Goal: Information Seeking & Learning: Learn about a topic

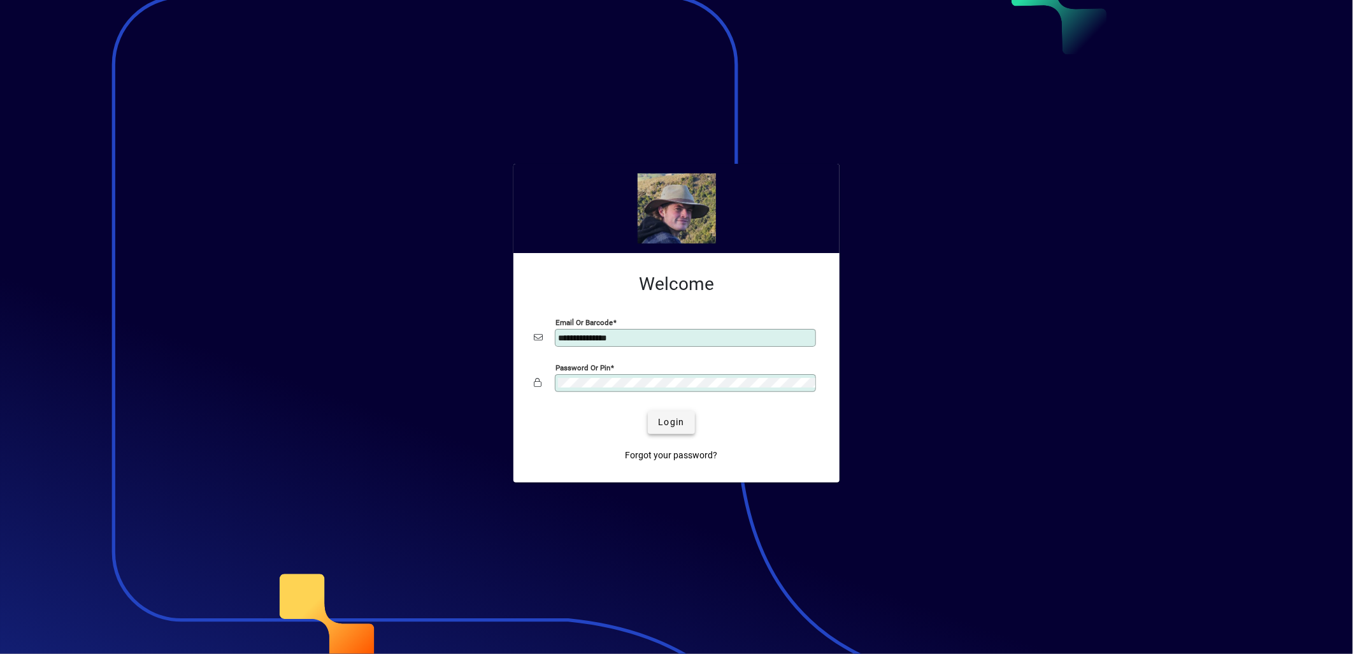
click at [678, 424] on span "Login" at bounding box center [671, 421] width 26 height 13
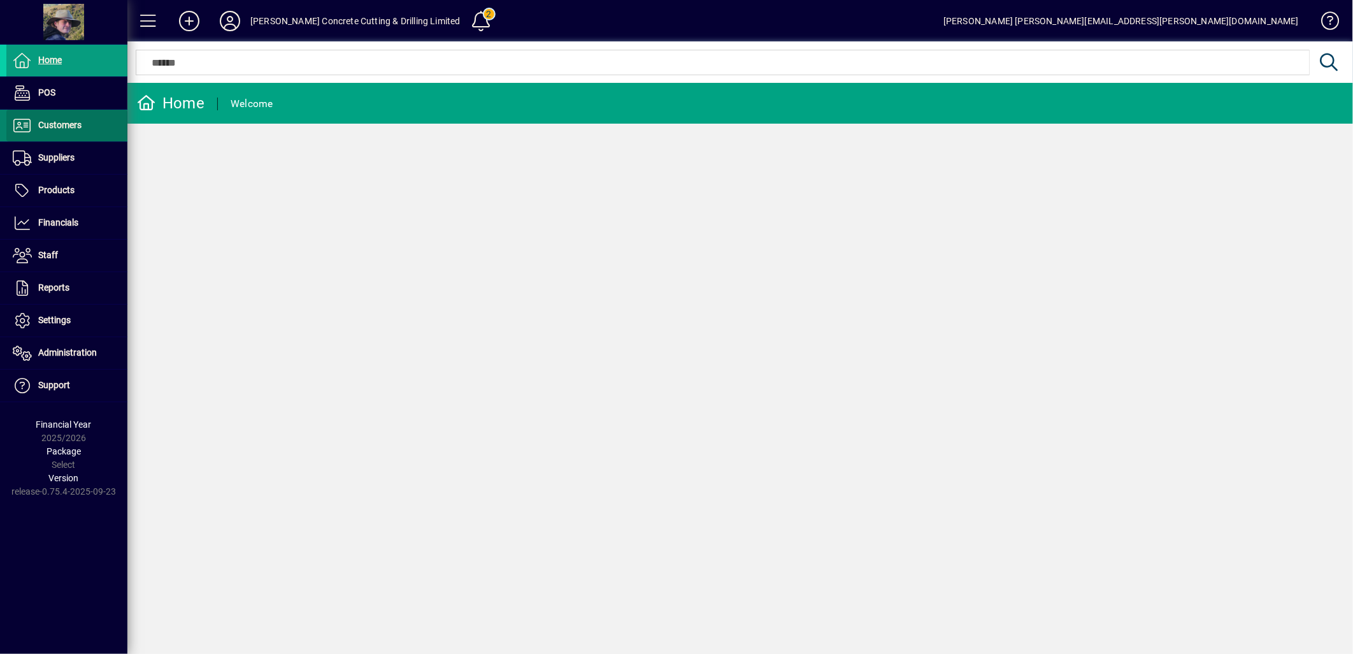
click at [54, 122] on span "Customers" at bounding box center [59, 125] width 43 height 10
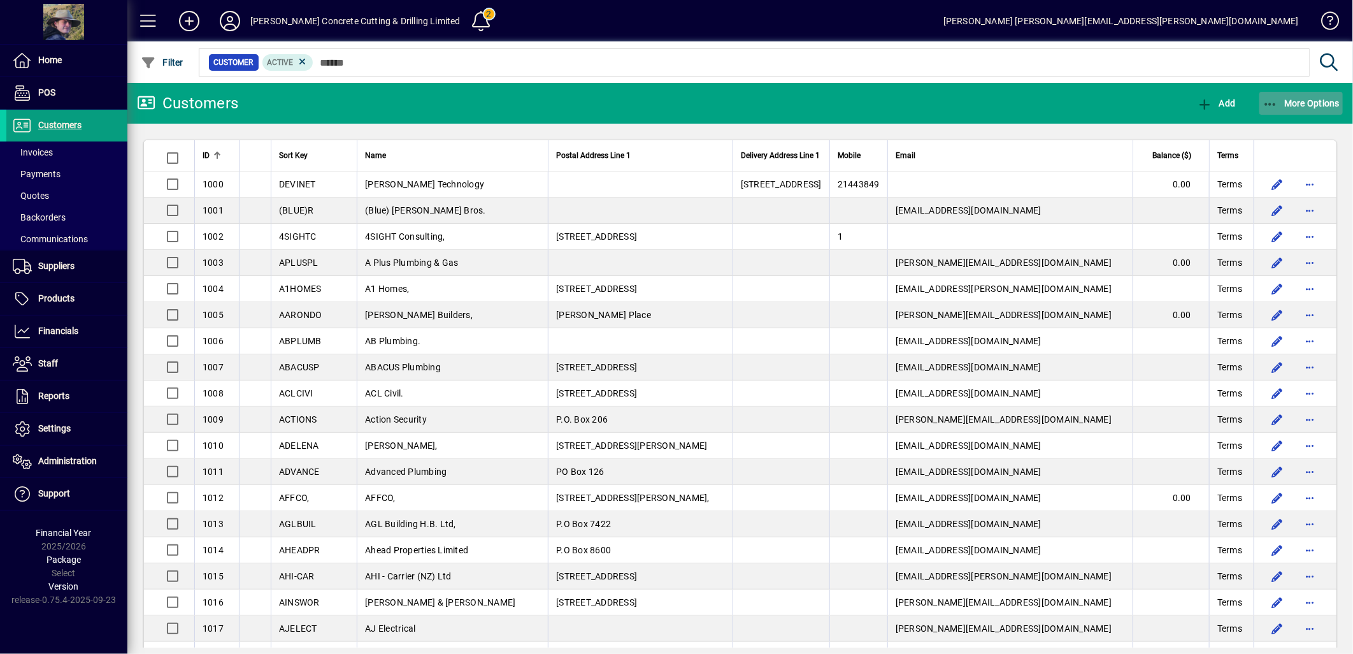
click at [1271, 102] on icon "button" at bounding box center [1271, 104] width 16 height 13
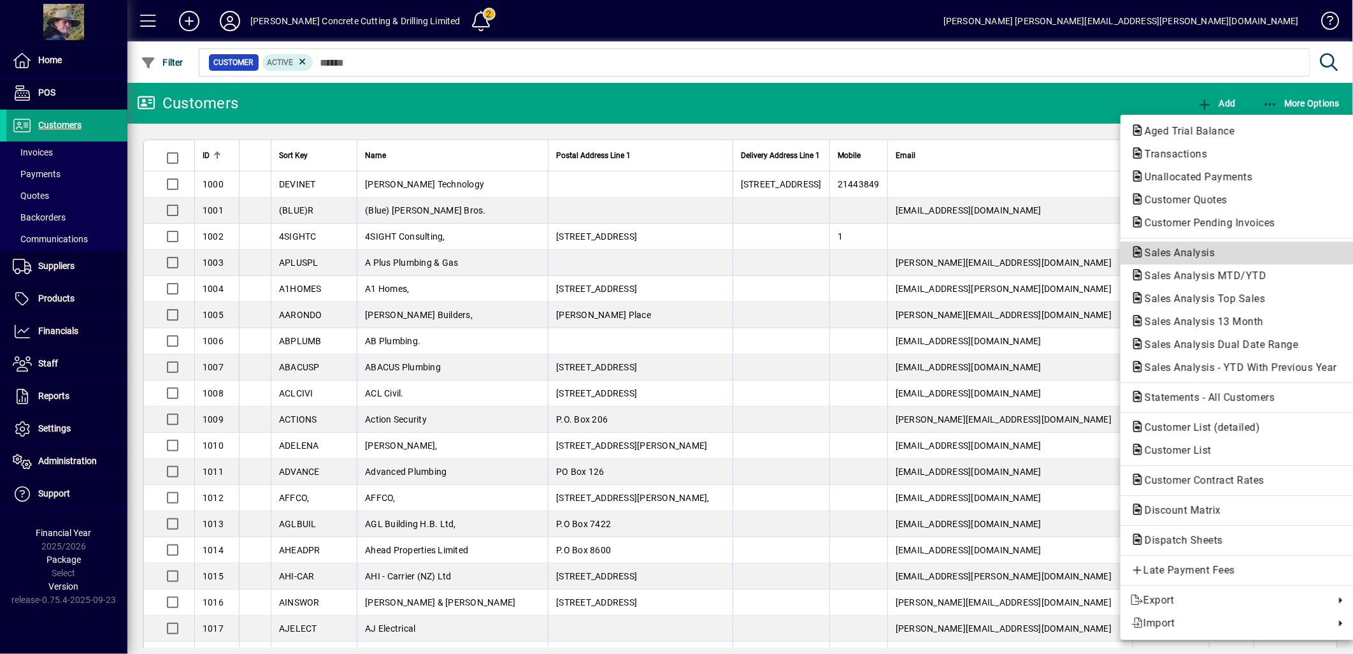
click at [1181, 249] on span "Sales Analysis" at bounding box center [1176, 253] width 90 height 12
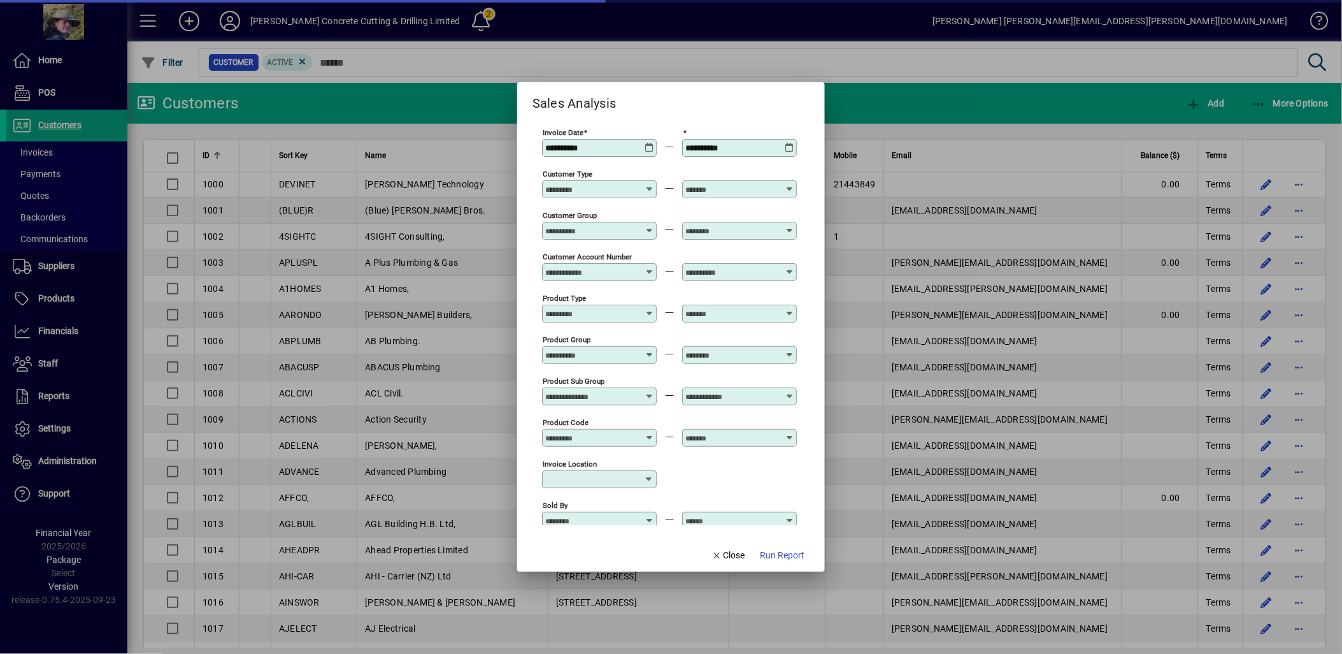
type input "**********"
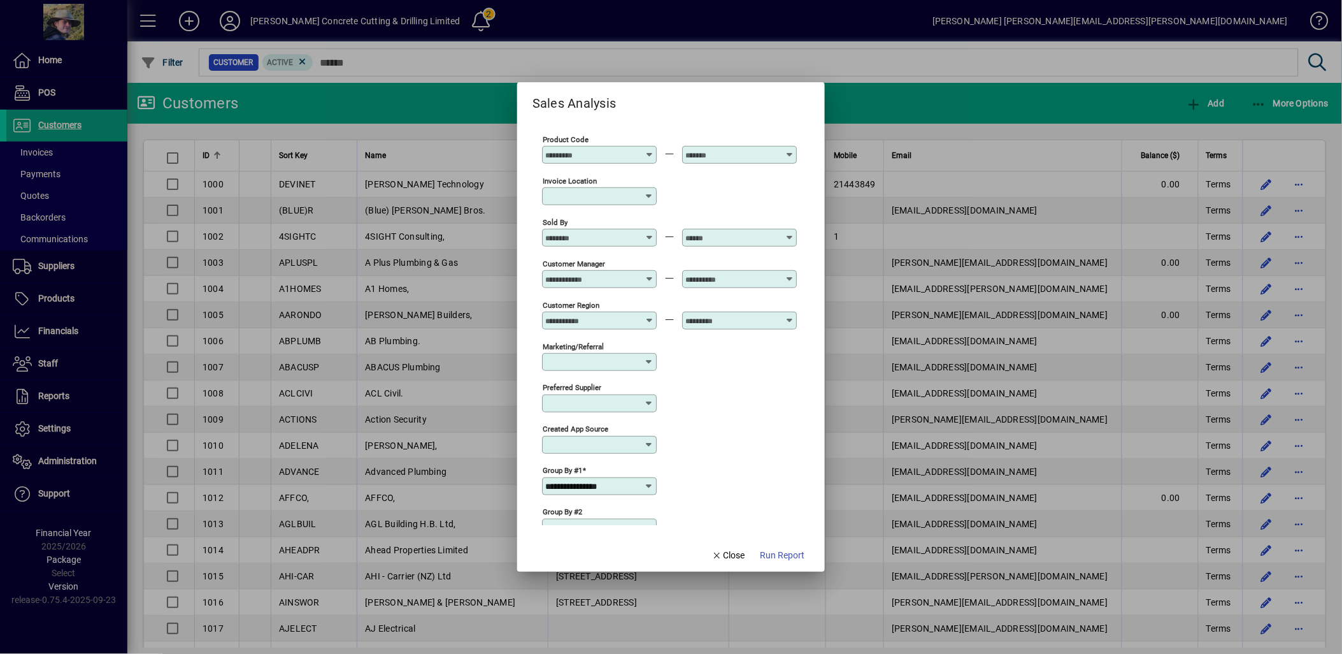
scroll to position [354, 0]
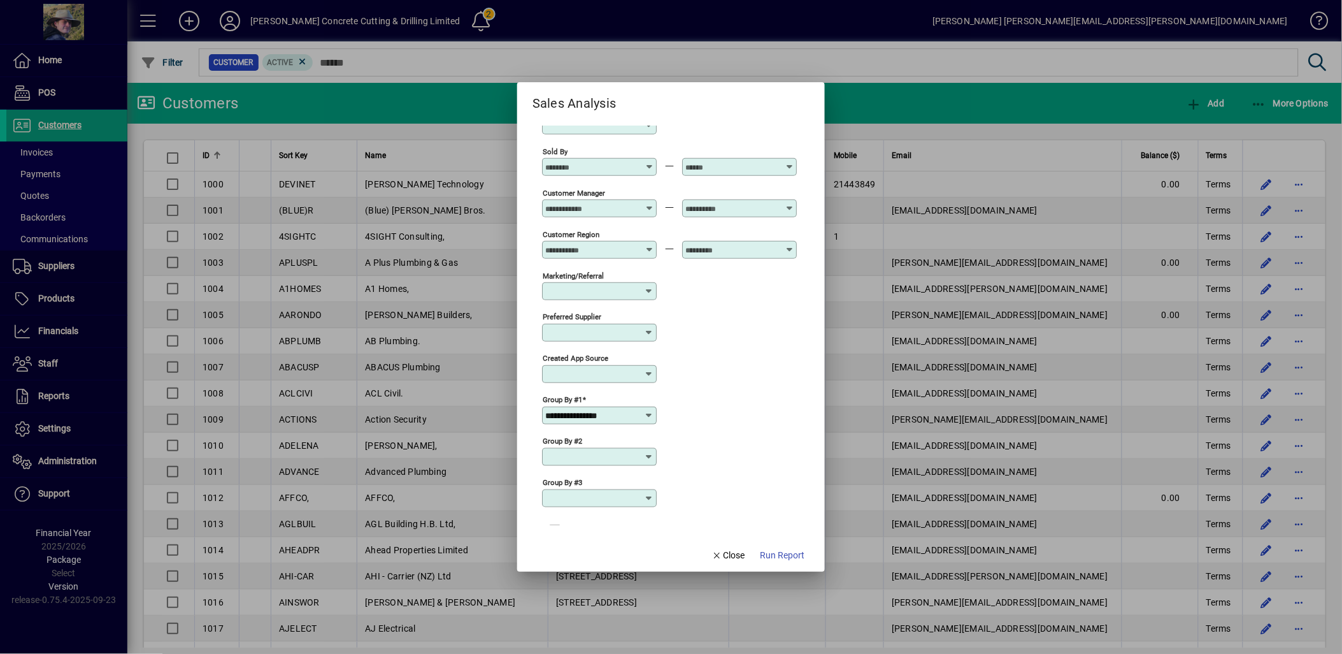
click at [650, 462] on icon at bounding box center [649, 457] width 10 height 10
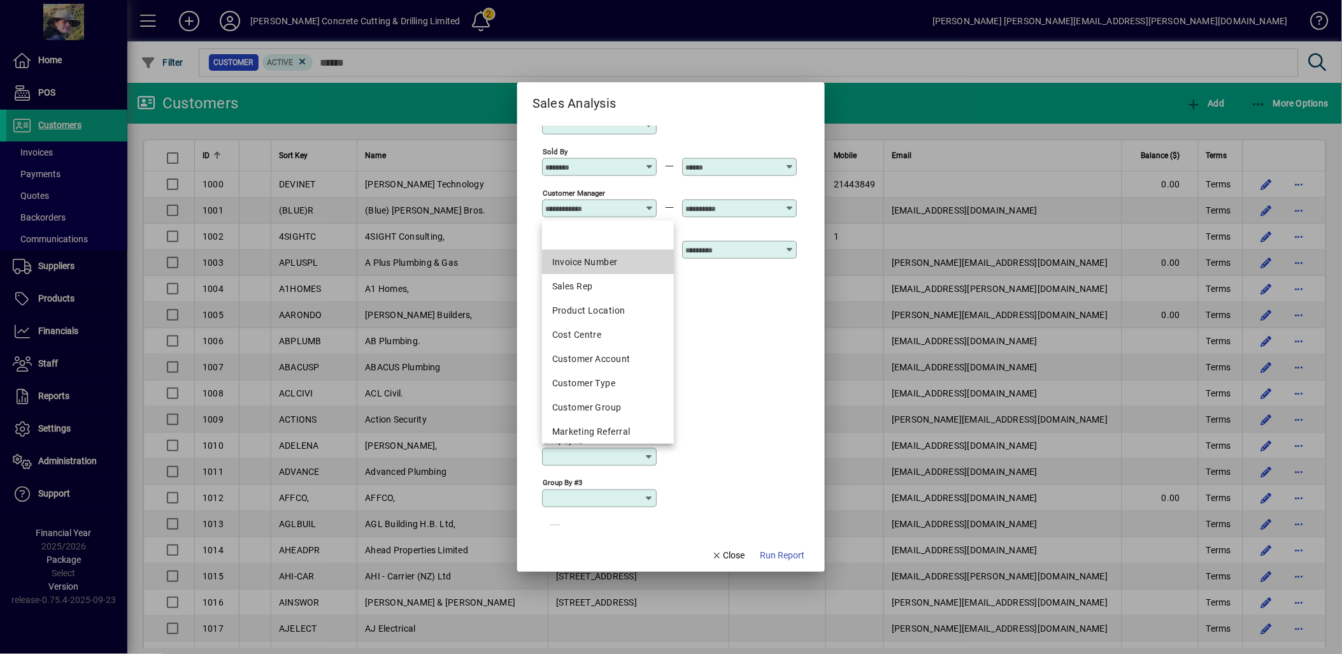
click at [594, 264] on div "Invoice Number" at bounding box center [607, 261] width 111 height 13
type input "**********"
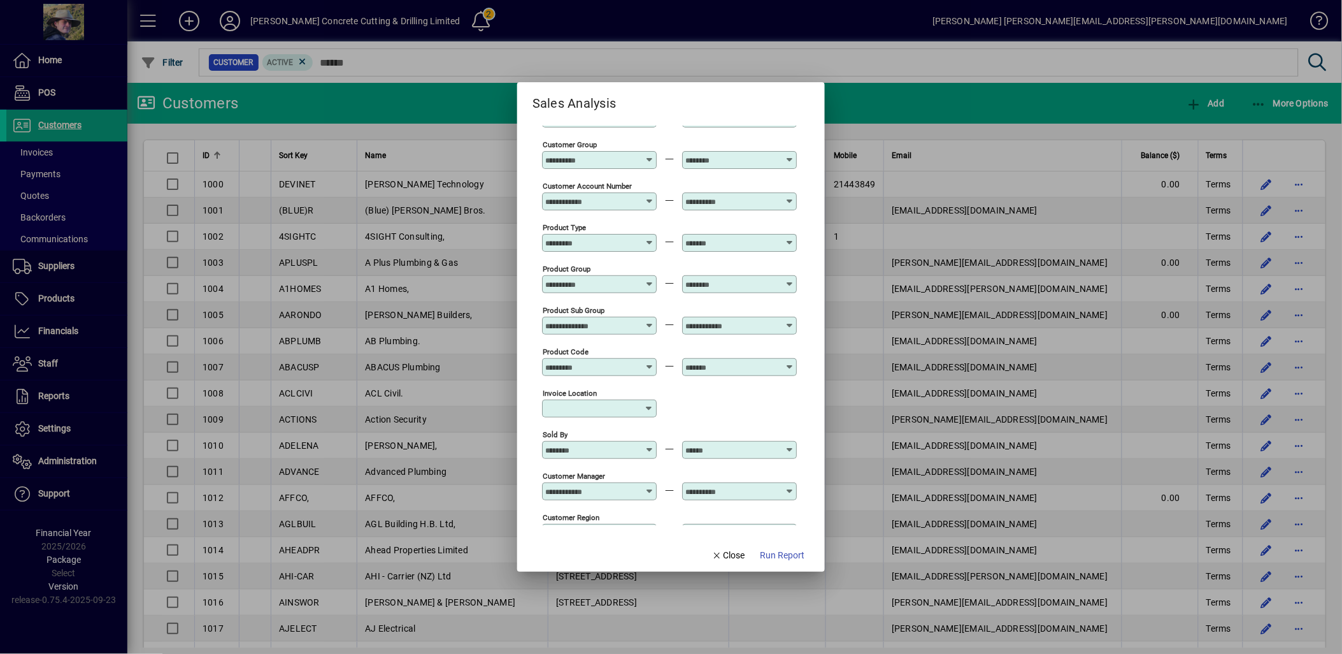
scroll to position [0, 0]
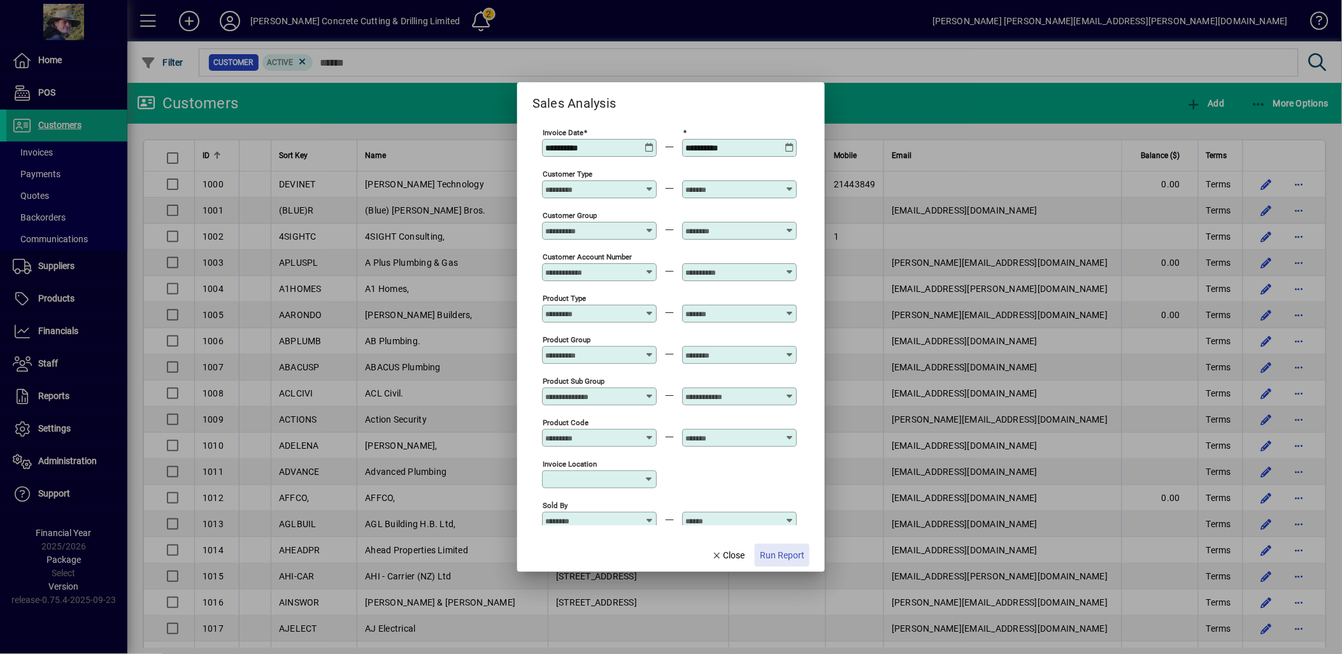
click at [784, 552] on span "Run Report" at bounding box center [782, 554] width 45 height 13
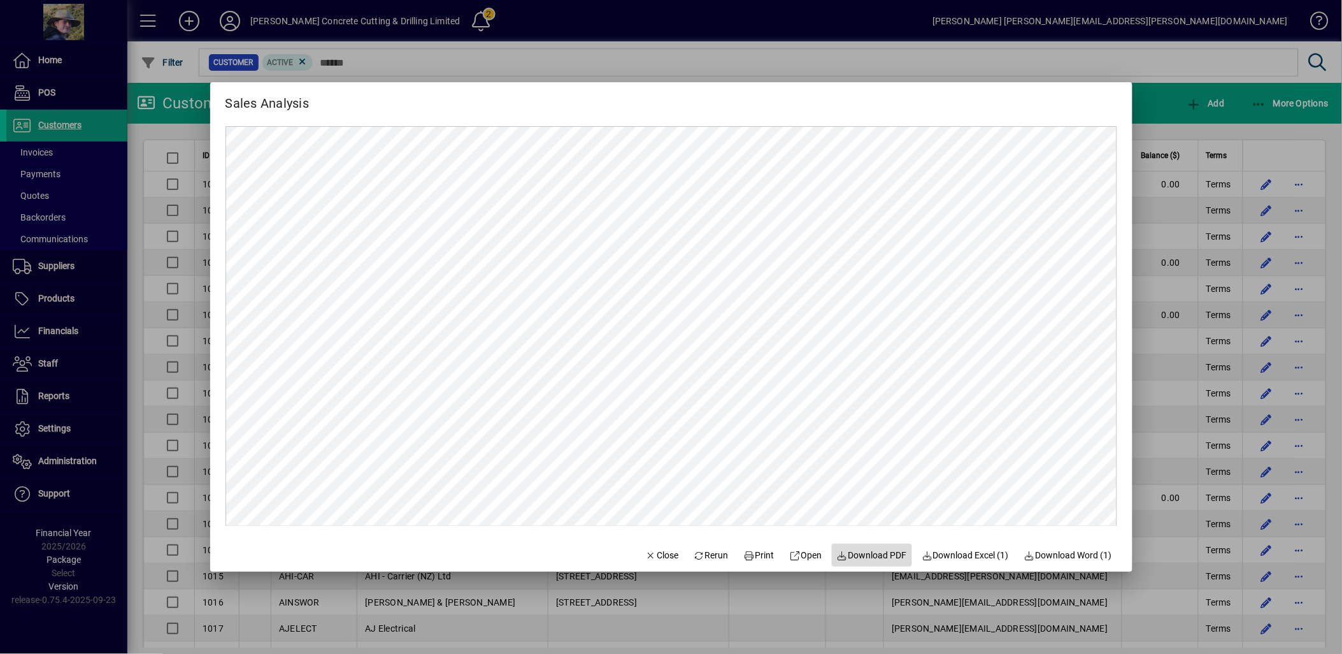
click at [868, 558] on span "Download PDF" at bounding box center [872, 554] width 70 height 13
click at [884, 59] on div at bounding box center [671, 327] width 1342 height 654
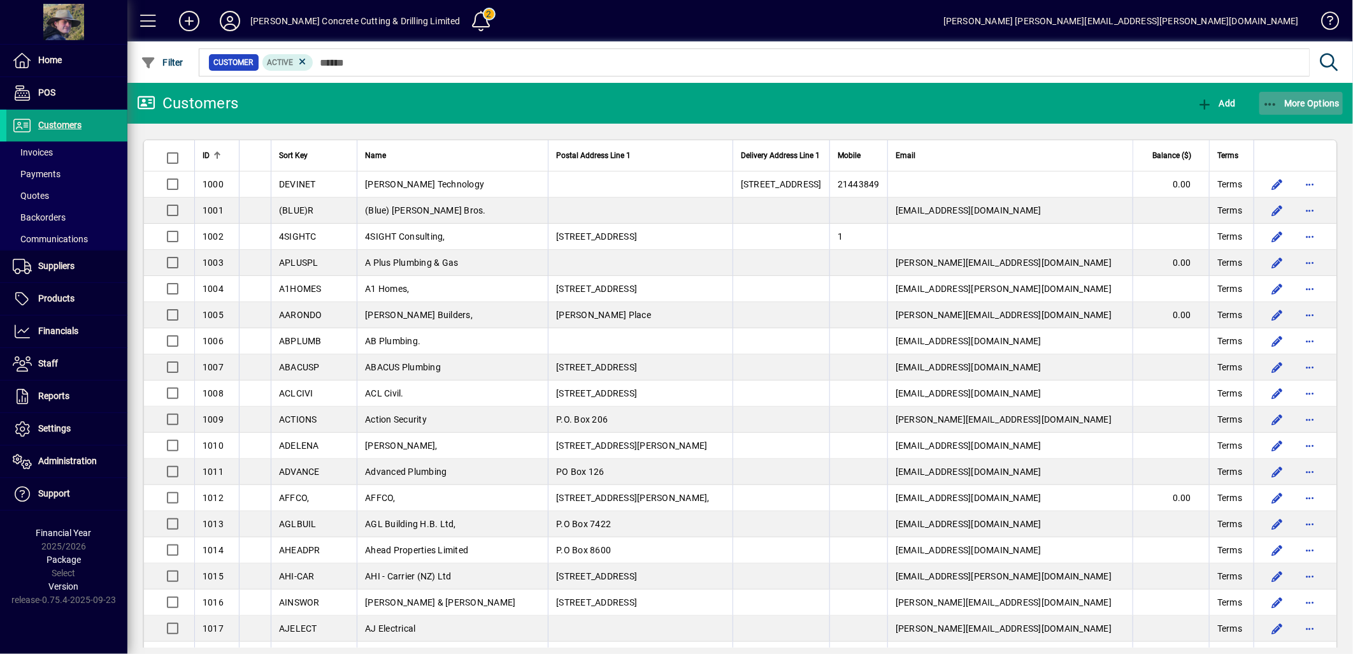
click at [1282, 104] on span "More Options" at bounding box center [1302, 103] width 78 height 10
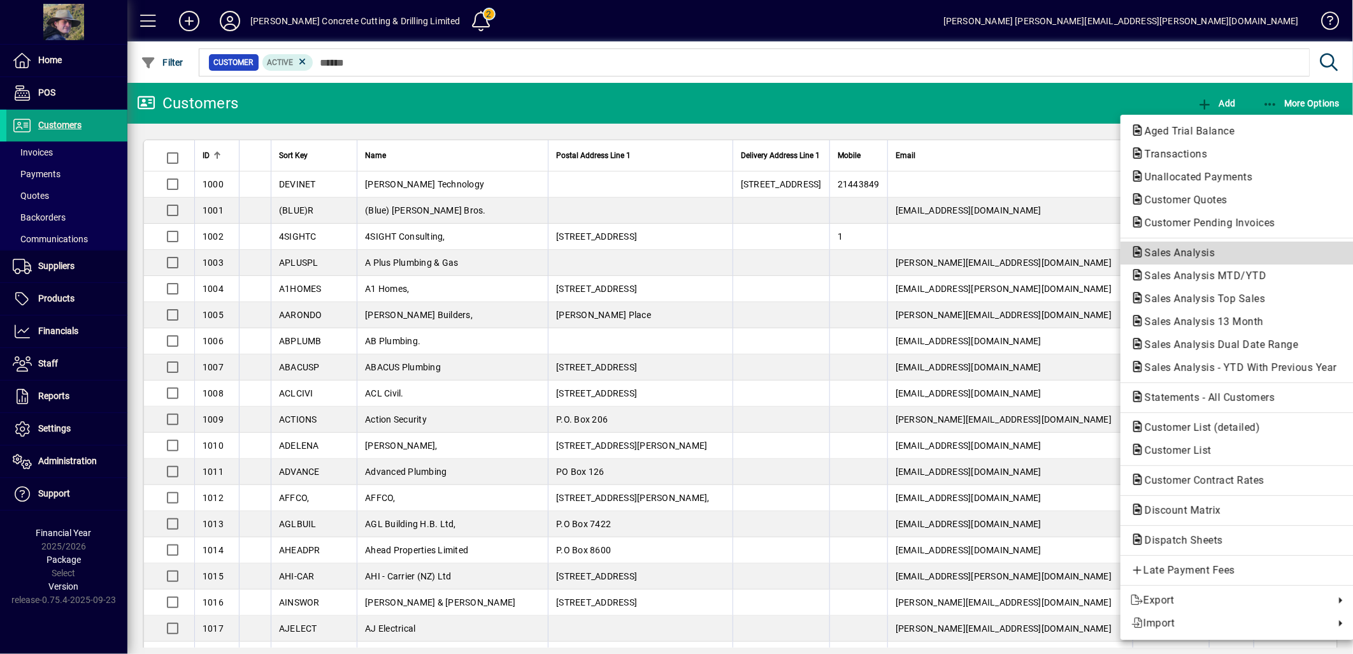
click at [1162, 247] on span "Sales Analysis" at bounding box center [1176, 253] width 90 height 12
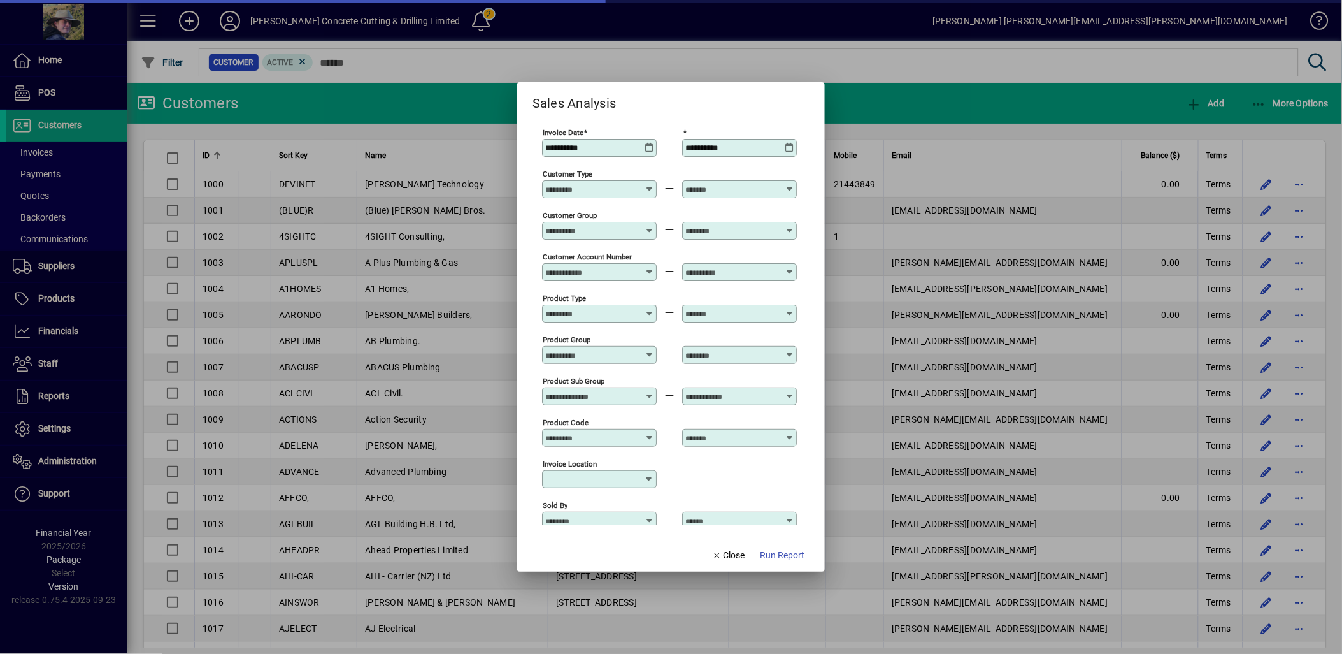
type input "**********"
click at [565, 148] on input "**********" at bounding box center [591, 148] width 93 height 10
type input "**********"
drag, startPoint x: 705, startPoint y: 148, endPoint x: 706, endPoint y: 160, distance: 11.5
click at [705, 154] on div "**********" at bounding box center [739, 148] width 115 height 18
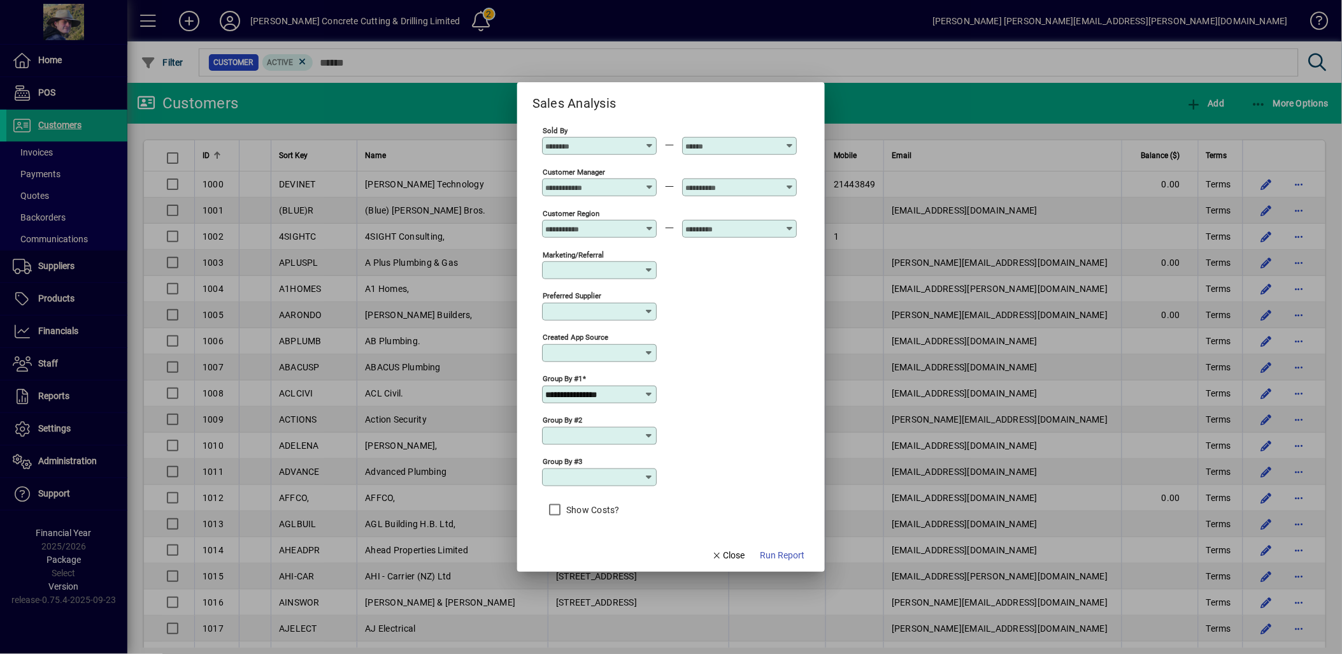
scroll to position [384, 0]
type input "**********"
click at [645, 393] on icon at bounding box center [649, 394] width 10 height 10
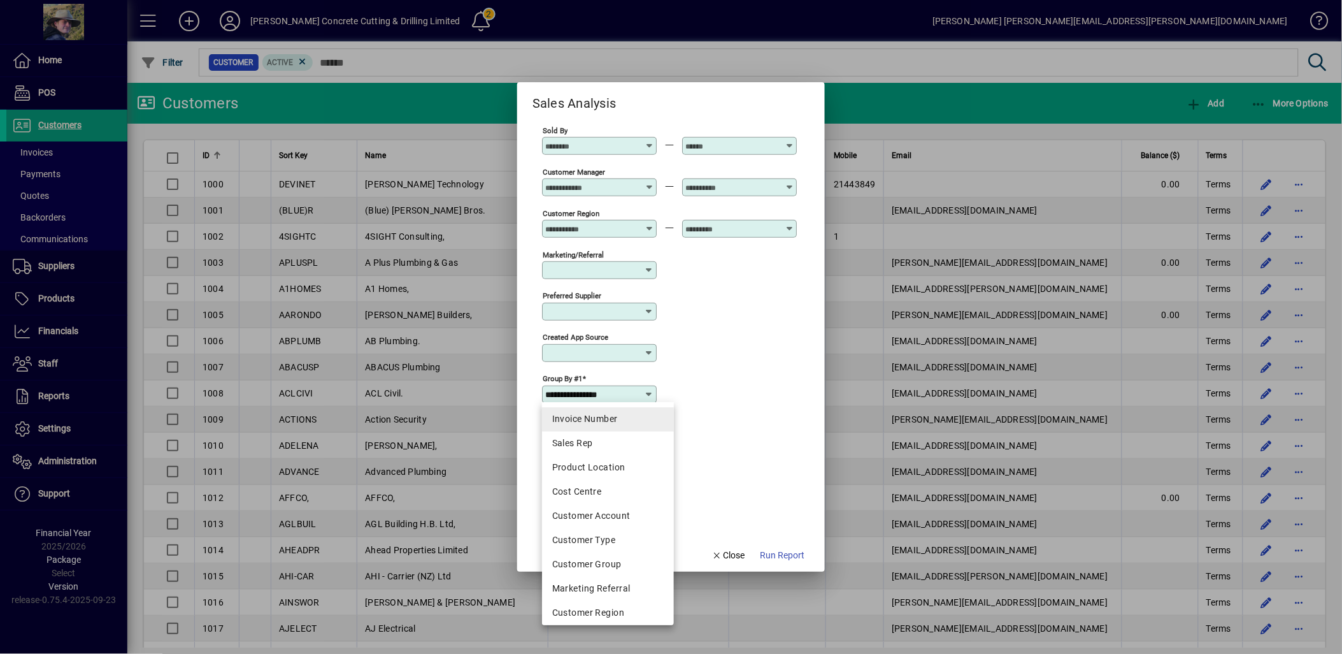
click at [603, 417] on div "Invoice Number" at bounding box center [607, 418] width 111 height 13
type input "**********"
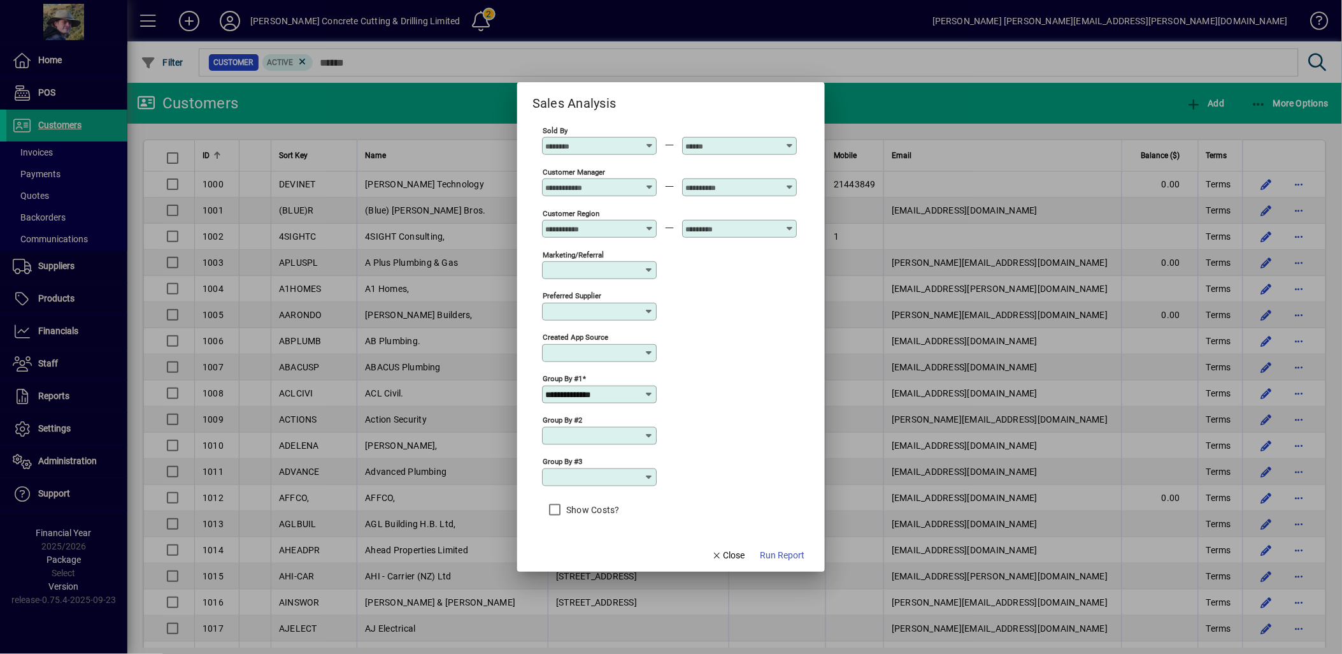
click at [641, 434] on input "Group by #2" at bounding box center [594, 436] width 99 height 10
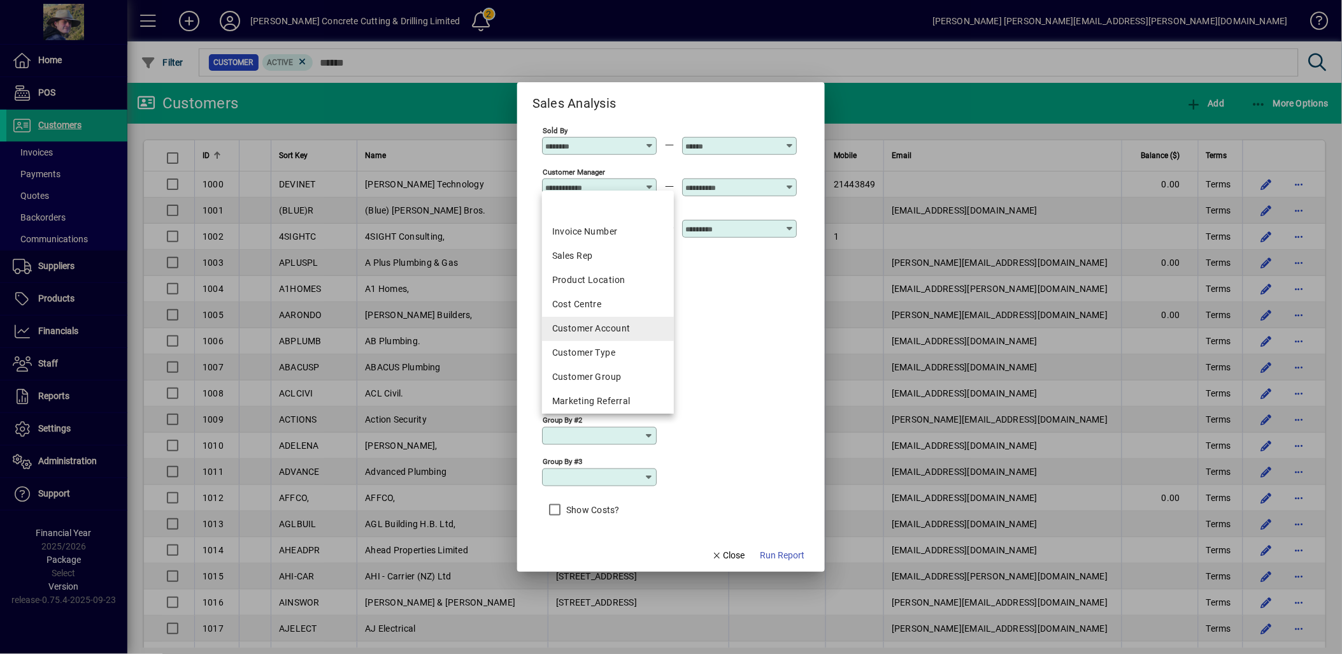
click at [622, 327] on div "Customer Account" at bounding box center [607, 328] width 111 height 13
type input "**********"
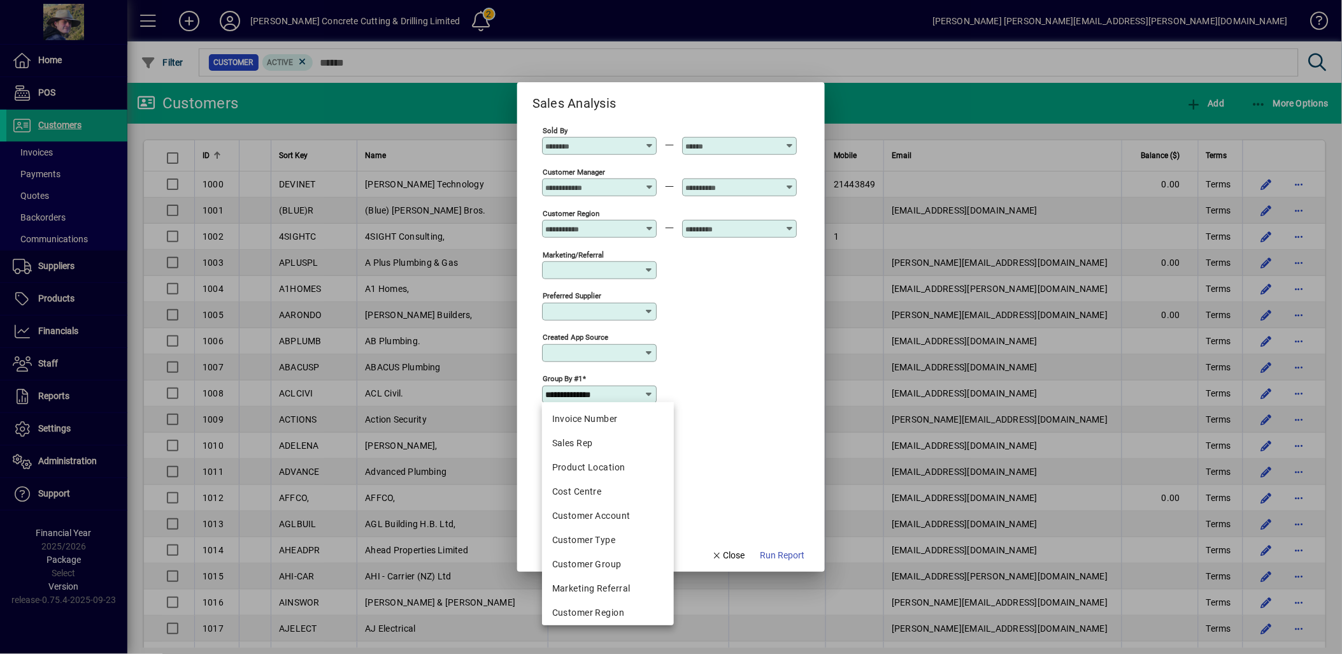
click at [641, 392] on input "**********" at bounding box center [594, 394] width 99 height 10
click at [631, 513] on div "Customer Account" at bounding box center [607, 515] width 111 height 13
type input "**********"
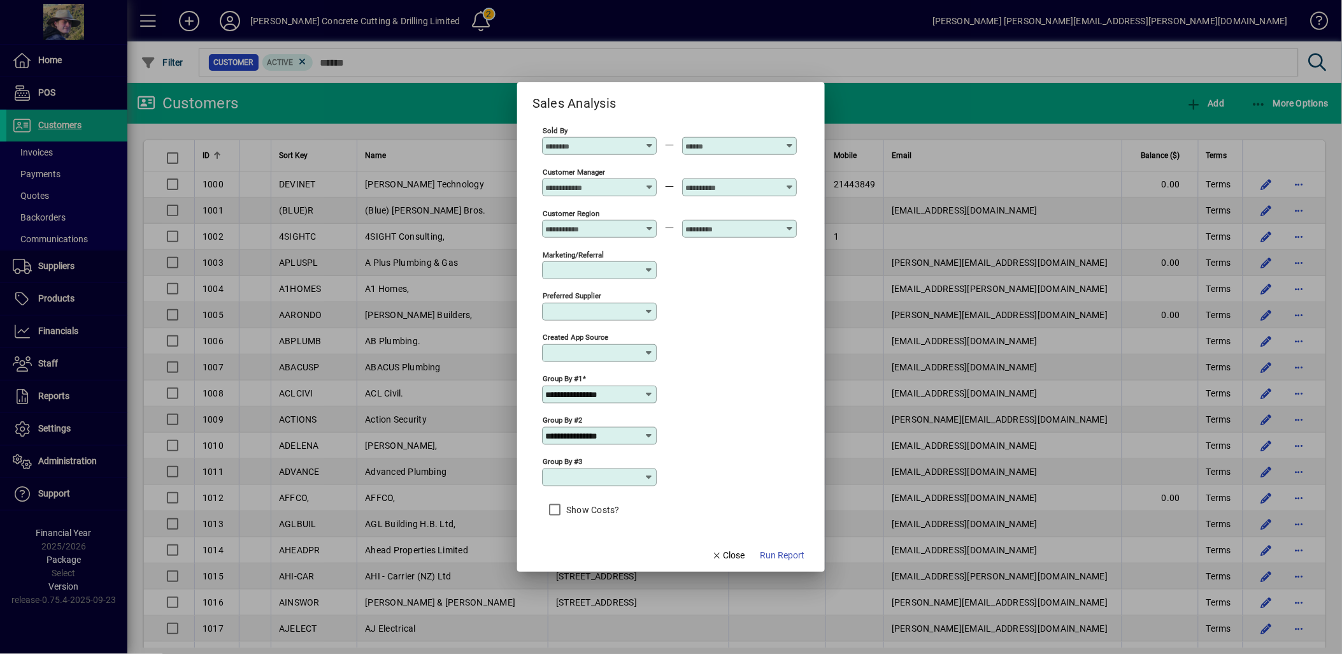
click at [648, 433] on icon at bounding box center [649, 436] width 10 height 10
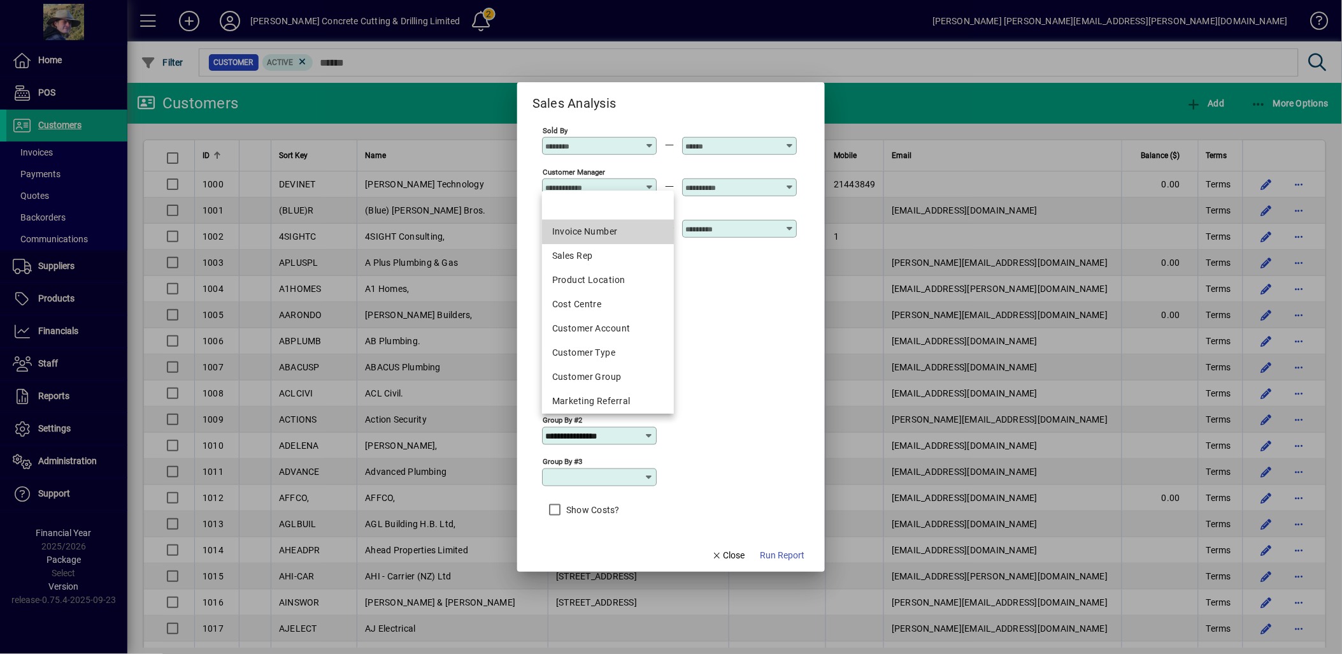
click at [608, 229] on div "Invoice Number" at bounding box center [607, 231] width 111 height 13
type input "**********"
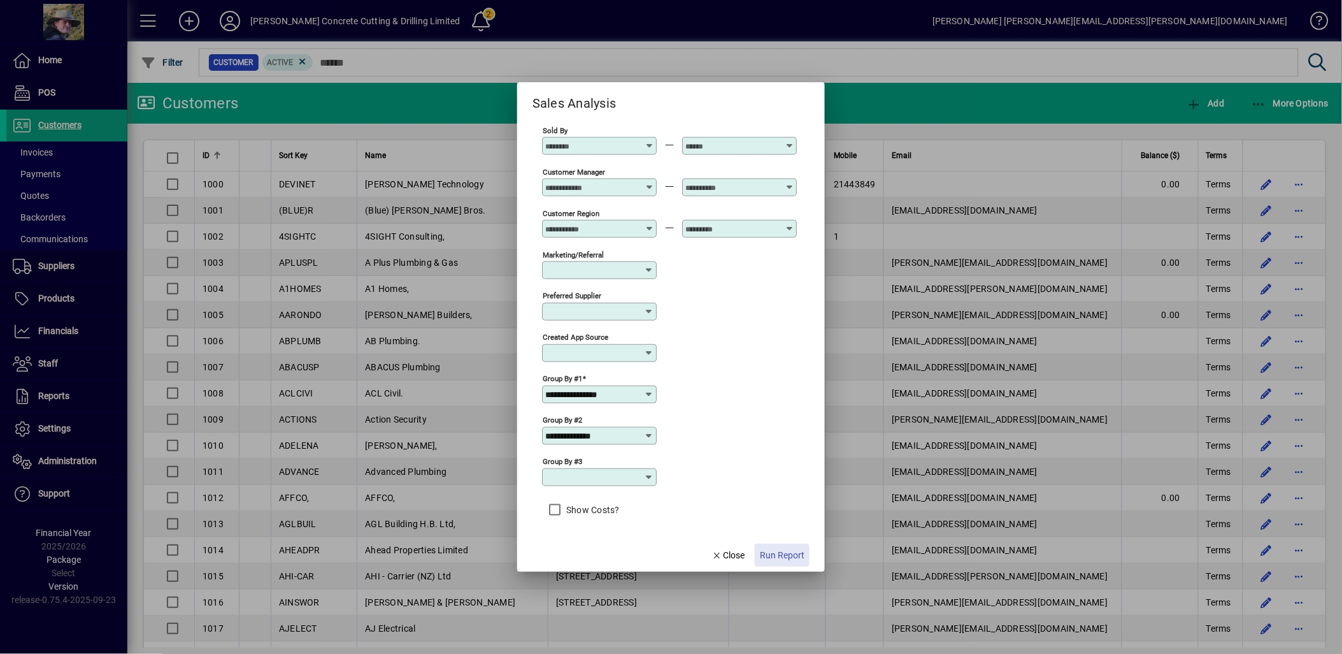
click at [778, 556] on span "Run Report" at bounding box center [782, 554] width 45 height 13
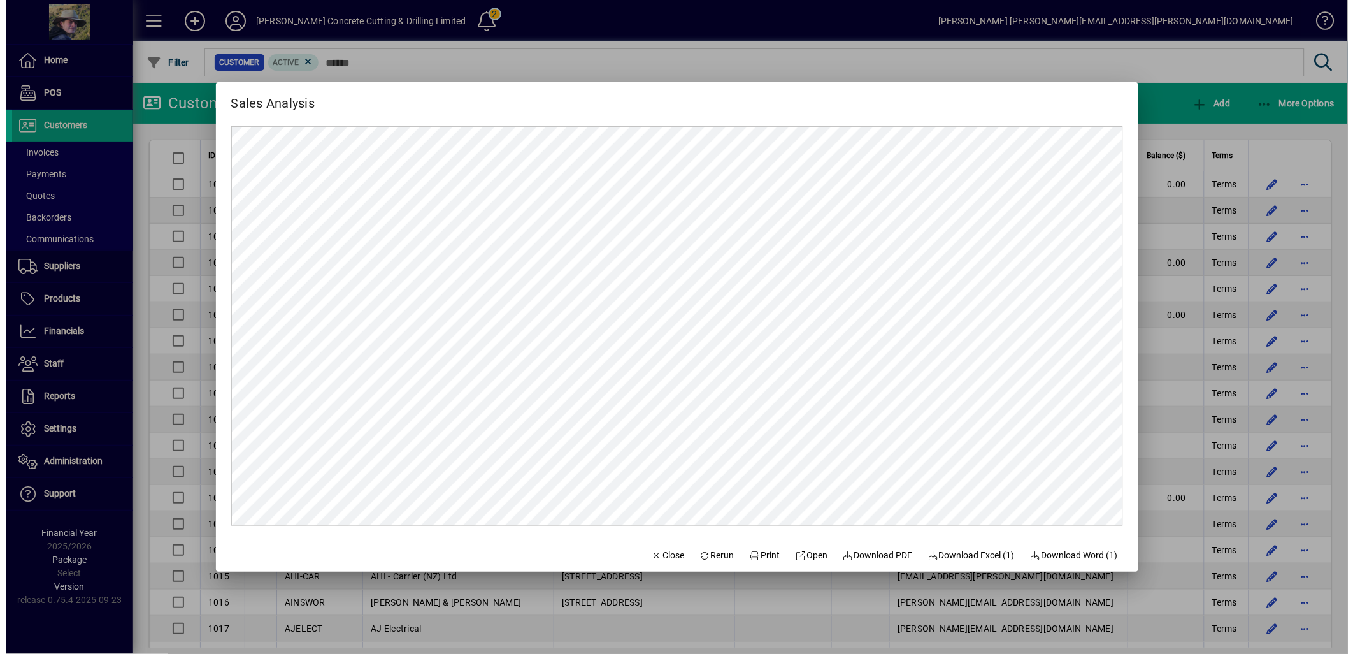
scroll to position [0, 0]
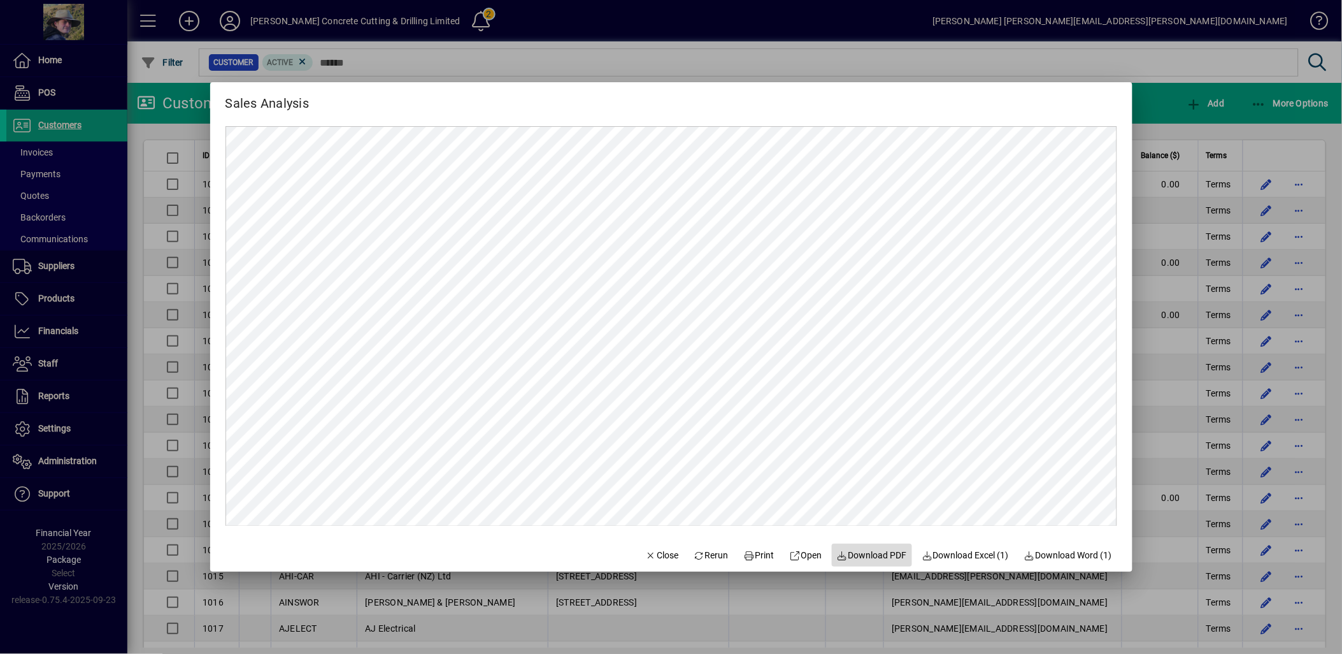
click at [866, 553] on span "Download PDF" at bounding box center [872, 554] width 70 height 13
click at [796, 58] on div at bounding box center [671, 327] width 1342 height 654
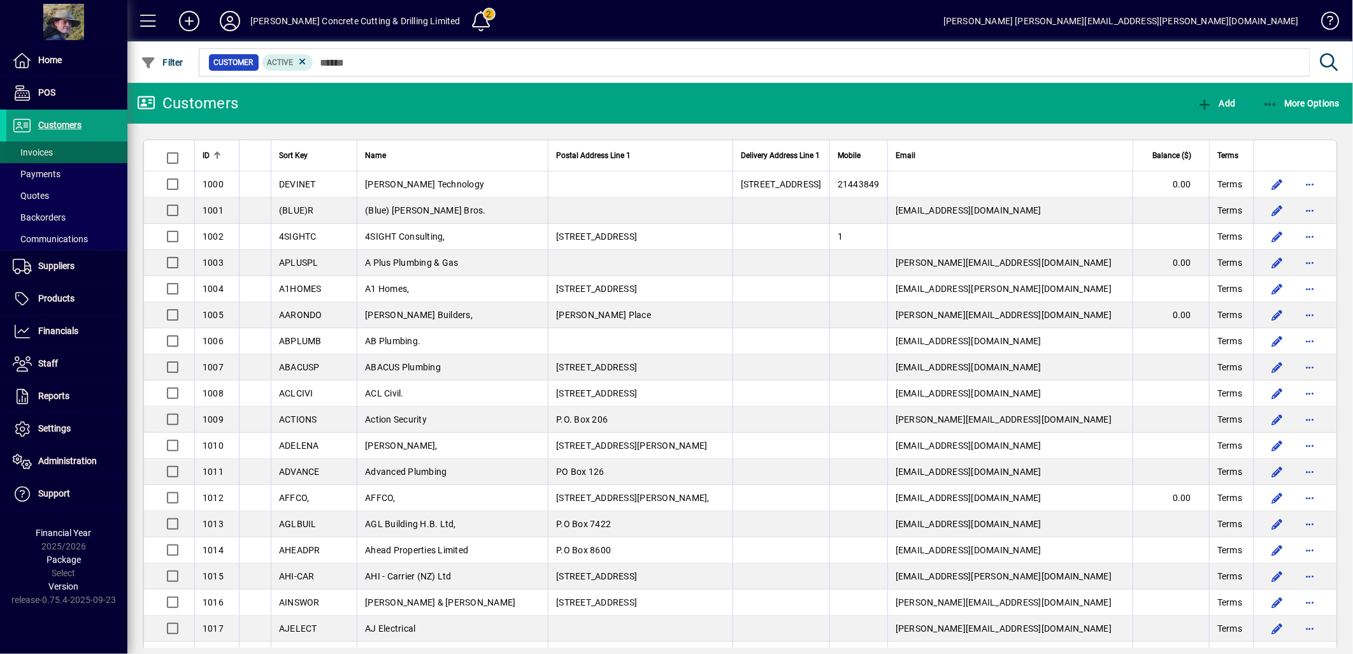
click at [52, 150] on span "Invoices" at bounding box center [33, 152] width 40 height 10
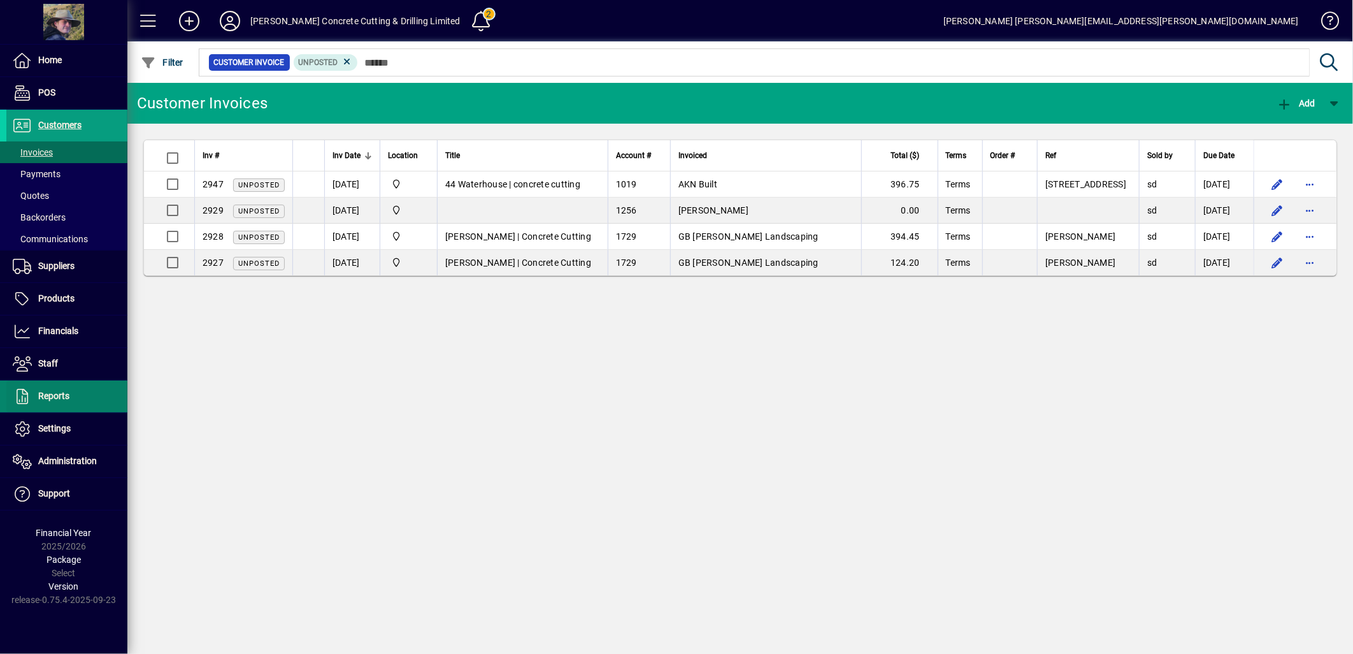
click at [75, 393] on span at bounding box center [66, 396] width 121 height 31
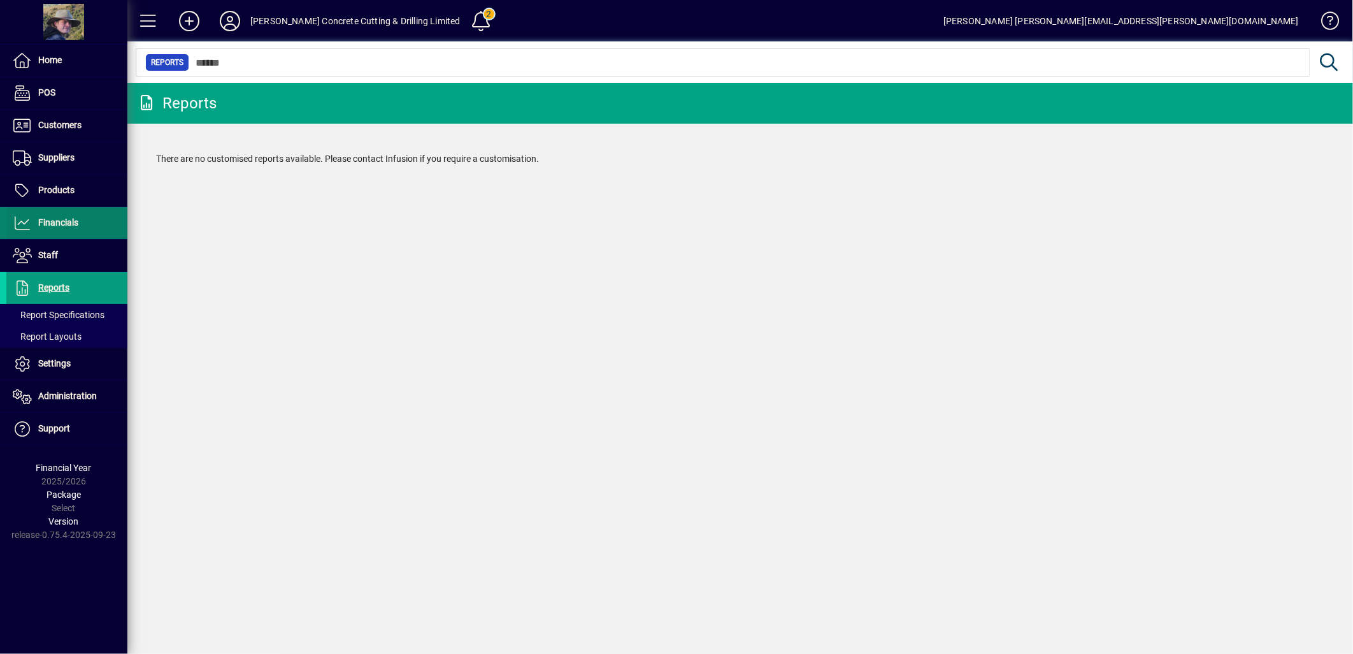
click at [55, 227] on span "Financials" at bounding box center [42, 222] width 72 height 15
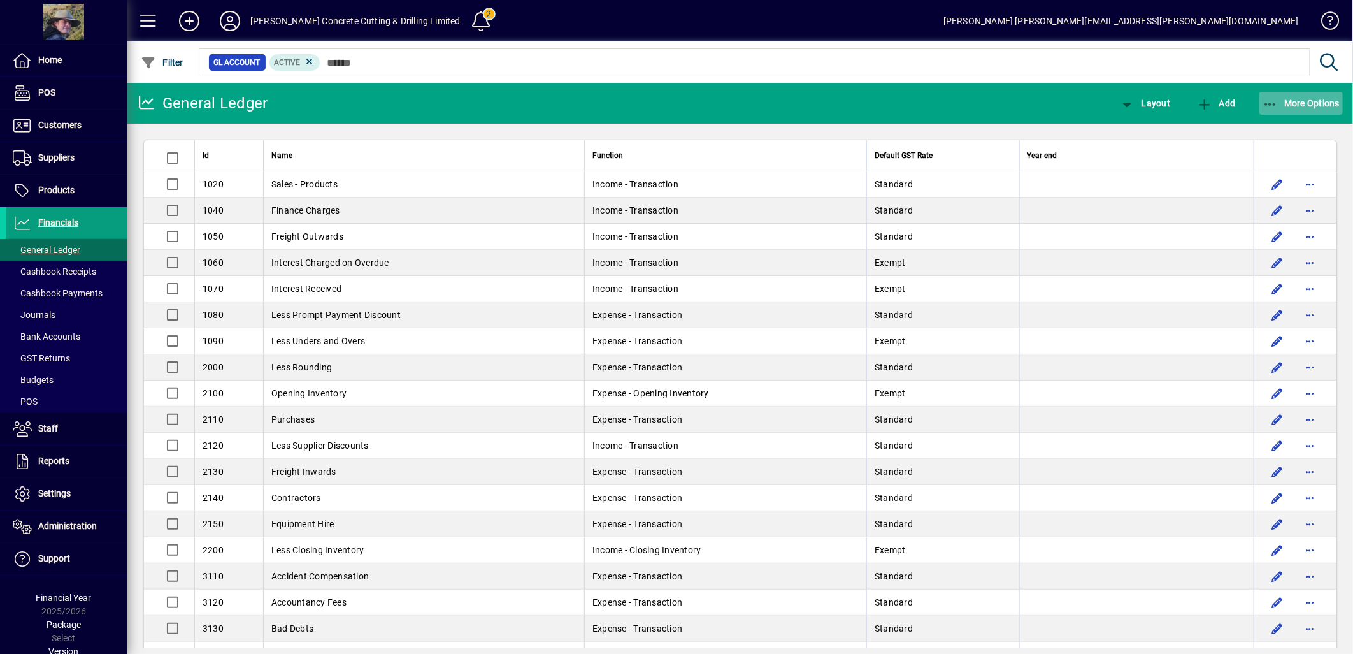
click at [1275, 100] on icon "button" at bounding box center [1271, 104] width 16 height 13
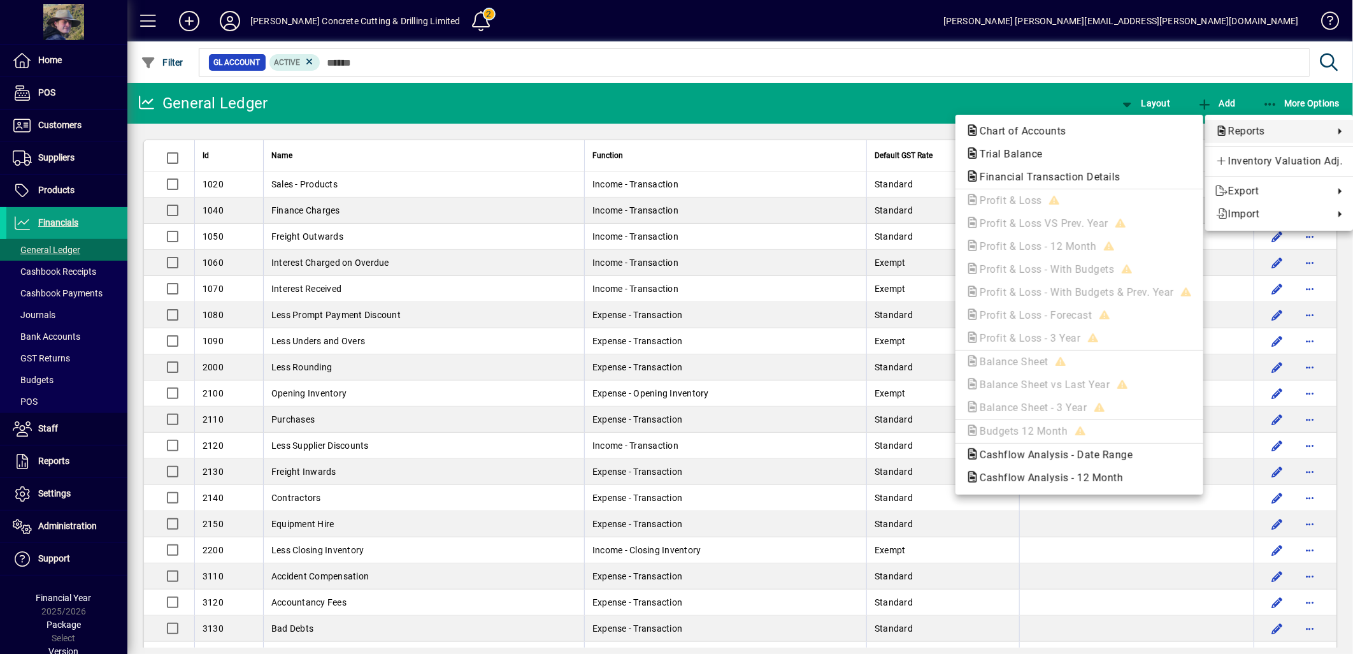
click at [450, 14] on div at bounding box center [676, 327] width 1353 height 654
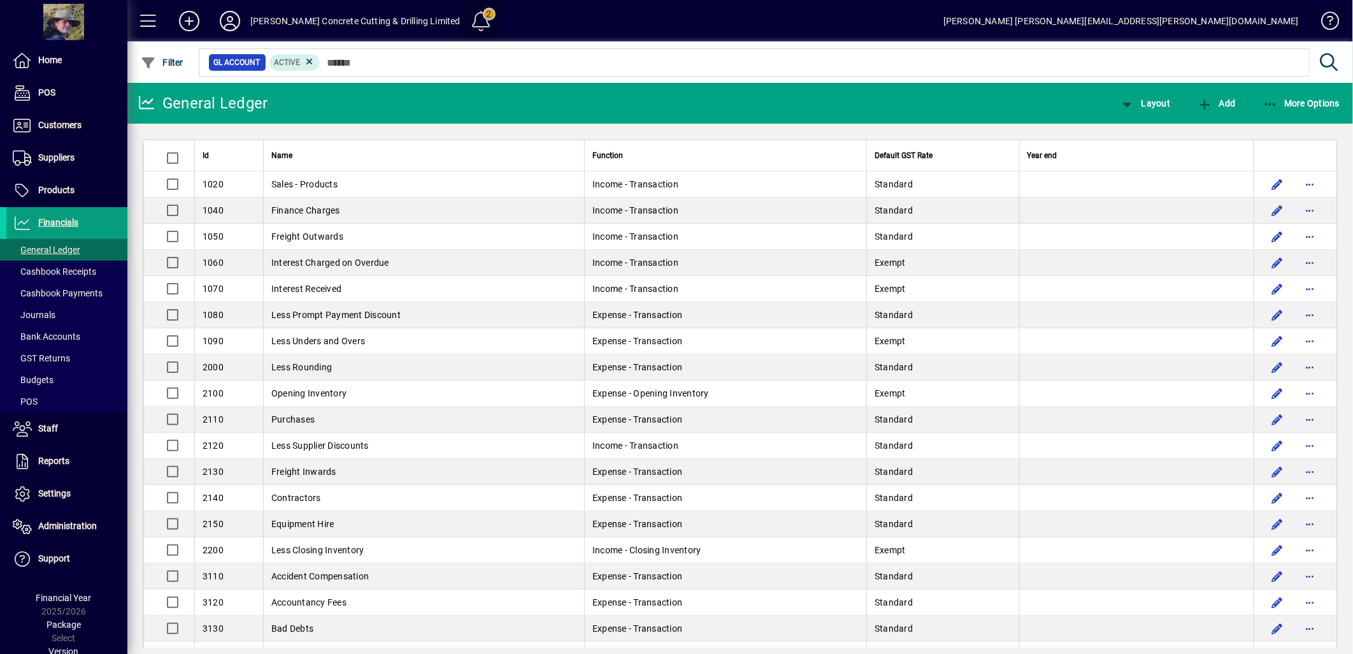
click at [466, 13] on span at bounding box center [481, 21] width 31 height 31
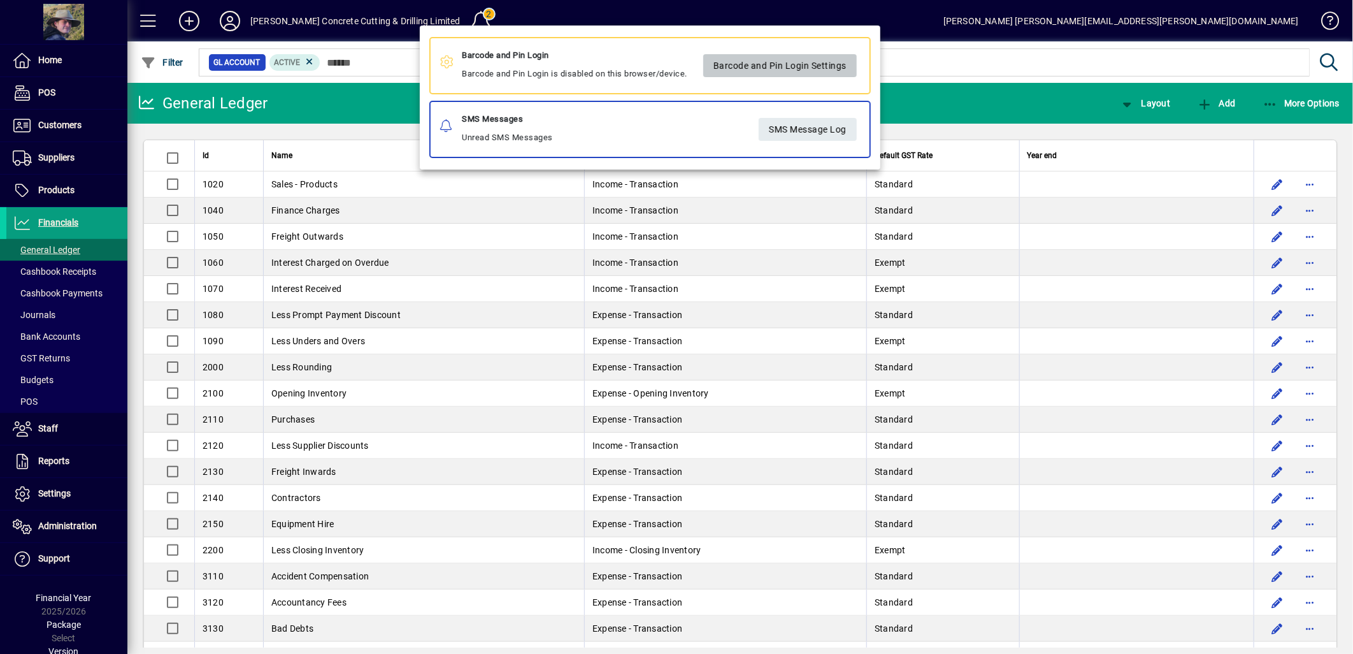
click at [731, 64] on span "Barcode and Pin Login Settings" at bounding box center [779, 65] width 133 height 21
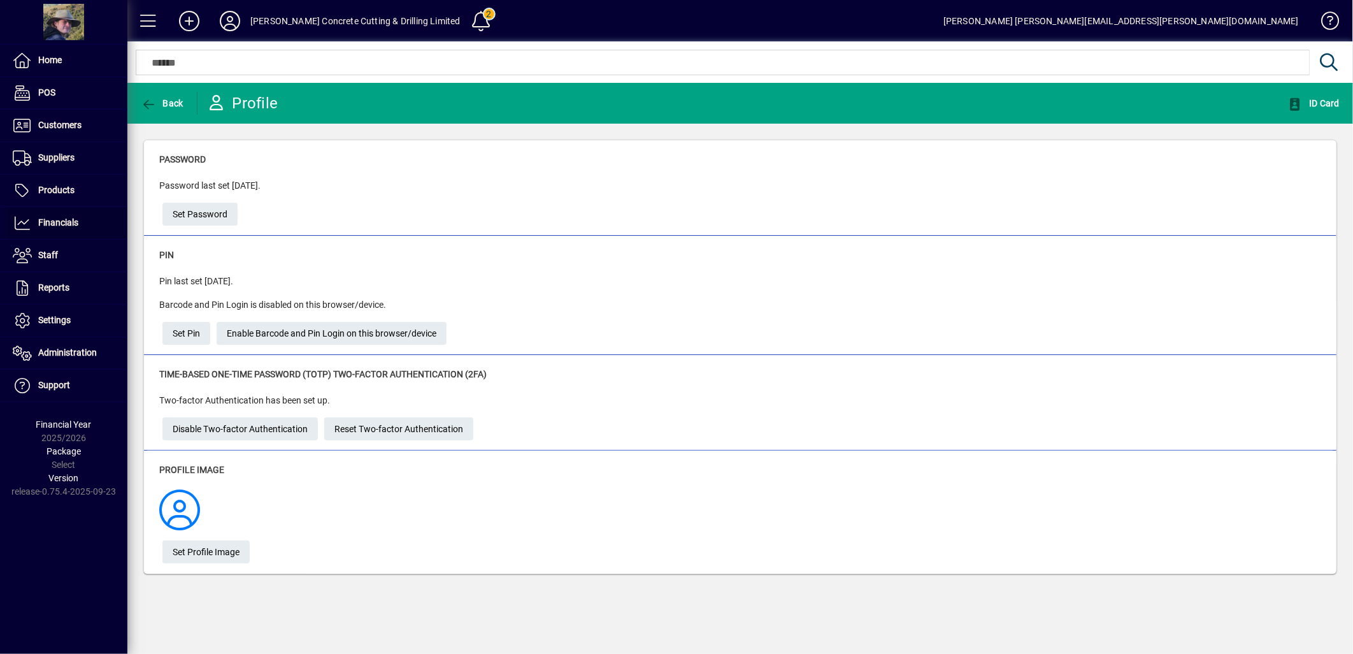
click at [64, 231] on span at bounding box center [66, 223] width 121 height 31
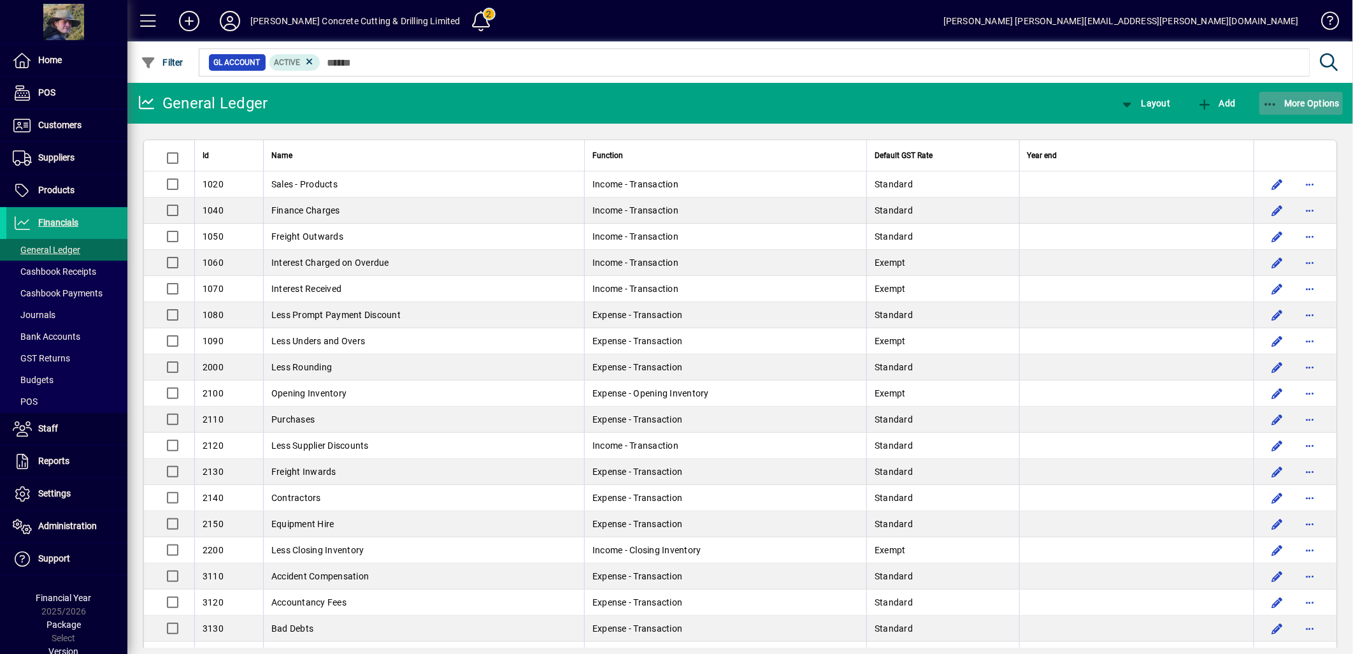
click at [1271, 101] on icon "button" at bounding box center [1271, 104] width 16 height 13
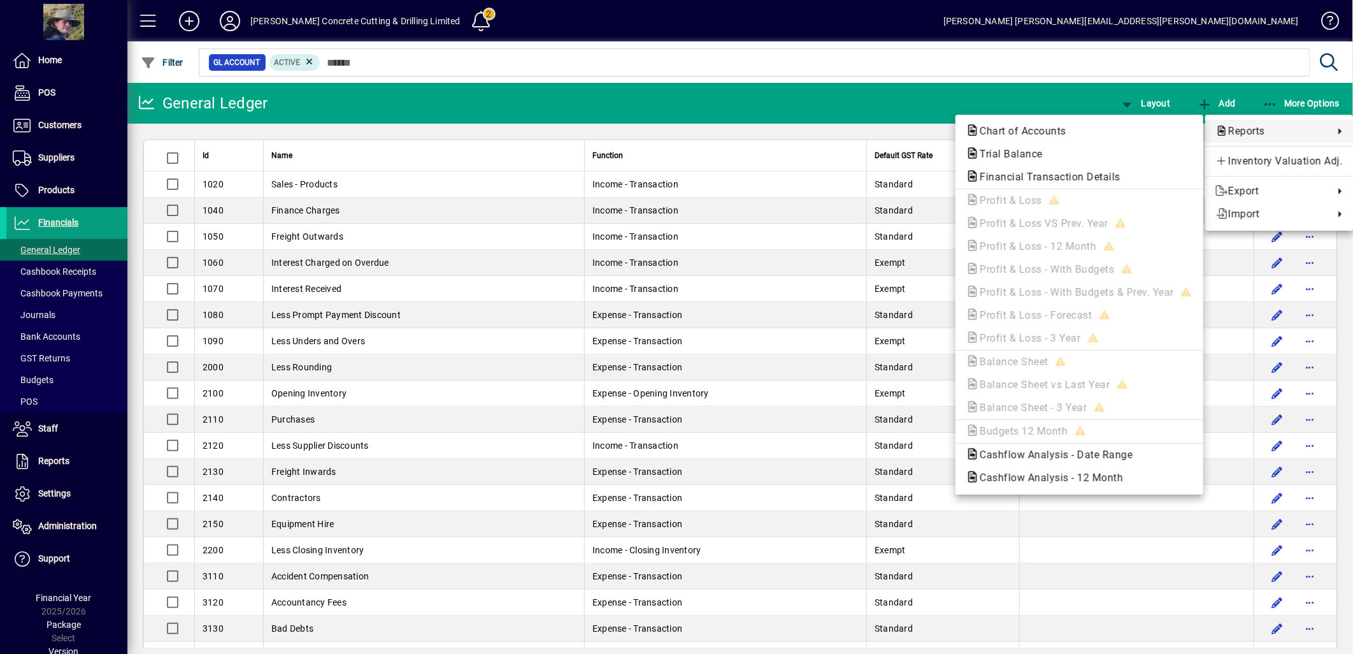
click at [49, 251] on div at bounding box center [676, 327] width 1353 height 654
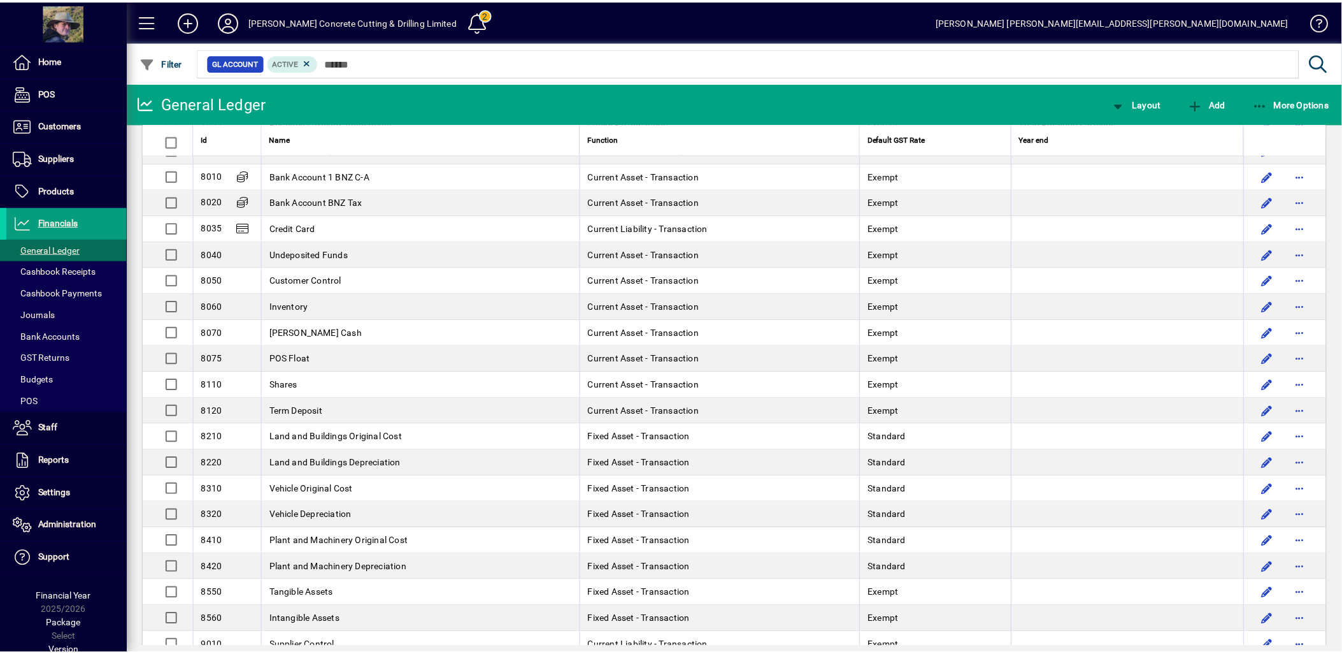
scroll to position [1840, 0]
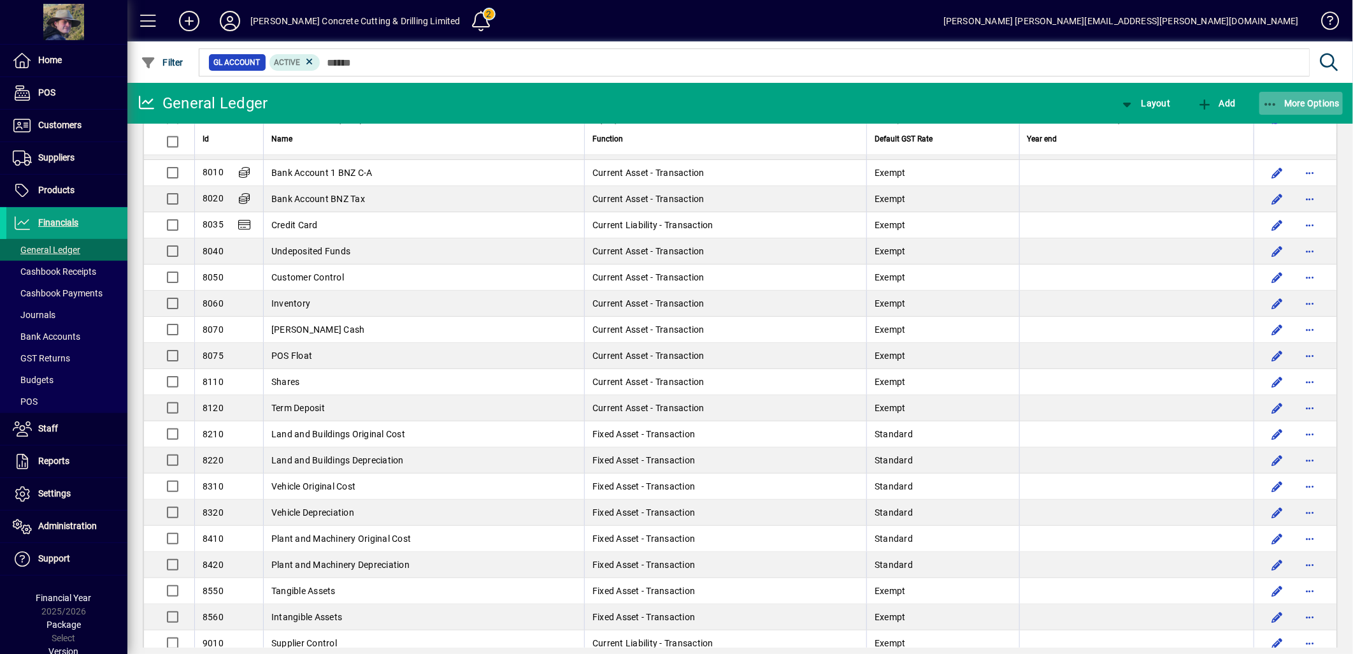
click at [1269, 99] on icon "button" at bounding box center [1271, 104] width 16 height 13
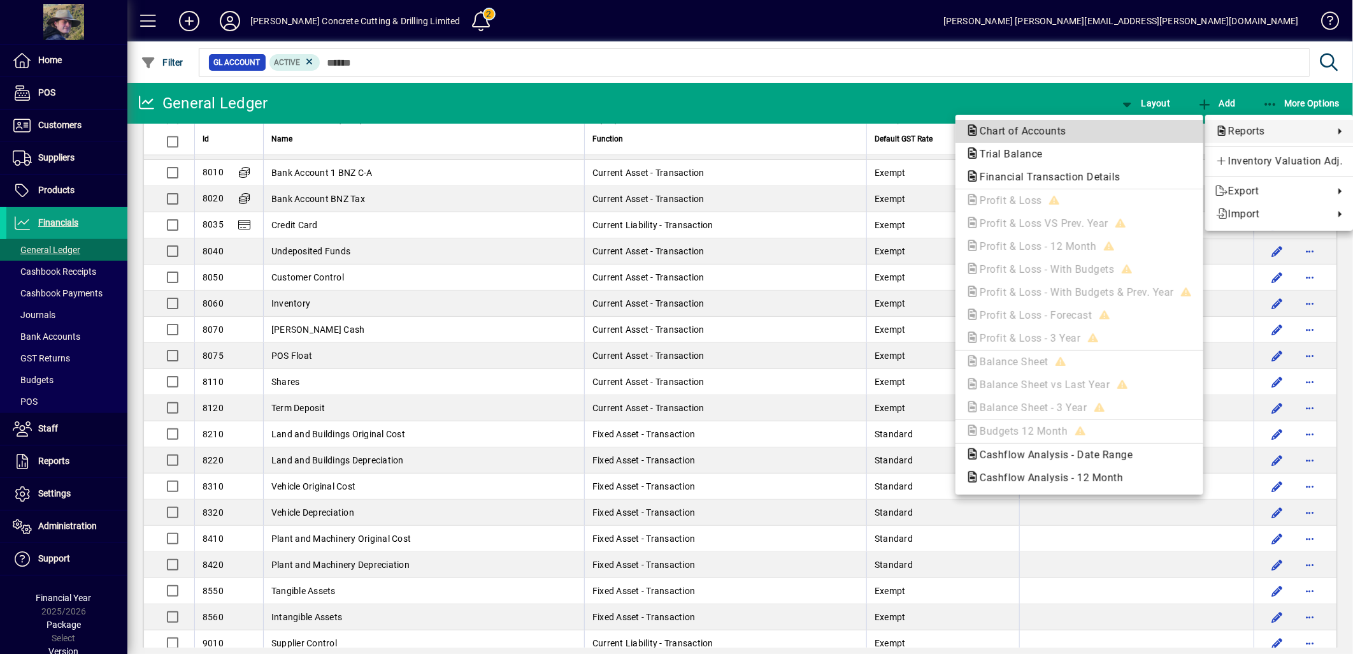
click at [1092, 131] on span "Chart of Accounts" at bounding box center [1079, 131] width 227 height 15
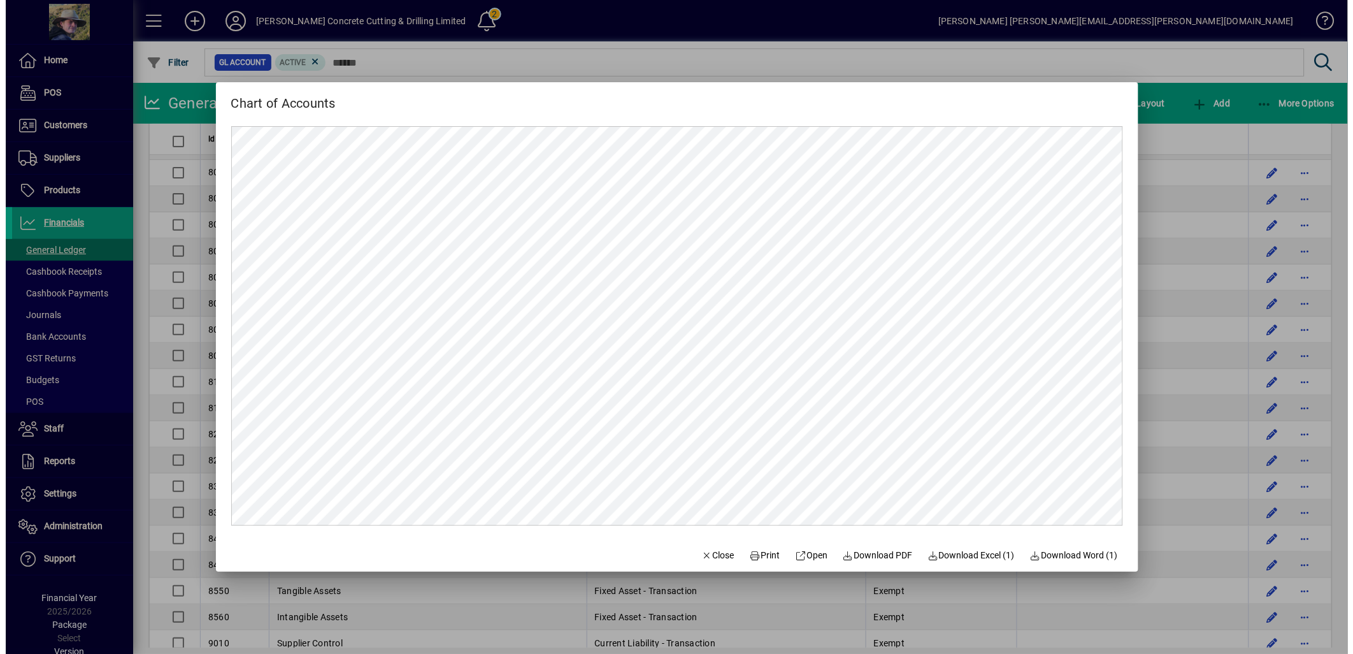
scroll to position [0, 0]
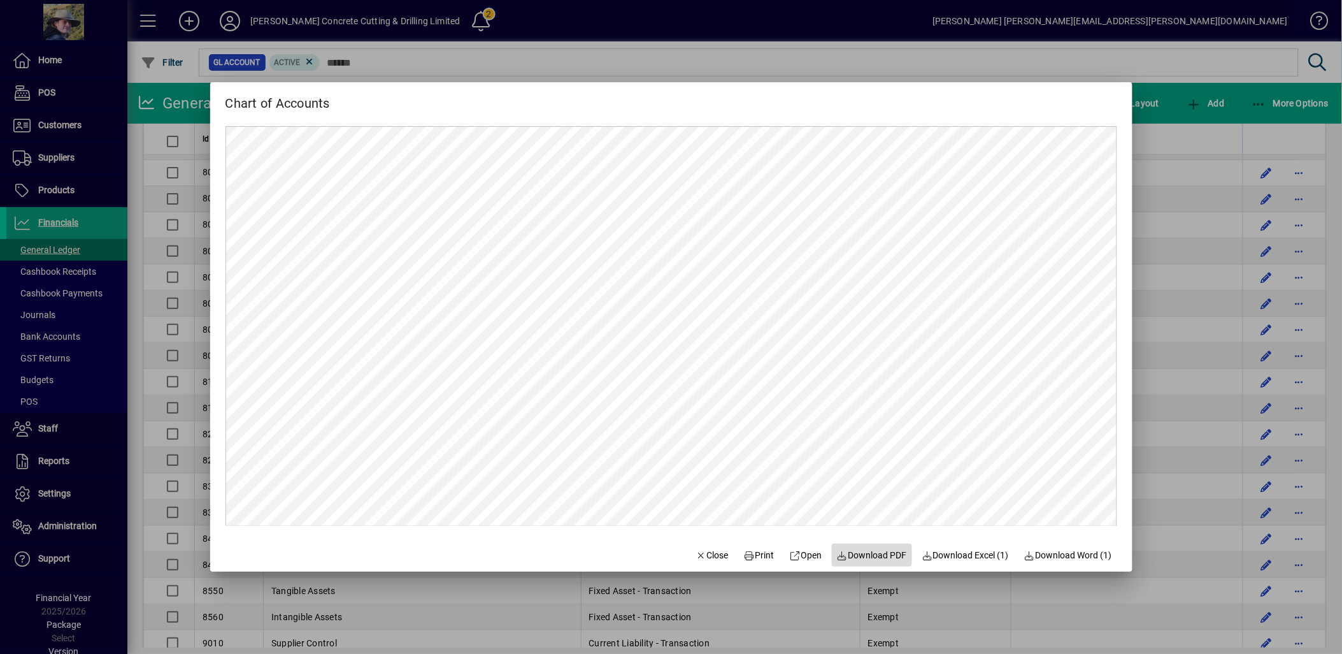
click at [852, 556] on span "Download PDF" at bounding box center [872, 554] width 70 height 13
click at [1186, 92] on div at bounding box center [671, 327] width 1342 height 654
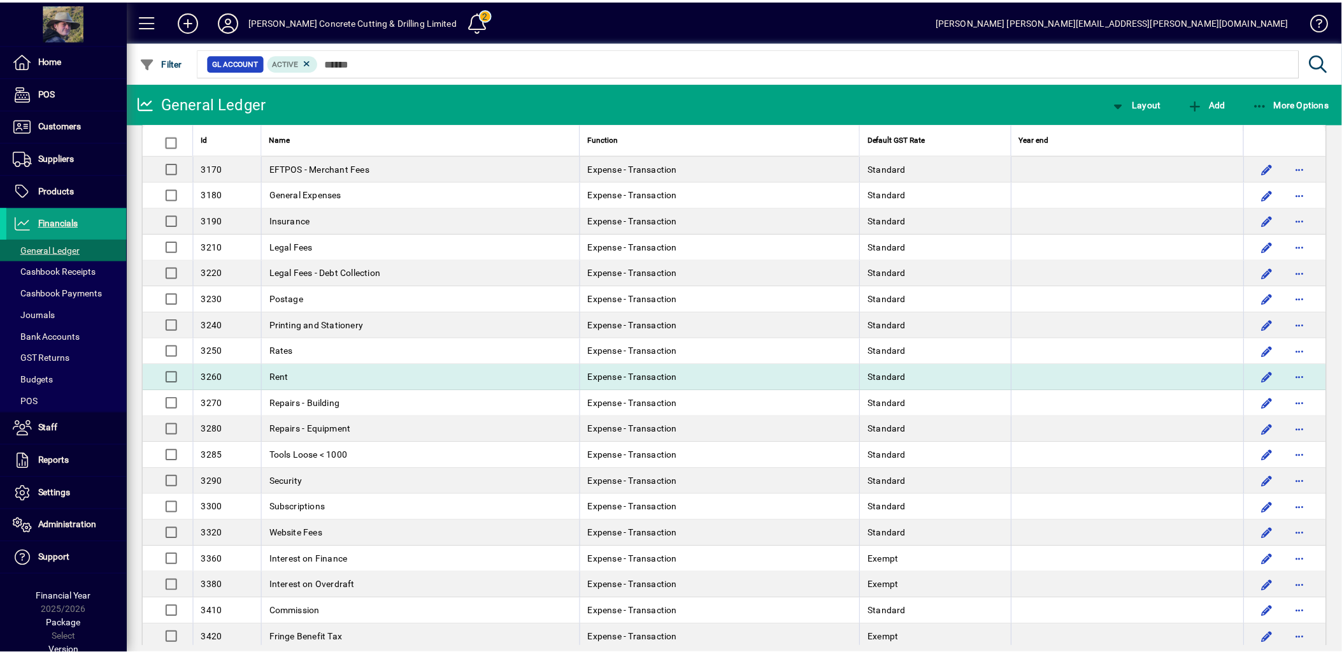
scroll to position [566, 0]
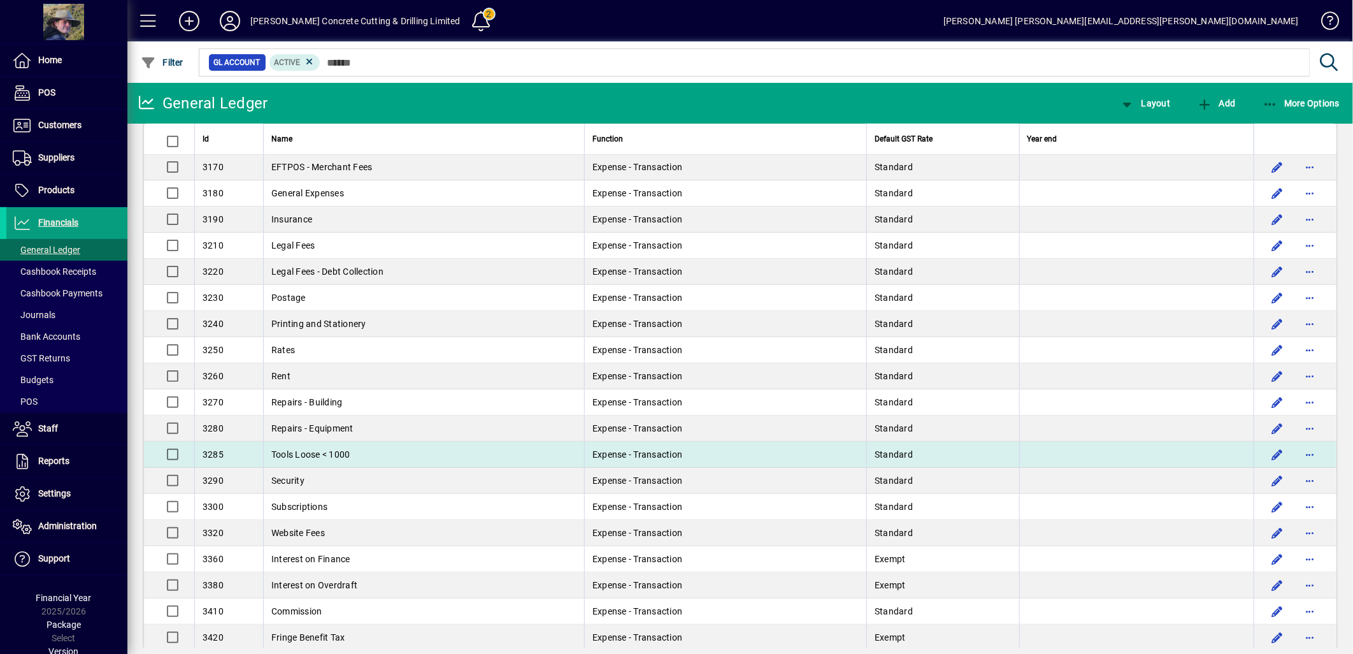
click at [345, 455] on span "Tools Loose < 1000" at bounding box center [310, 454] width 79 height 10
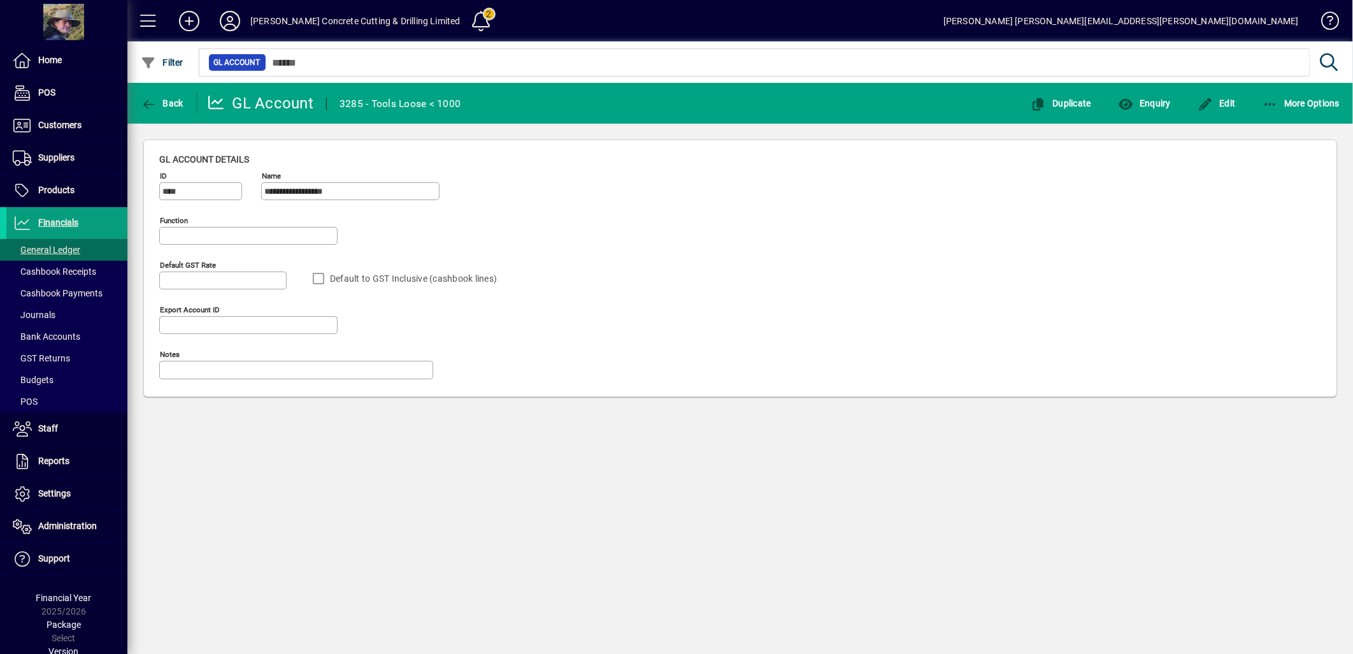
type input "**********"
click at [1213, 107] on span "button" at bounding box center [1216, 103] width 45 height 31
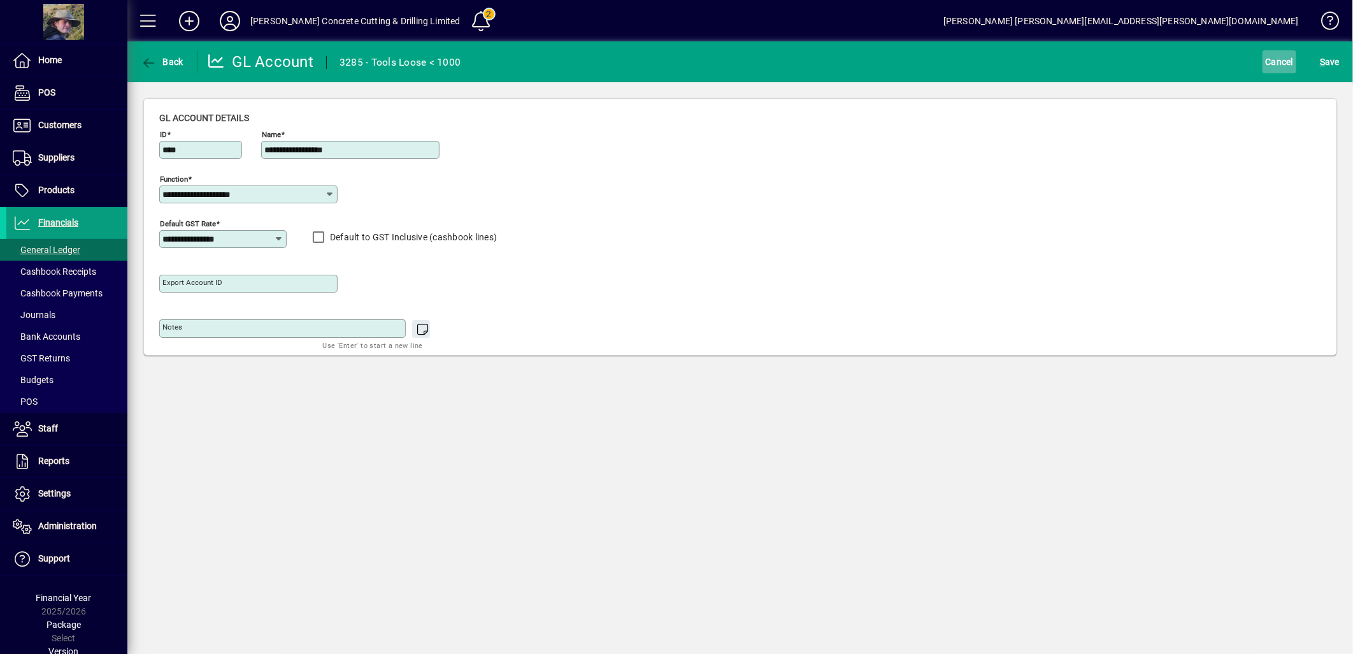
click at [1271, 61] on span "Cancel" at bounding box center [1280, 62] width 28 height 20
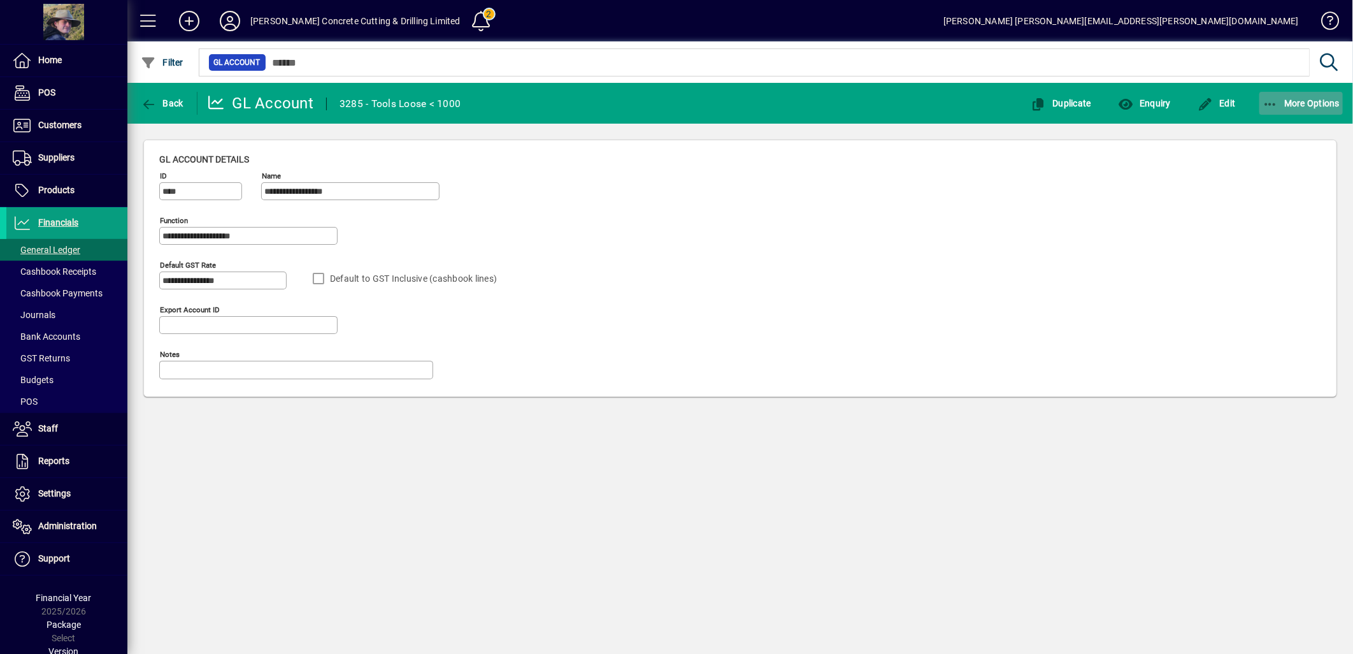
click at [1284, 105] on span "More Options" at bounding box center [1302, 103] width 78 height 10
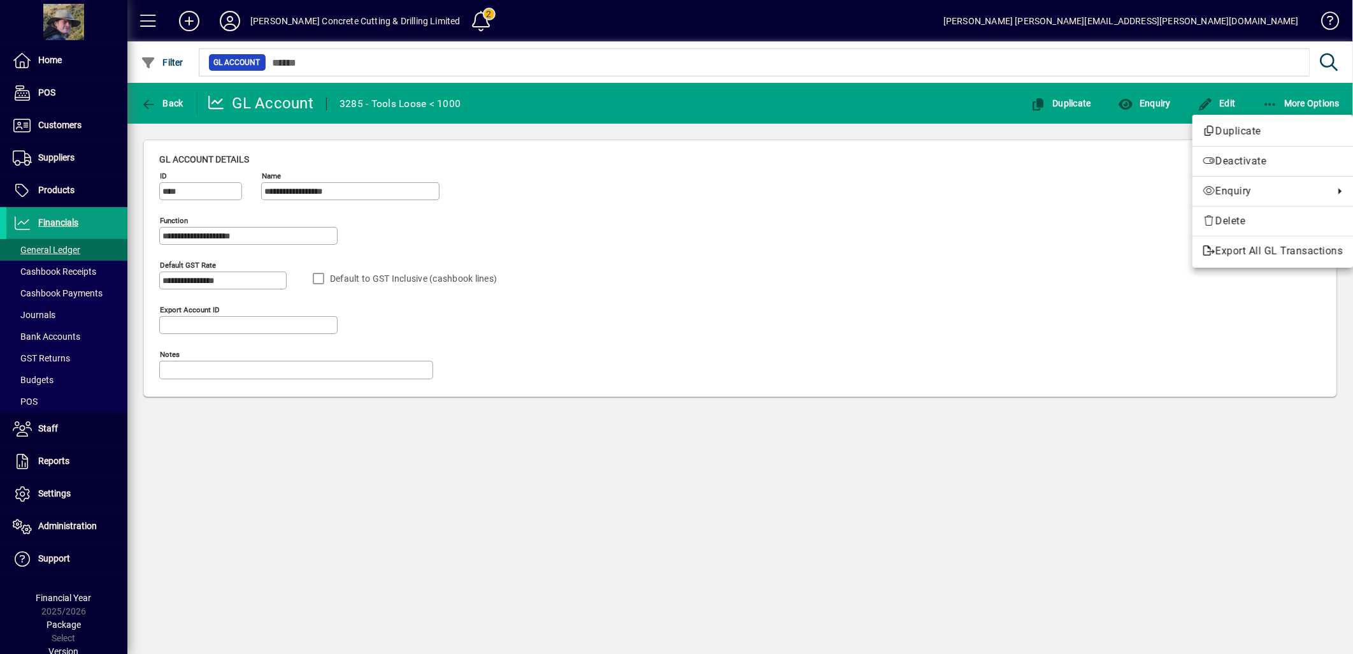
click at [59, 250] on div at bounding box center [676, 327] width 1353 height 654
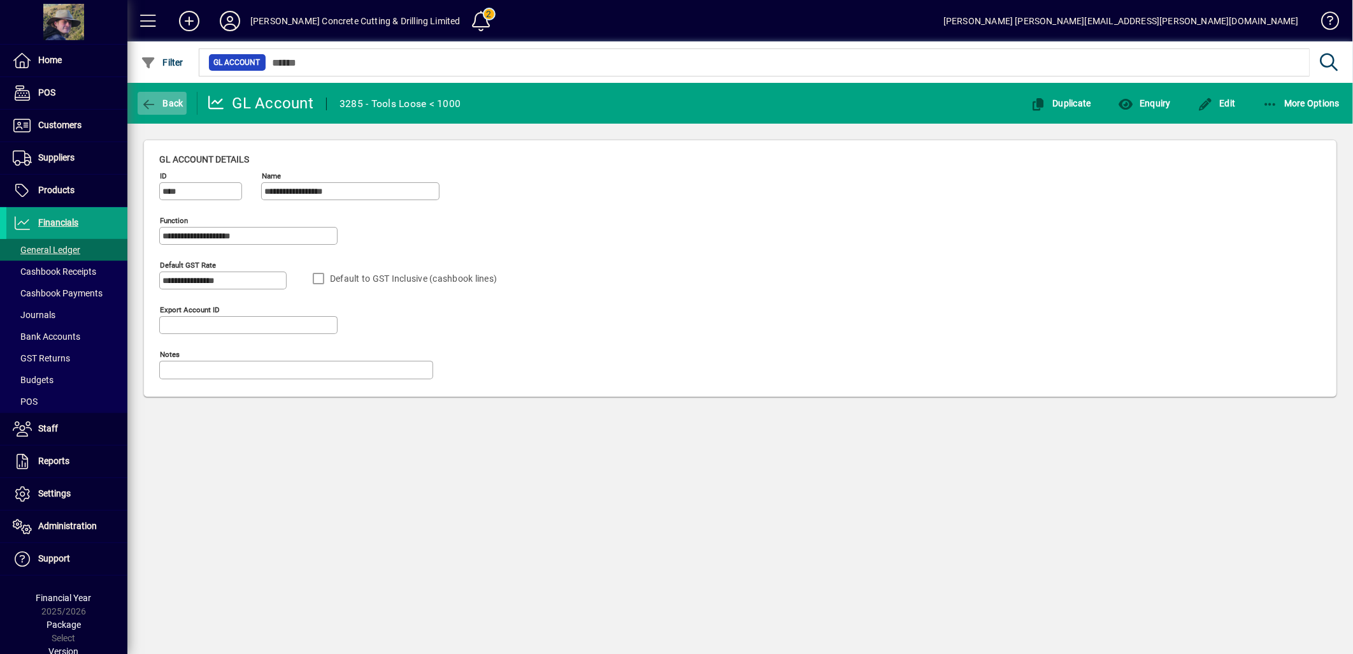
click at [169, 101] on span "Back" at bounding box center [162, 103] width 43 height 10
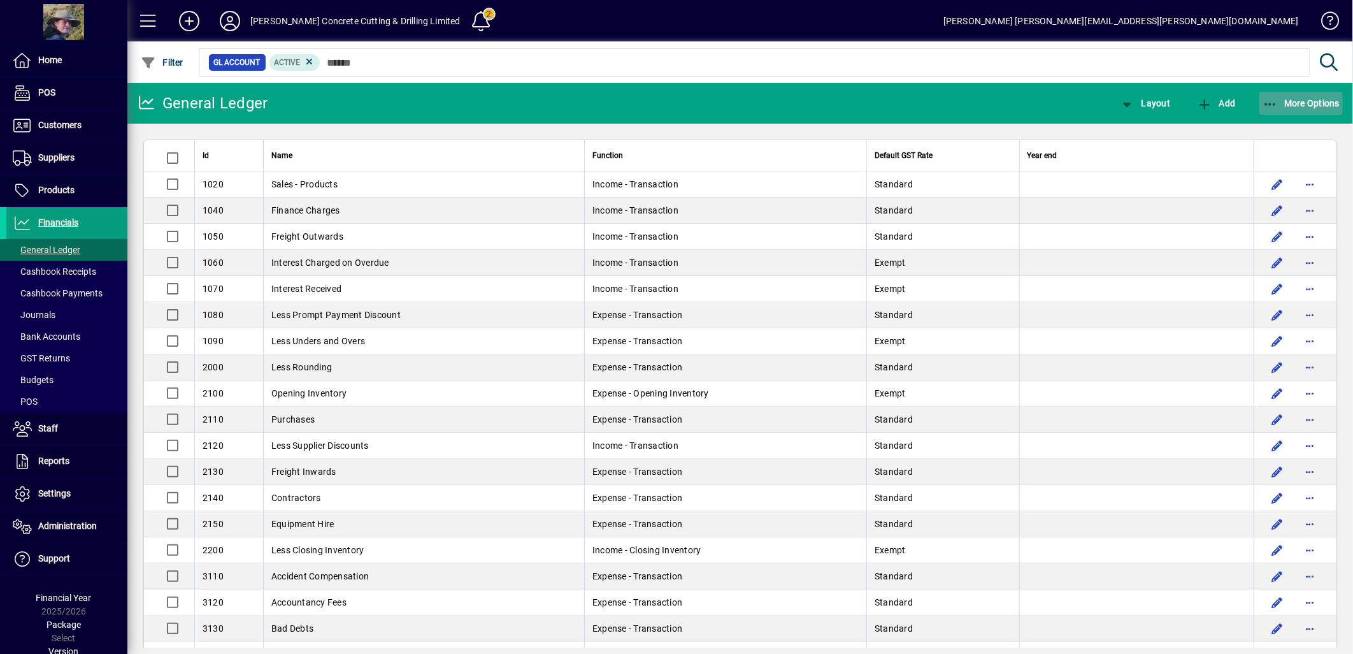
click at [1282, 98] on span "More Options" at bounding box center [1302, 103] width 78 height 10
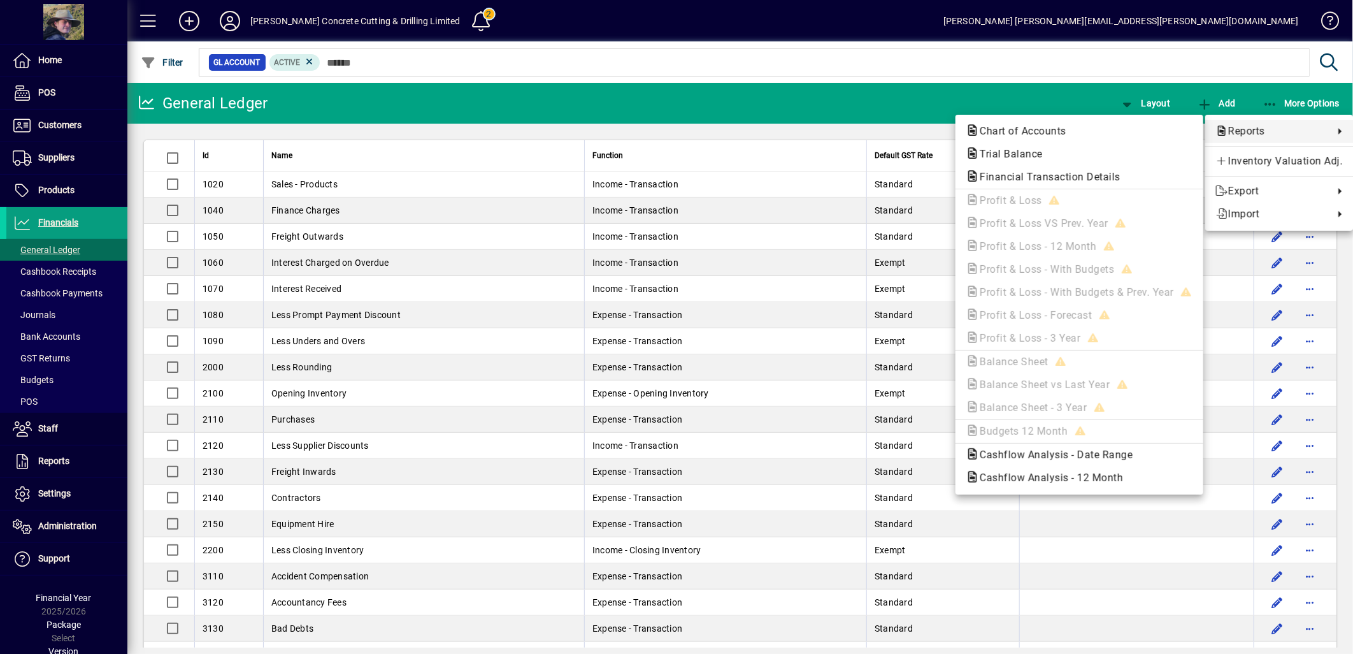
click at [864, 107] on div at bounding box center [676, 327] width 1353 height 654
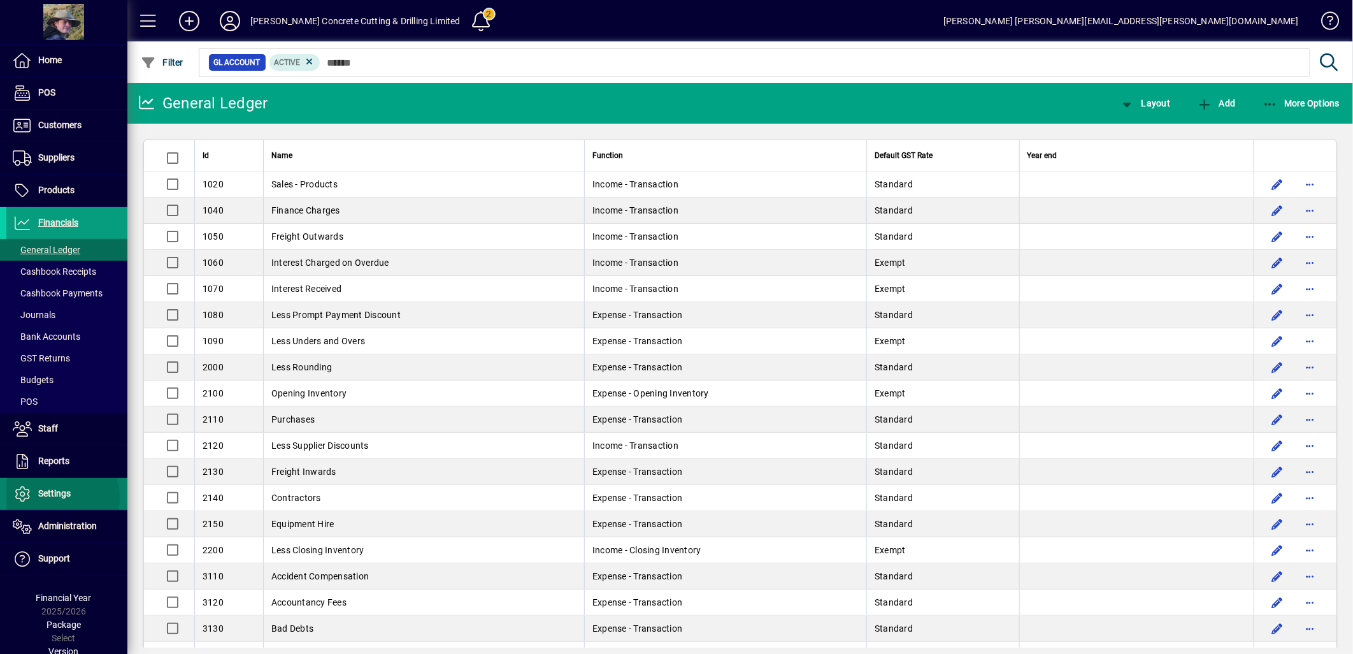
click at [55, 498] on span "Settings" at bounding box center [54, 493] width 32 height 10
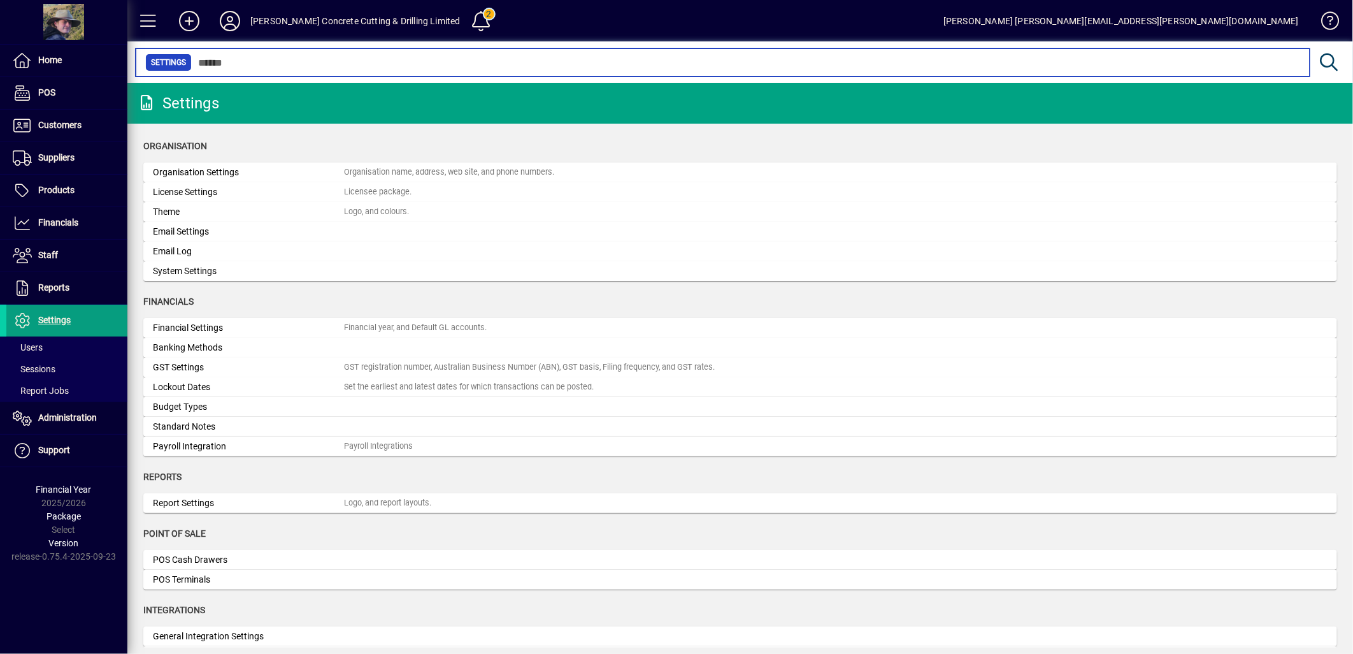
click at [263, 62] on input "text" at bounding box center [746, 63] width 1108 height 18
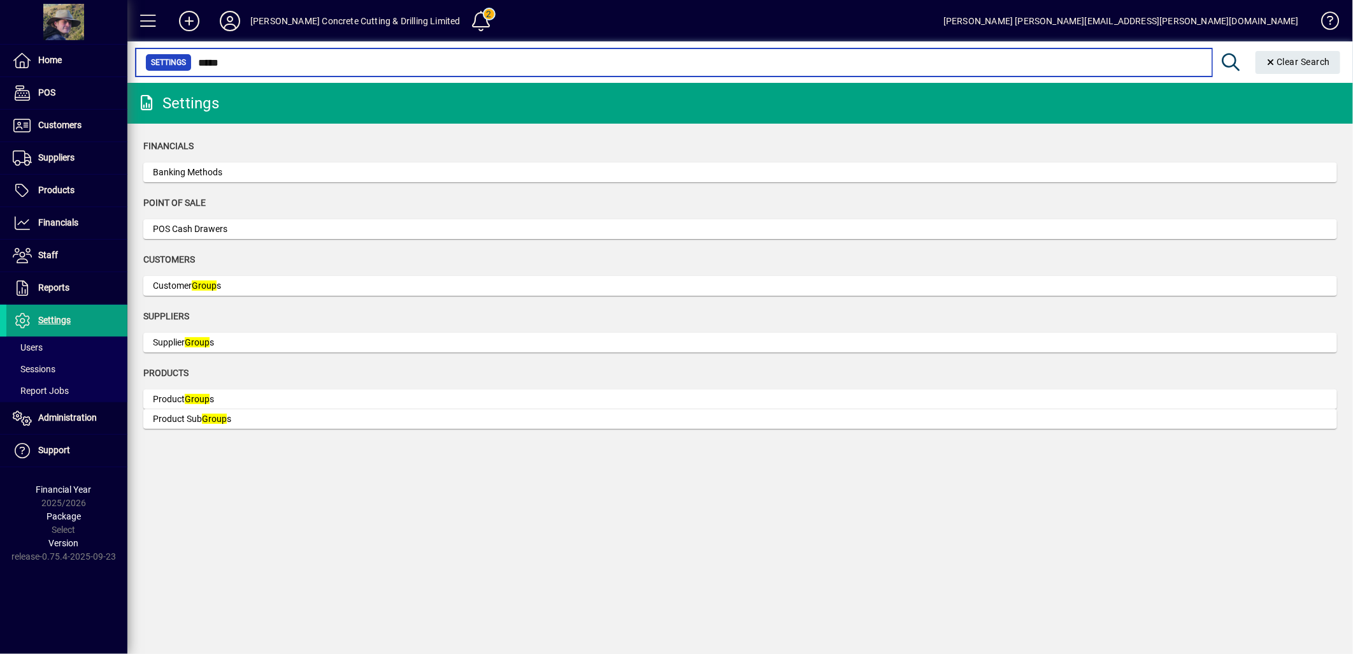
drag, startPoint x: 228, startPoint y: 62, endPoint x: 172, endPoint y: 51, distance: 57.2
click at [172, 51] on mat-form-field "Settings ***** Clear Search" at bounding box center [736, 61] width 1219 height 41
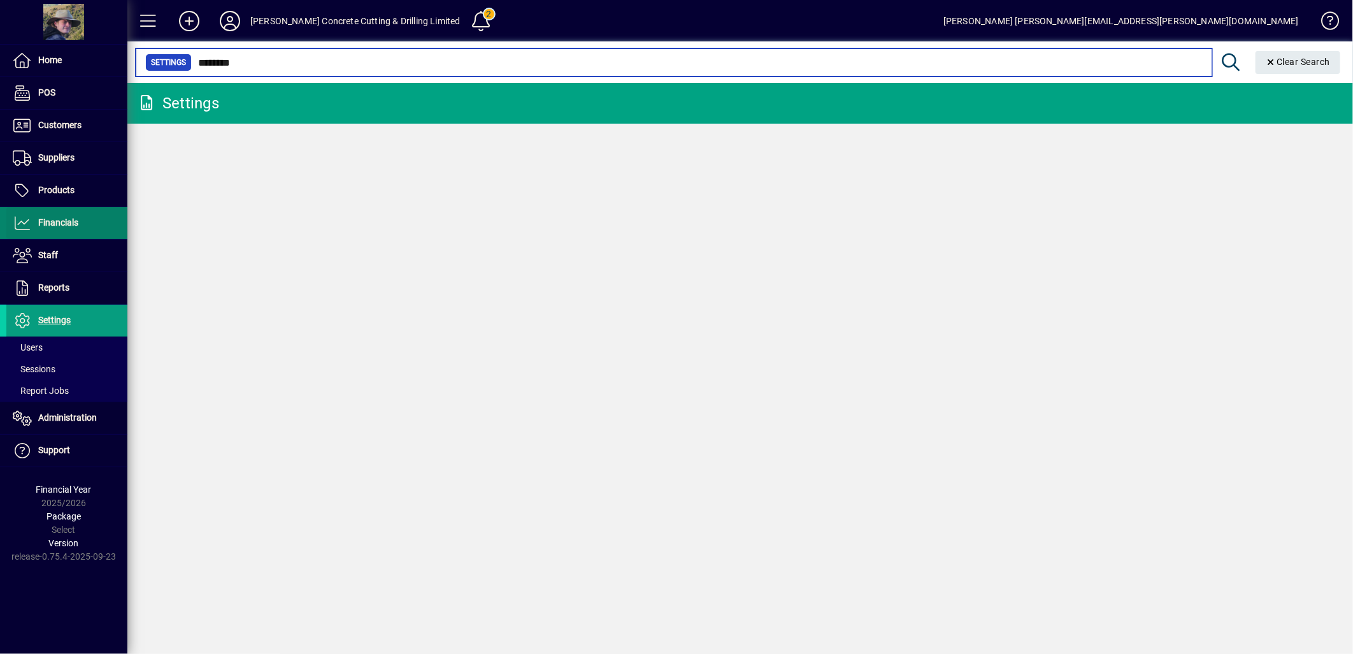
type input "********"
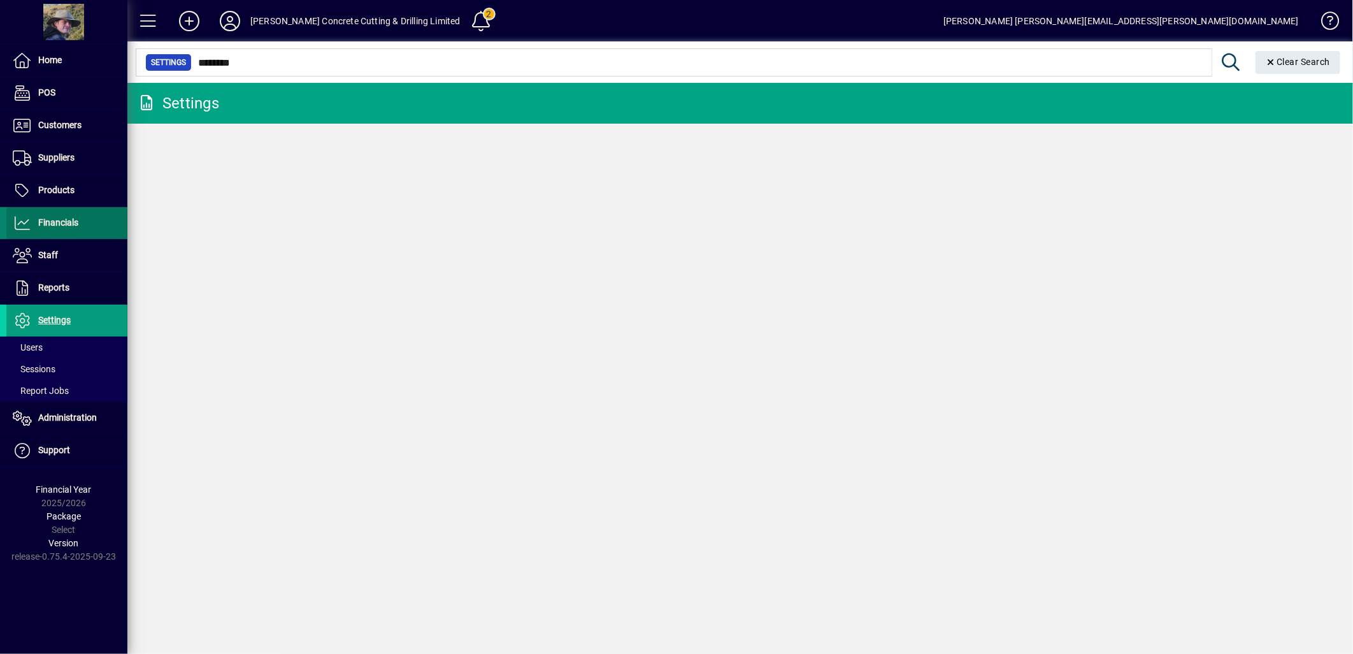
click at [66, 217] on span "Financials" at bounding box center [58, 222] width 40 height 10
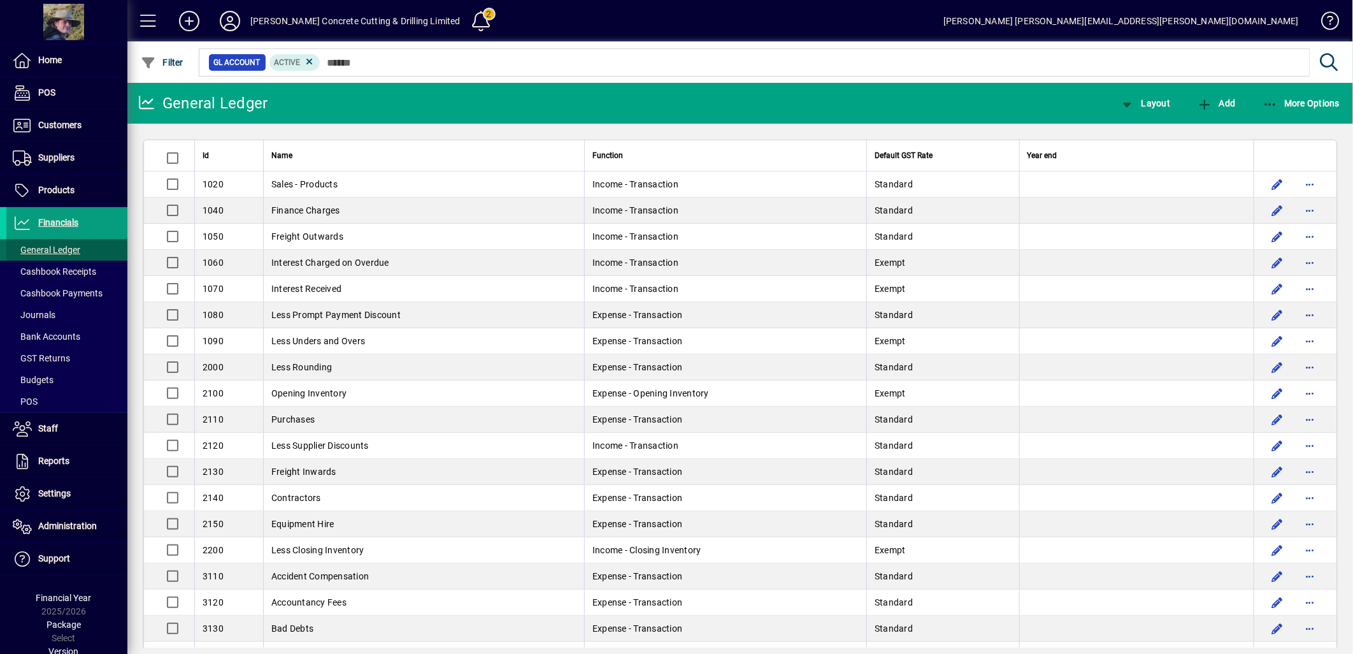
click at [66, 252] on span "General Ledger" at bounding box center [47, 250] width 68 height 10
click at [49, 126] on span "Customers" at bounding box center [59, 125] width 43 height 10
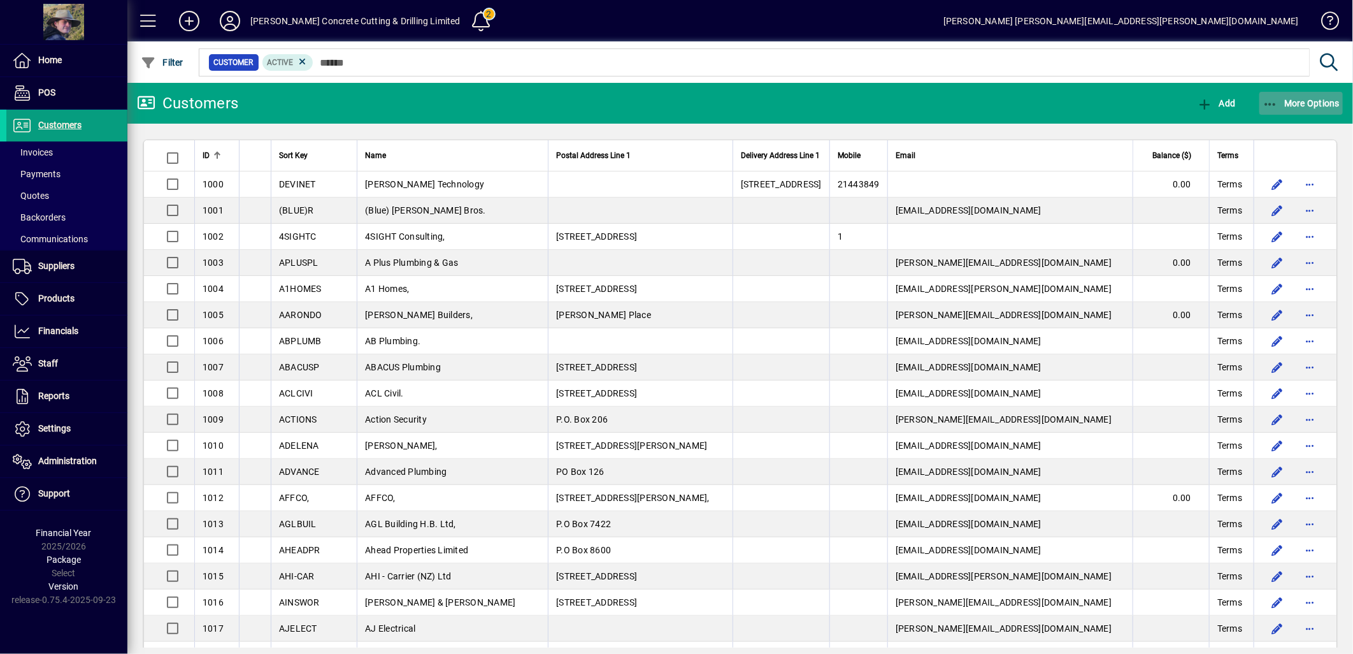
click at [1271, 98] on icon "button" at bounding box center [1271, 104] width 16 height 13
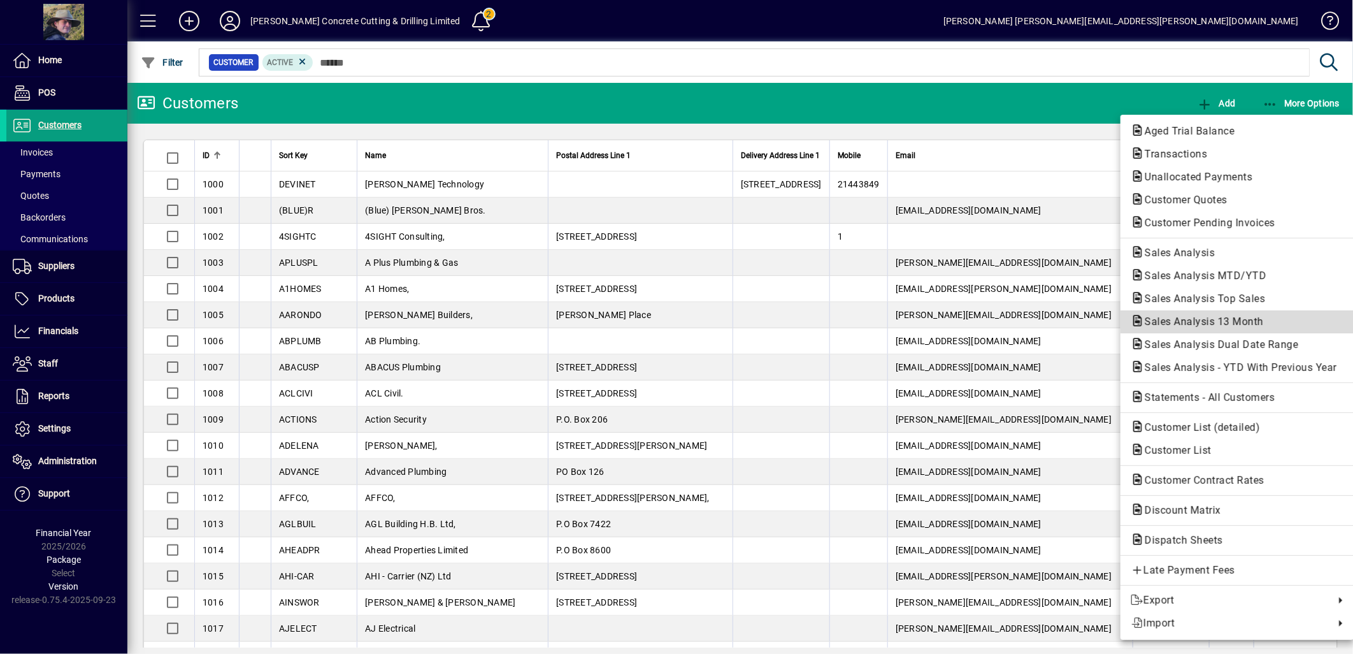
click at [1229, 320] on span "Sales Analysis 13 Month" at bounding box center [1200, 321] width 139 height 12
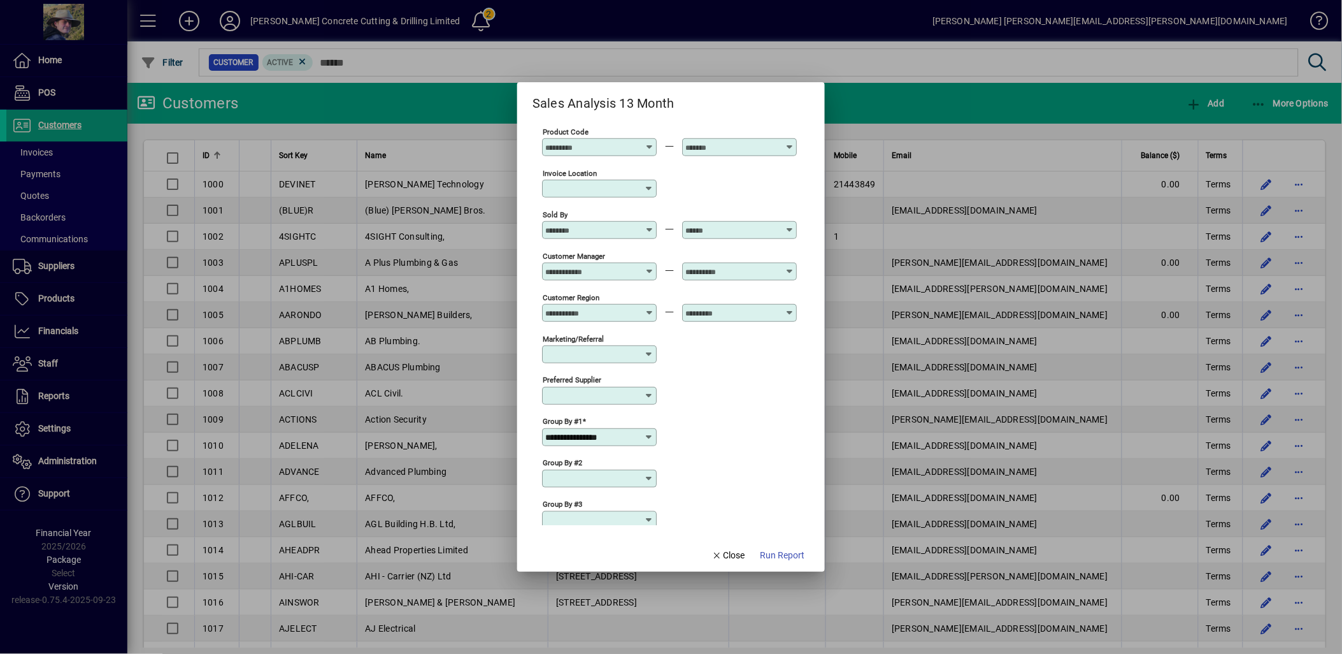
scroll to position [354, 0]
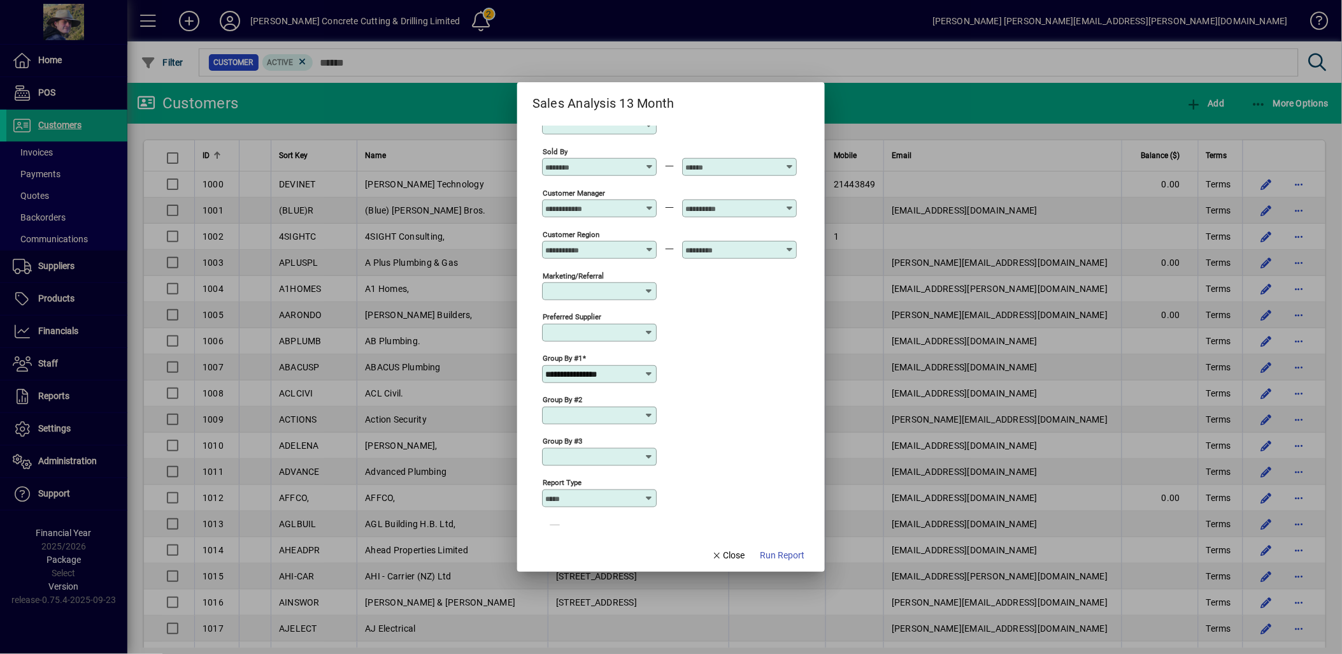
click at [648, 379] on icon at bounding box center [649, 374] width 10 height 10
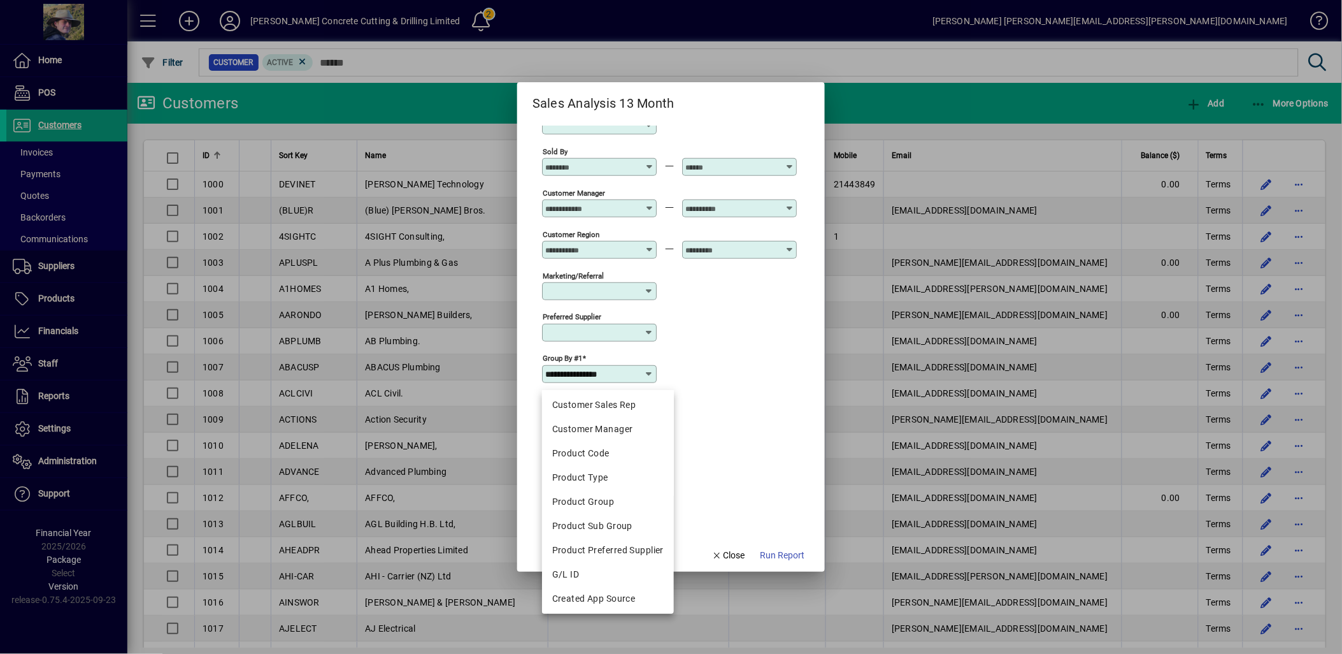
scroll to position [222, 0]
click at [616, 566] on div "G/L ID" at bounding box center [607, 572] width 111 height 13
type input "******"
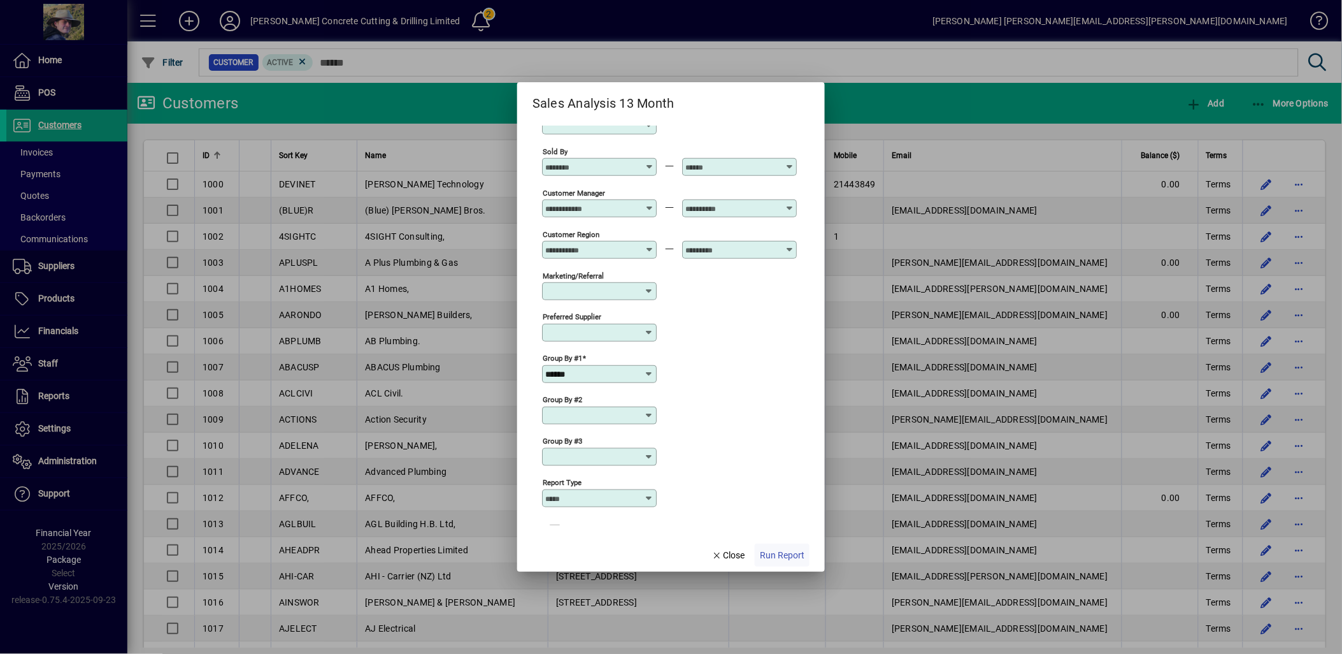
click at [771, 550] on span "Run Report" at bounding box center [782, 554] width 45 height 13
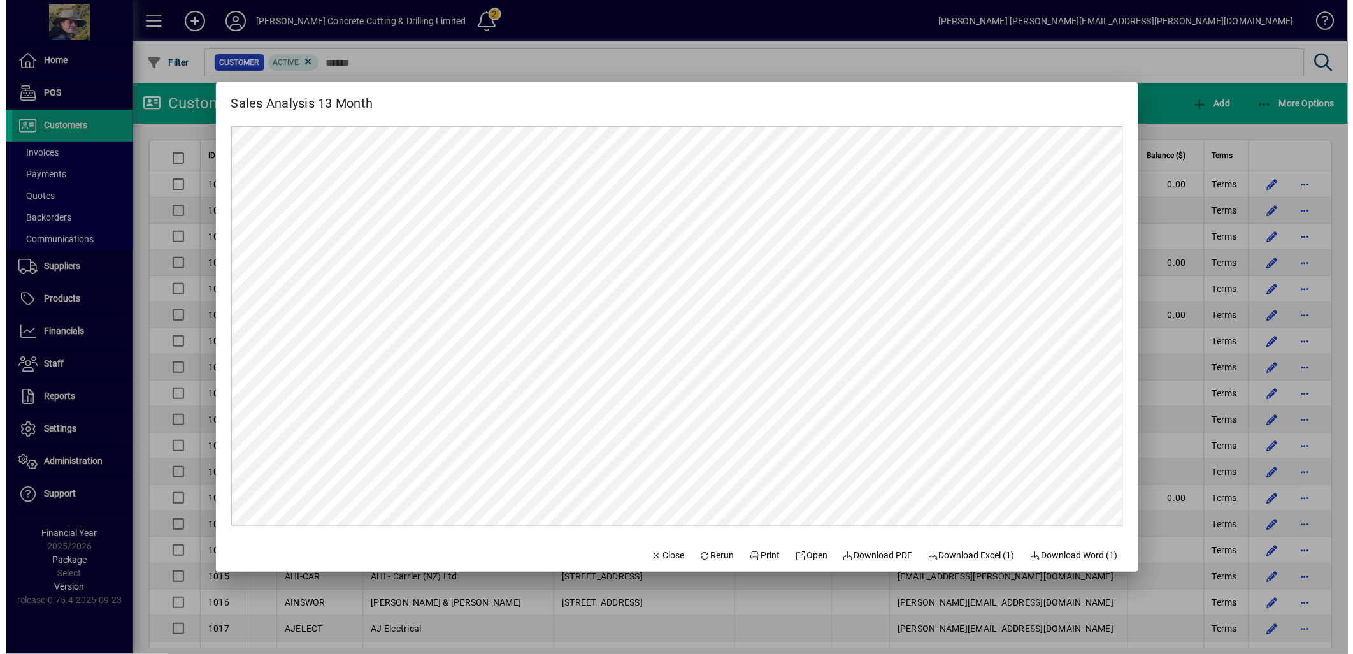
scroll to position [0, 0]
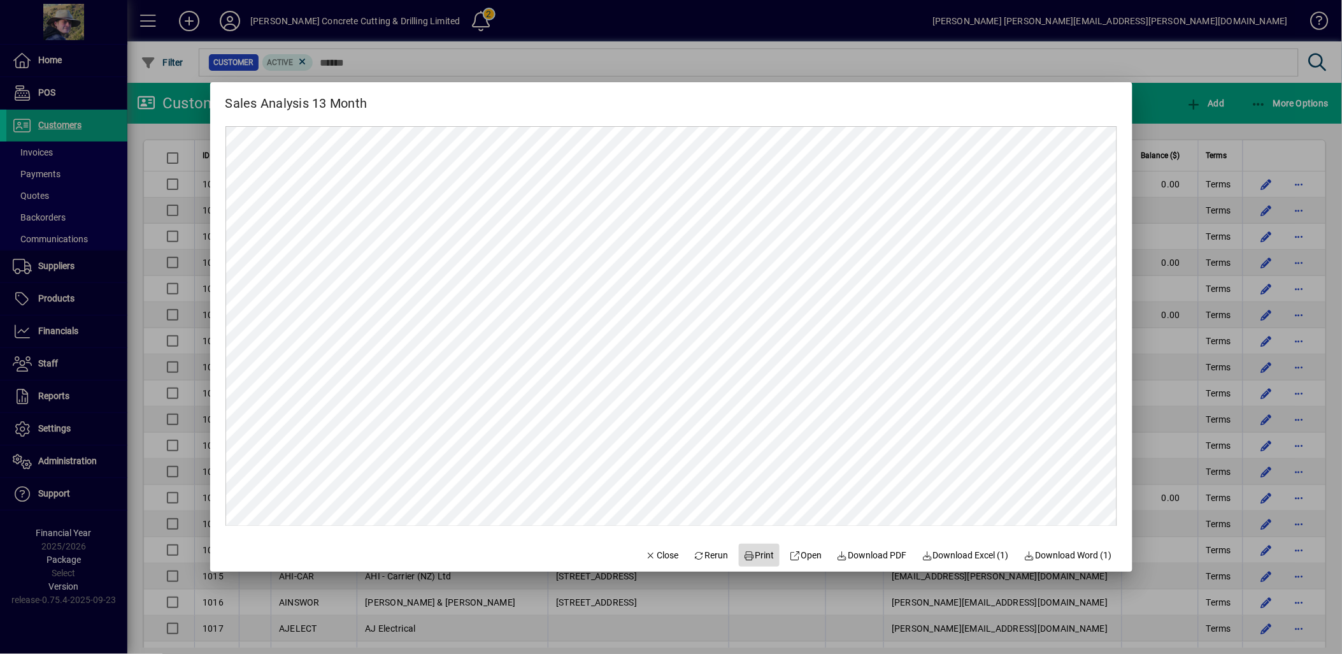
click at [750, 552] on span "Print" at bounding box center [759, 554] width 31 height 13
click at [862, 558] on span "Download PDF" at bounding box center [872, 554] width 70 height 13
click at [1057, 54] on div at bounding box center [671, 327] width 1342 height 654
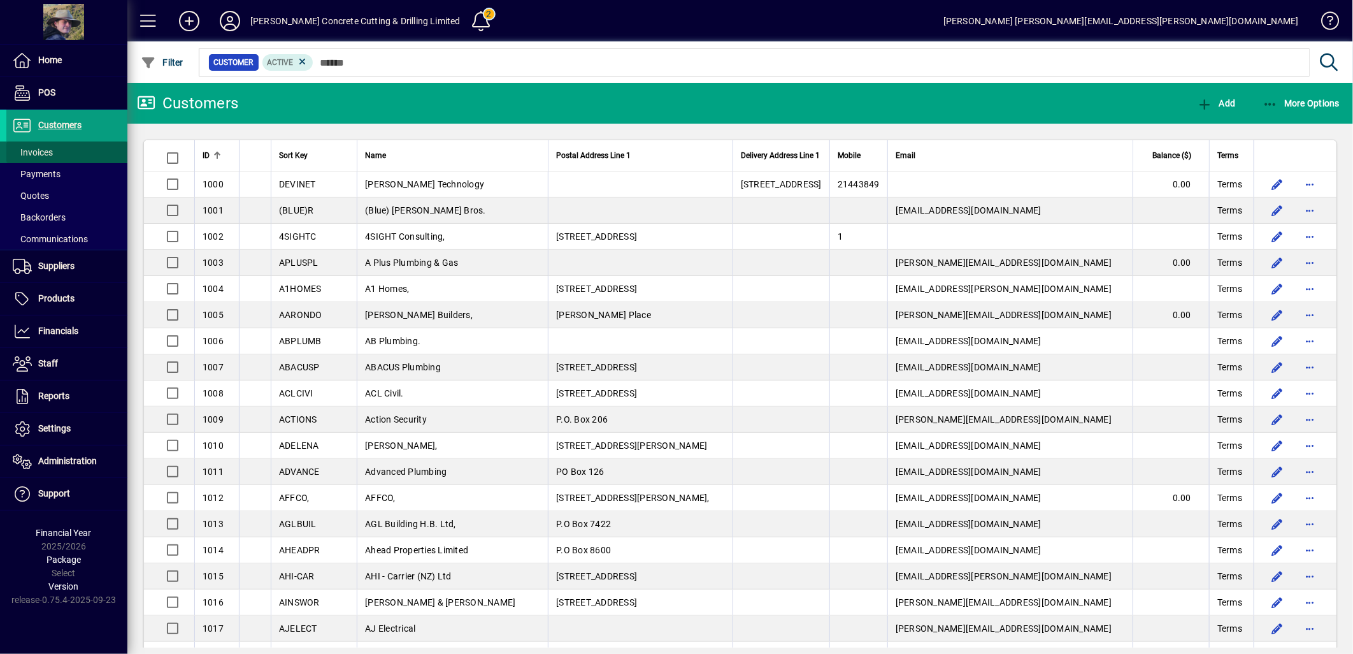
click at [48, 147] on span "Invoices" at bounding box center [33, 152] width 40 height 10
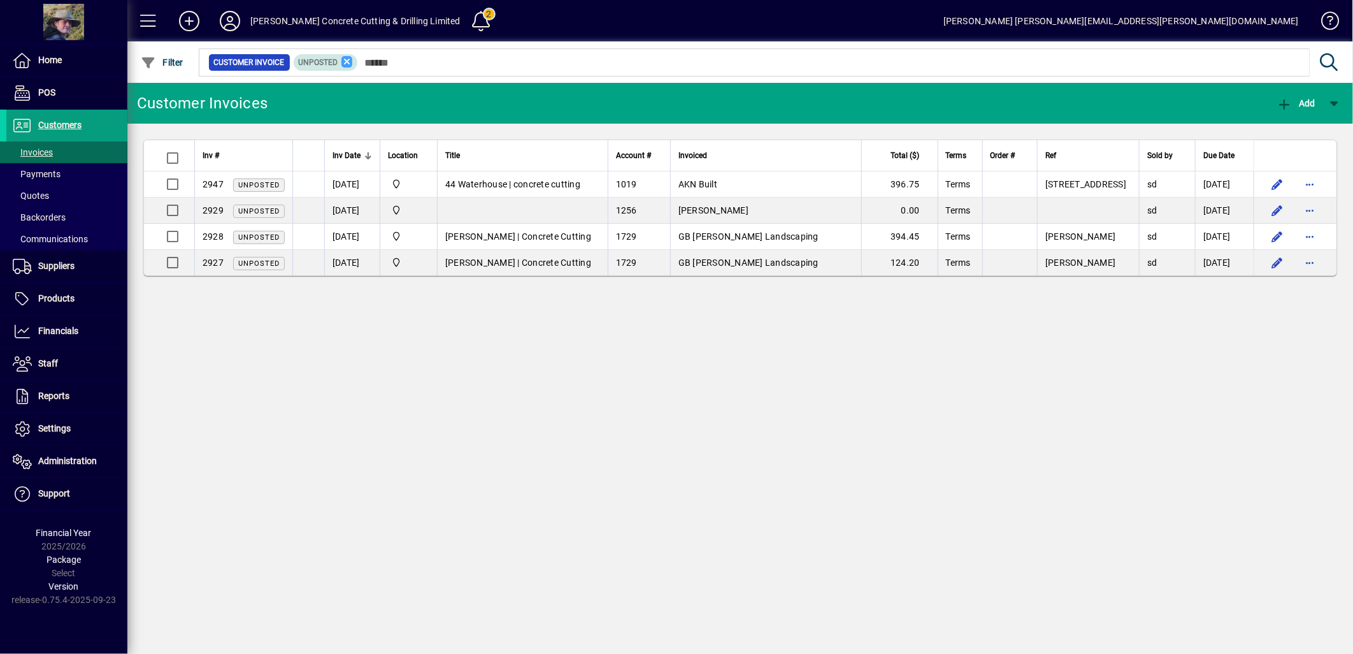
click at [346, 62] on icon at bounding box center [346, 61] width 11 height 11
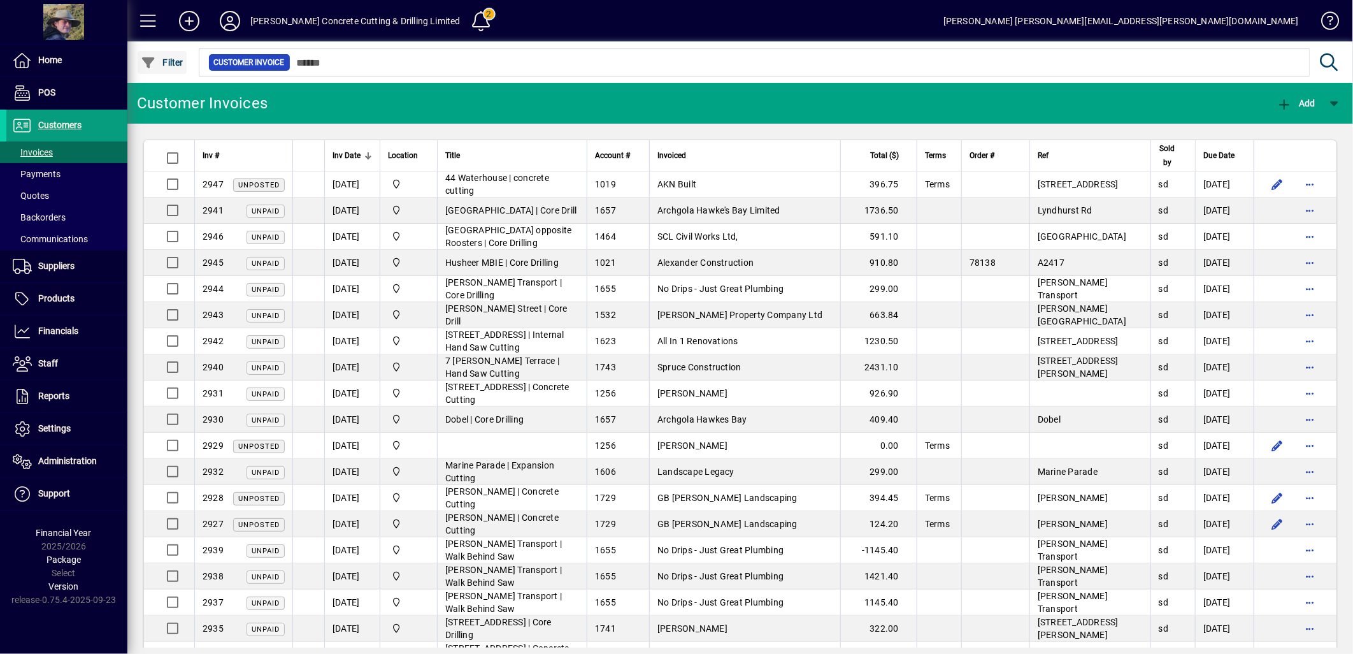
click at [169, 61] on span "Filter" at bounding box center [162, 62] width 43 height 10
click at [51, 157] on span "Invoices" at bounding box center [29, 152] width 46 height 13
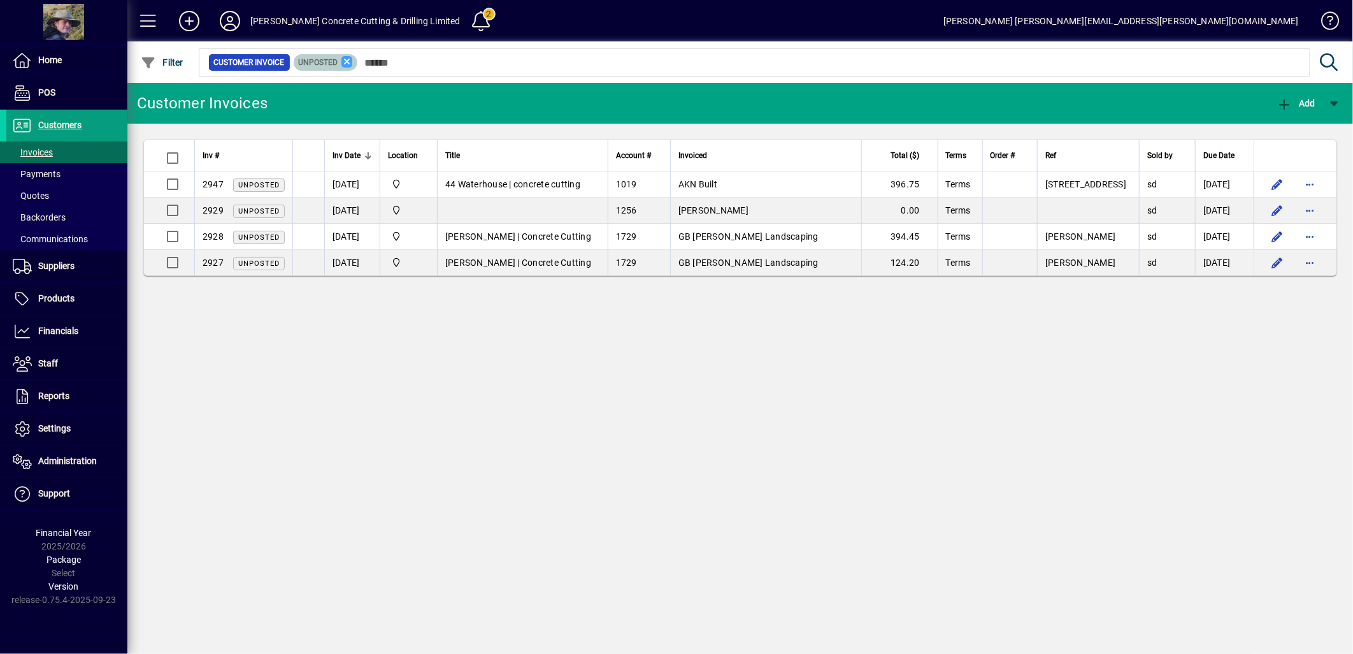
click at [347, 60] on icon at bounding box center [346, 61] width 11 height 11
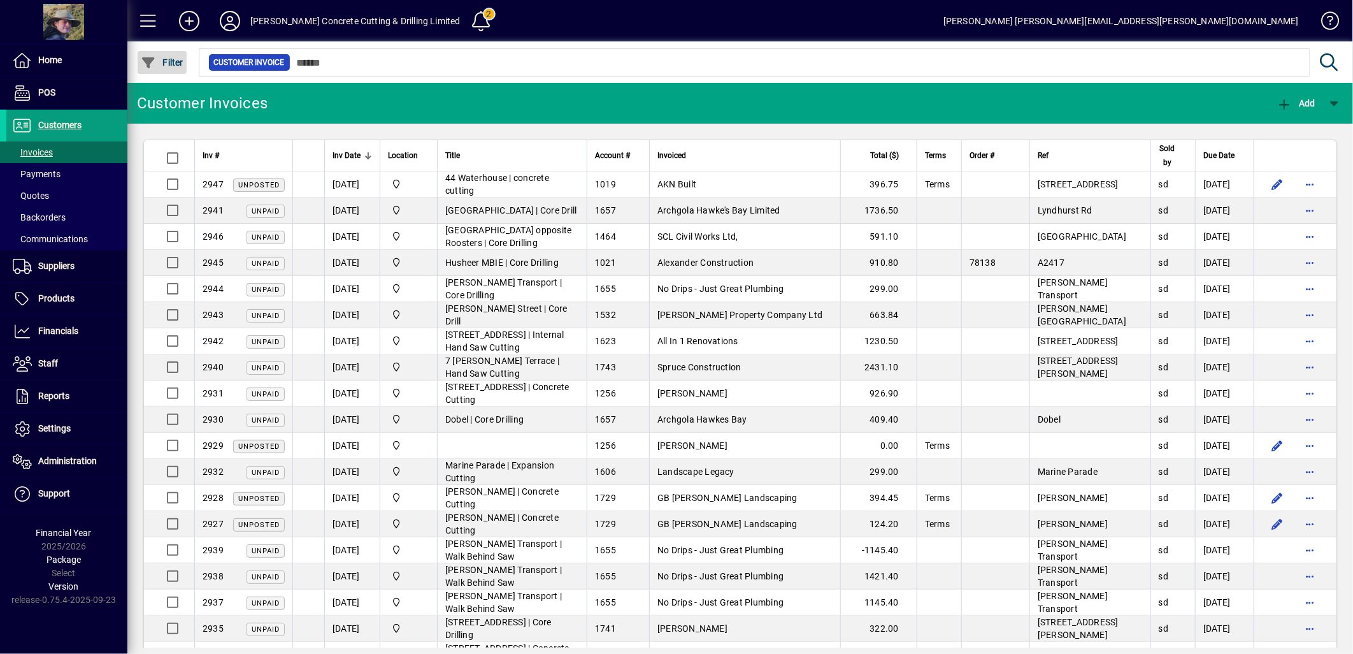
click at [162, 59] on span "Filter" at bounding box center [162, 62] width 43 height 10
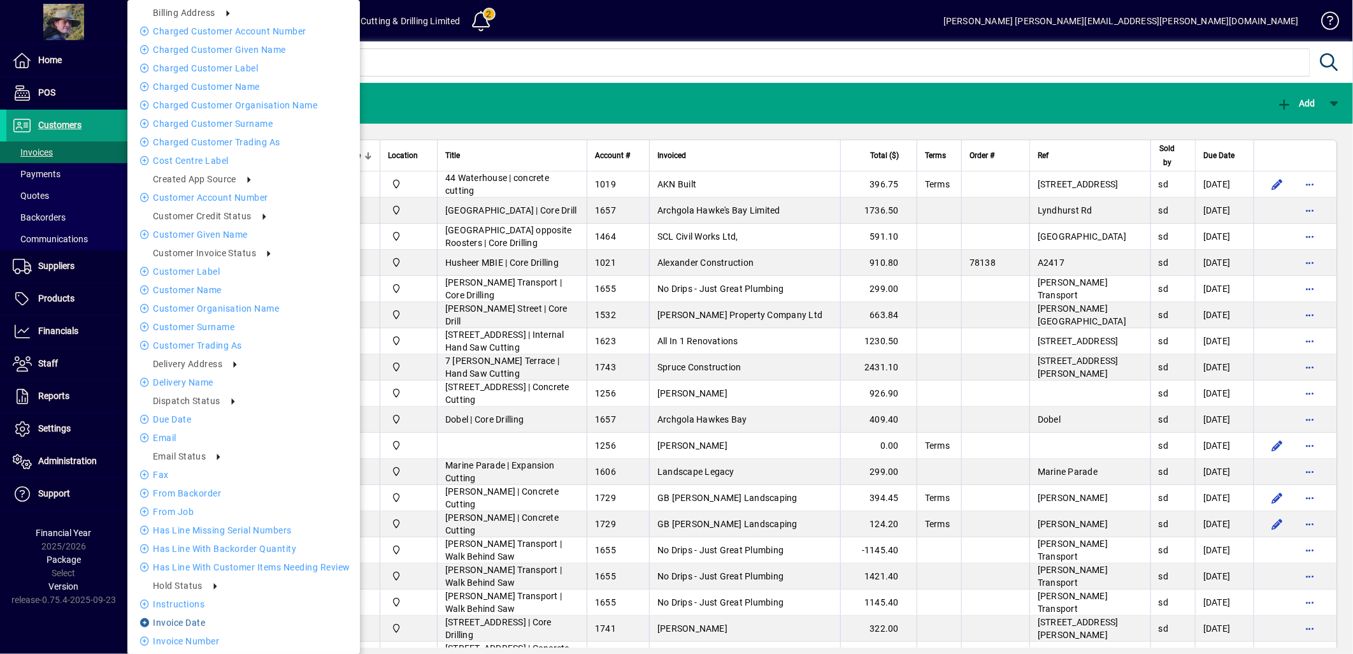
click at [147, 622] on icon at bounding box center [146, 622] width 13 height 9
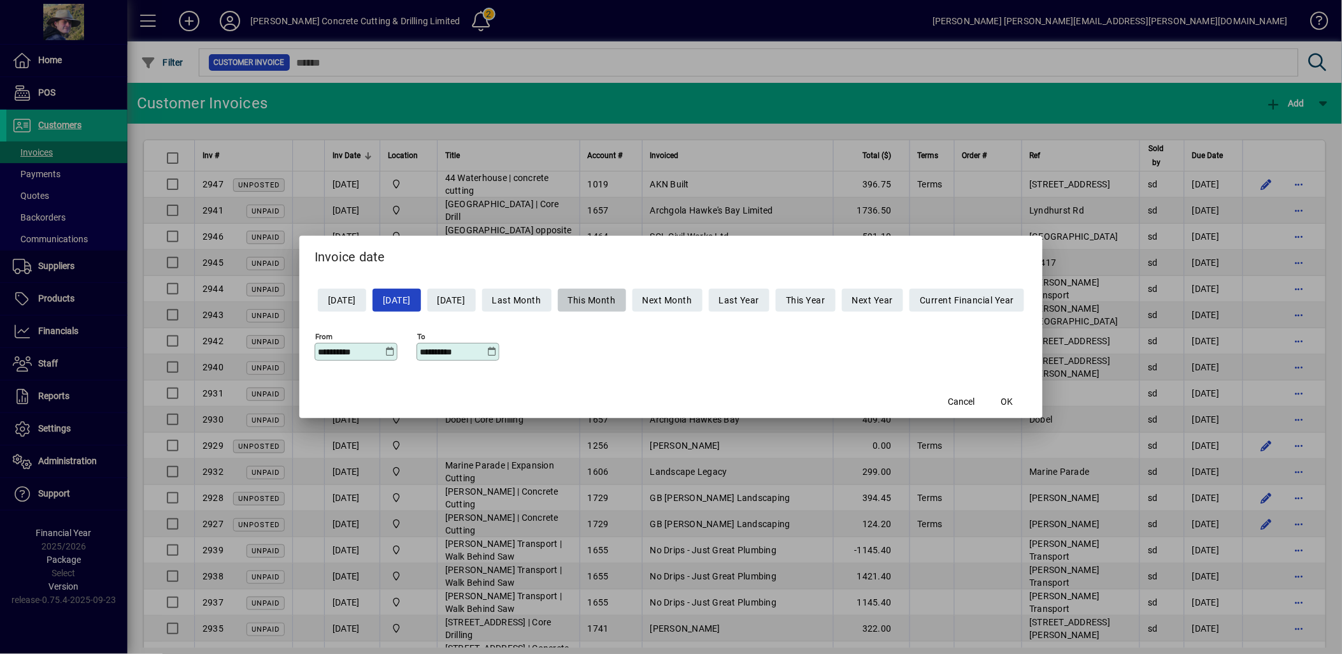
click at [590, 297] on span "This Month" at bounding box center [592, 300] width 48 height 21
type input "**********"
click at [1013, 399] on span "OK" at bounding box center [1007, 401] width 12 height 13
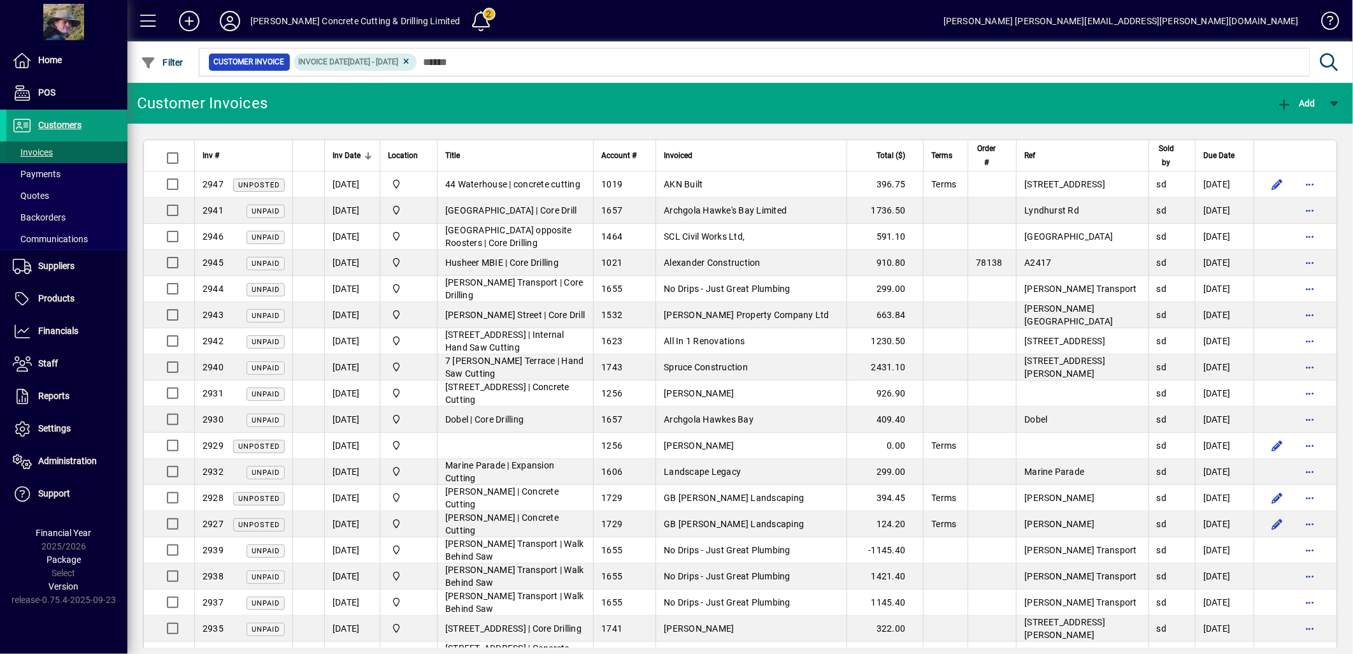
click at [40, 147] on span "Invoices" at bounding box center [33, 152] width 40 height 10
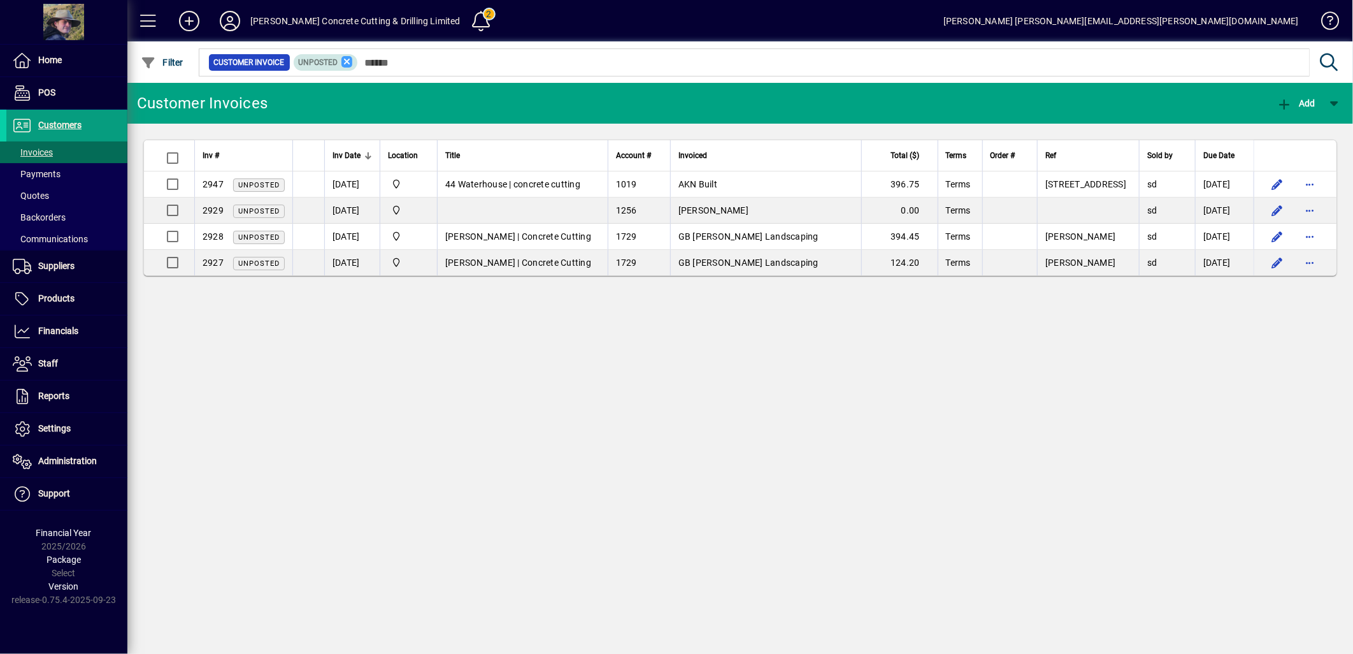
click at [346, 59] on icon at bounding box center [346, 61] width 11 height 11
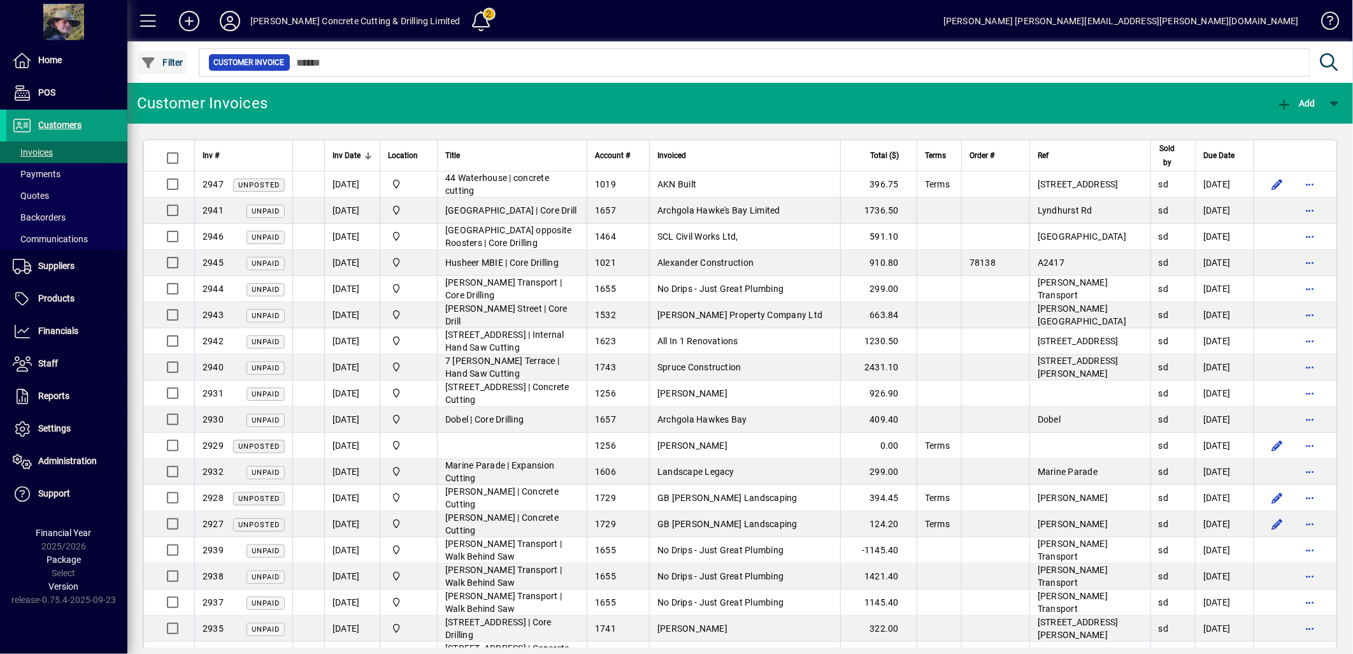
click at [158, 57] on span "Filter" at bounding box center [162, 62] width 43 height 10
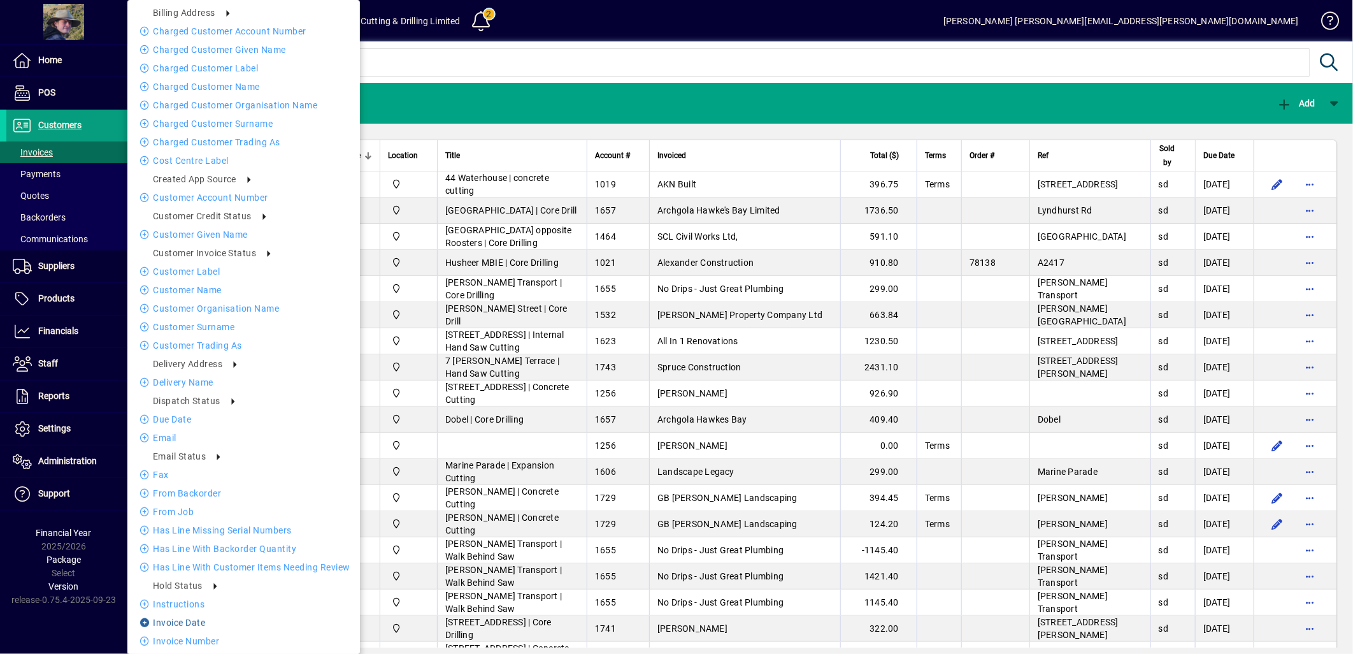
click at [194, 621] on li "Invoice date" at bounding box center [243, 622] width 232 height 15
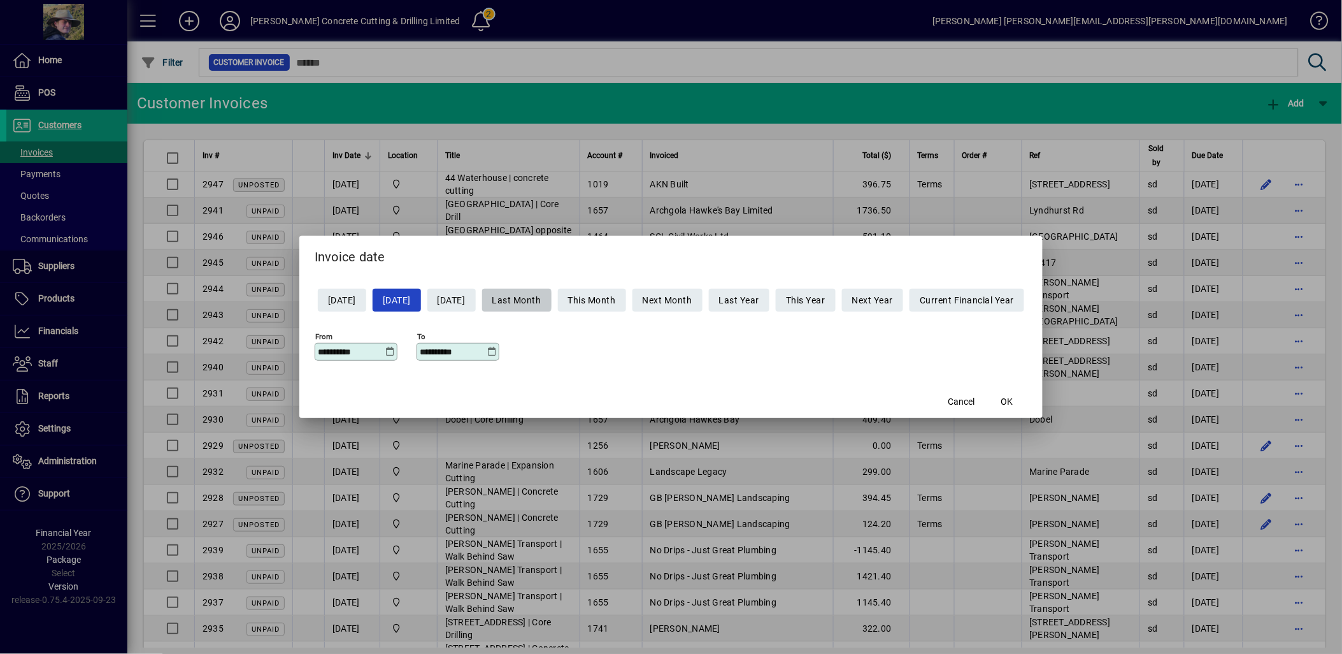
click at [527, 300] on span "Last Month" at bounding box center [516, 300] width 49 height 21
type input "**********"
click at [1013, 401] on span "OK" at bounding box center [1007, 401] width 12 height 13
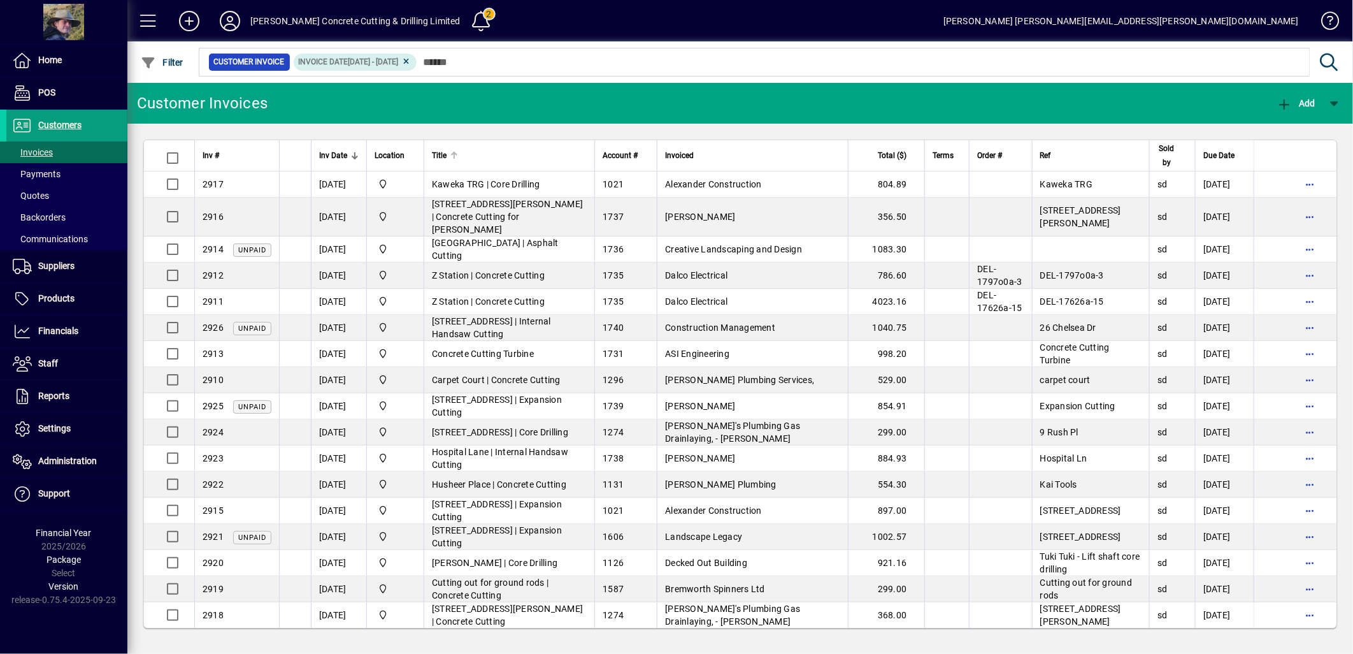
click at [458, 155] on div at bounding box center [454, 156] width 8 height 8
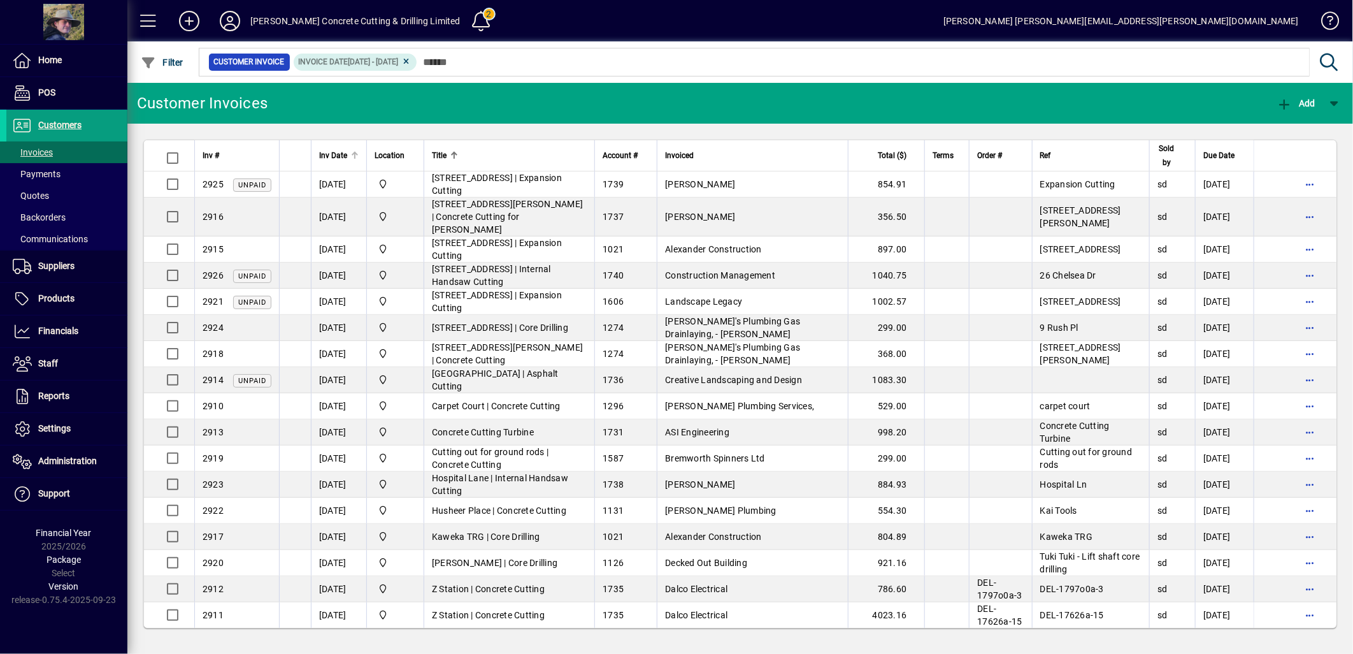
click at [333, 162] on th "Inv Date" at bounding box center [338, 155] width 55 height 31
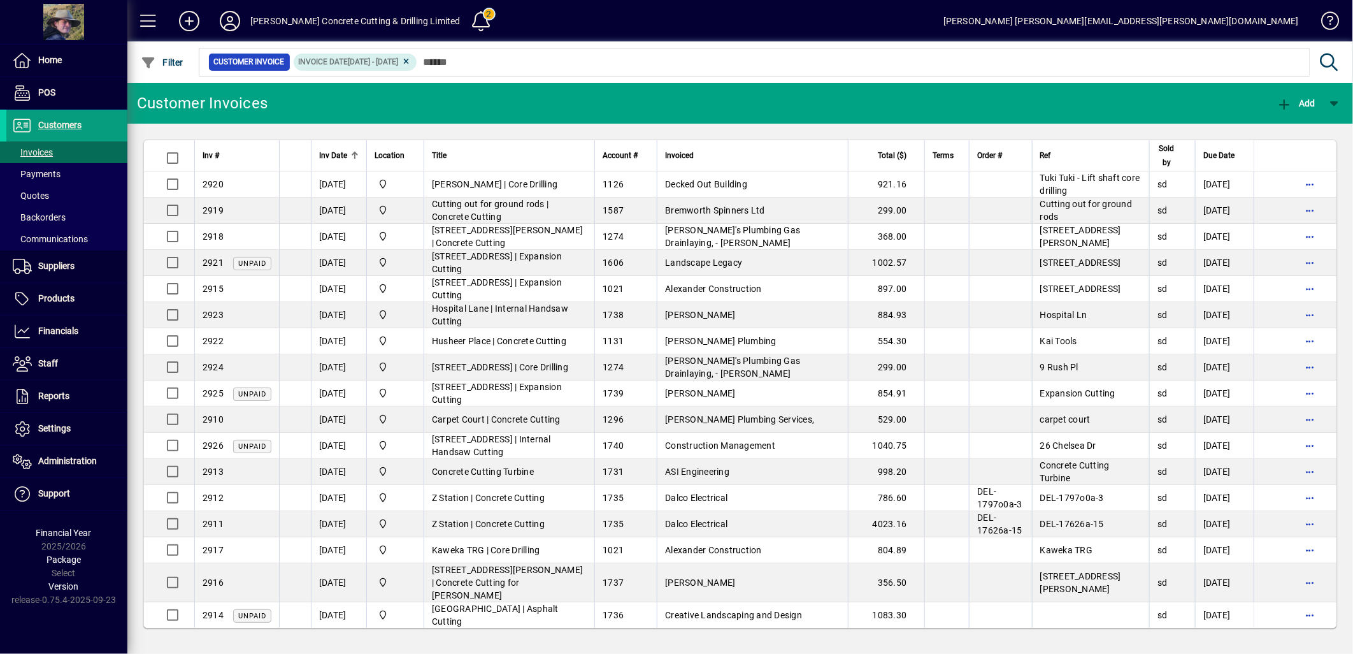
click at [330, 156] on span "Inv Date" at bounding box center [333, 155] width 28 height 14
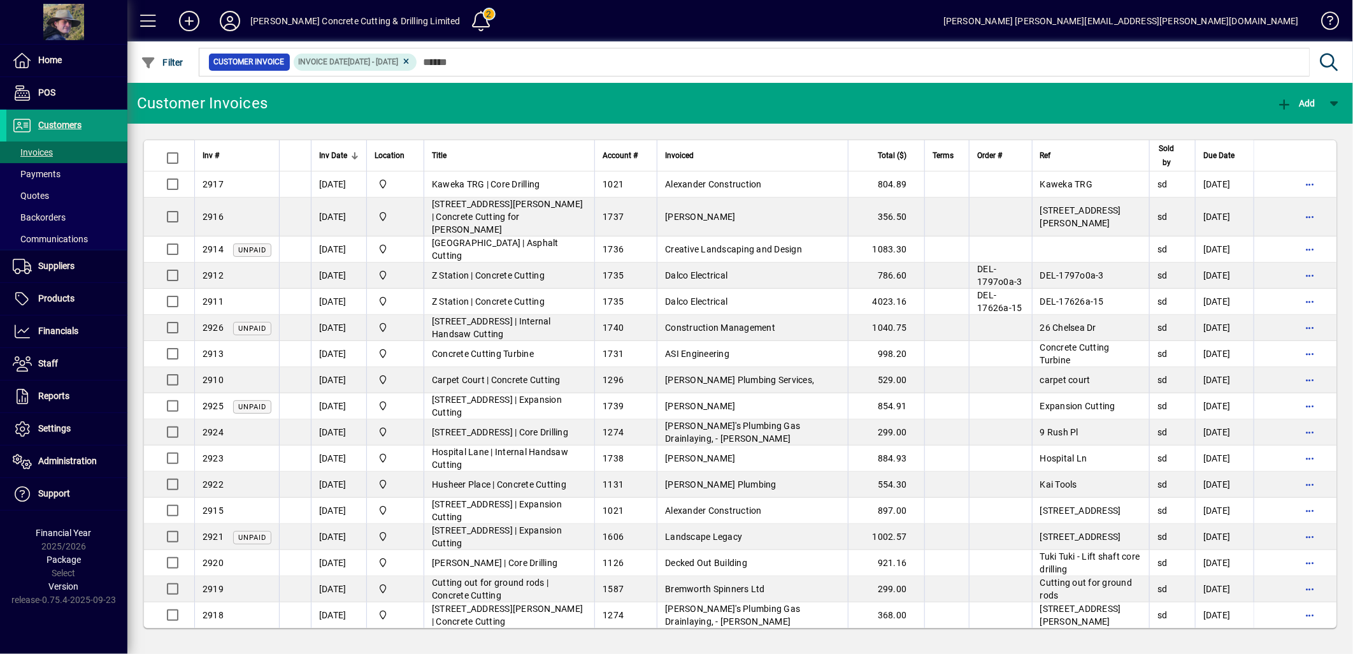
click at [50, 122] on span "Customers" at bounding box center [59, 125] width 43 height 10
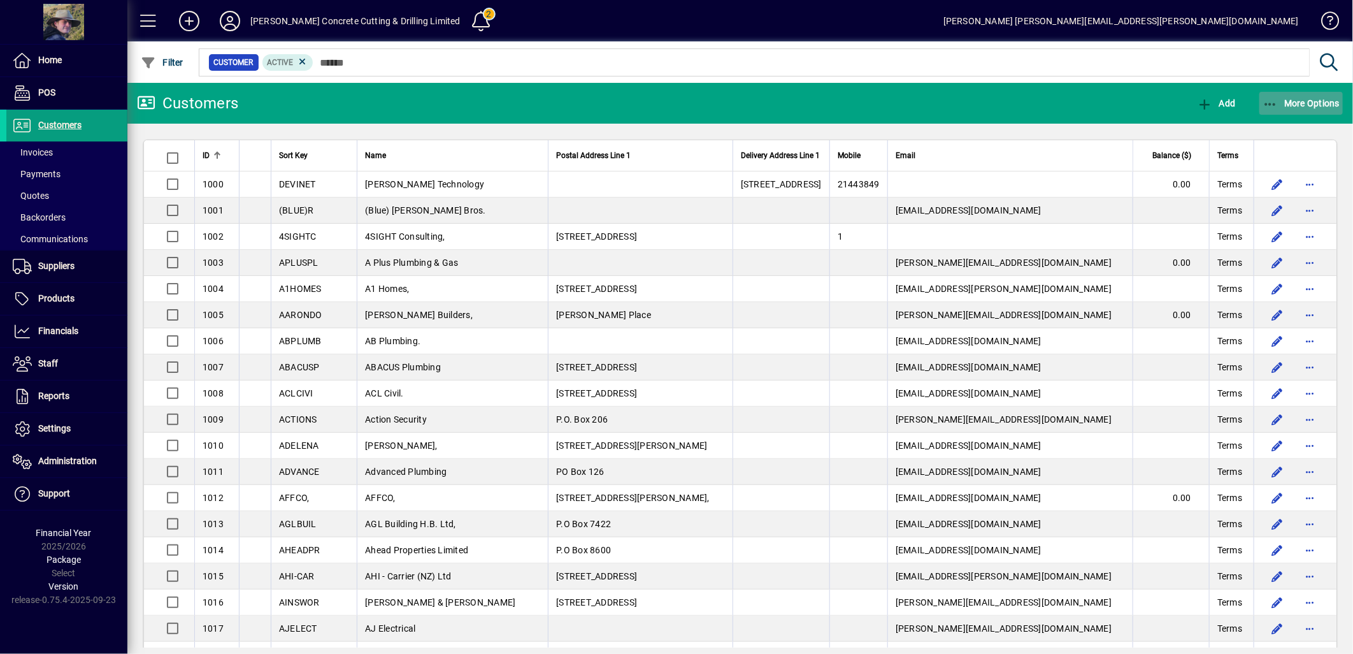
click at [1268, 102] on icon "button" at bounding box center [1271, 104] width 16 height 13
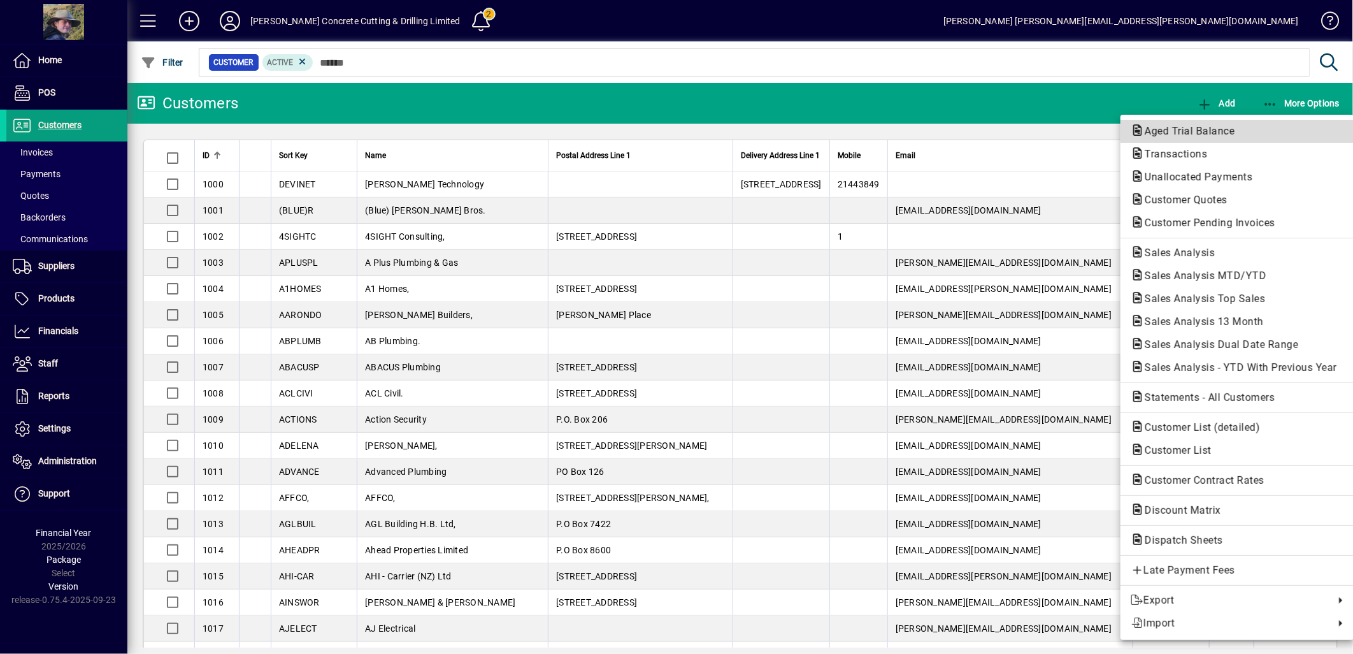
click at [1188, 129] on span "Aged Trial Balance" at bounding box center [1186, 131] width 110 height 12
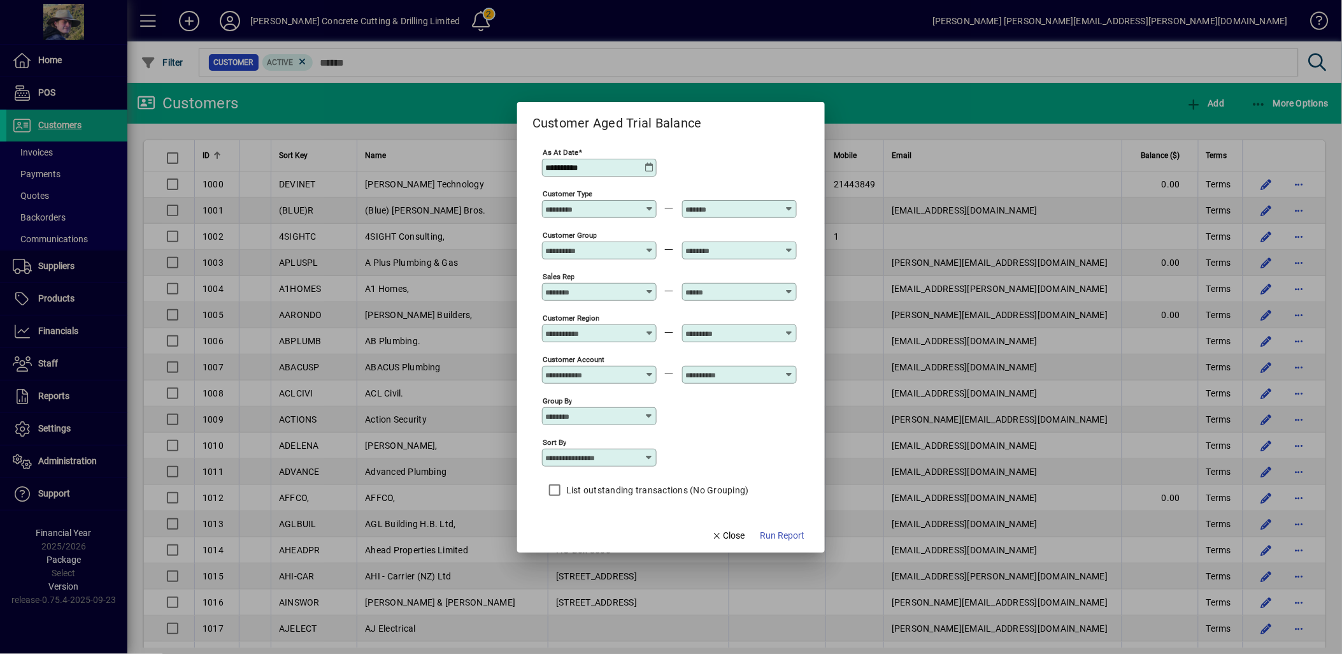
click at [645, 461] on icon at bounding box center [649, 457] width 10 height 10
click at [592, 506] on div "Customer Name" at bounding box center [591, 509] width 78 height 13
type input "**********"
click at [796, 535] on span "Run Report" at bounding box center [782, 535] width 45 height 13
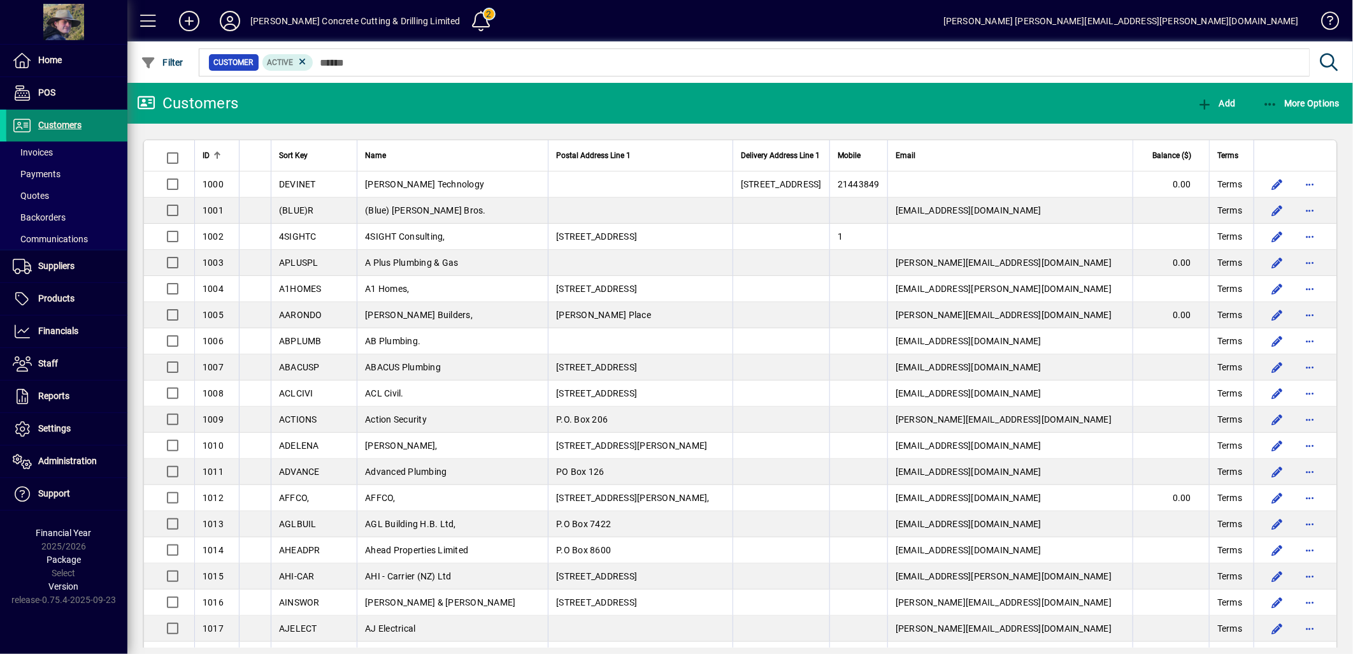
click at [80, 120] on span "Customers" at bounding box center [59, 125] width 43 height 10
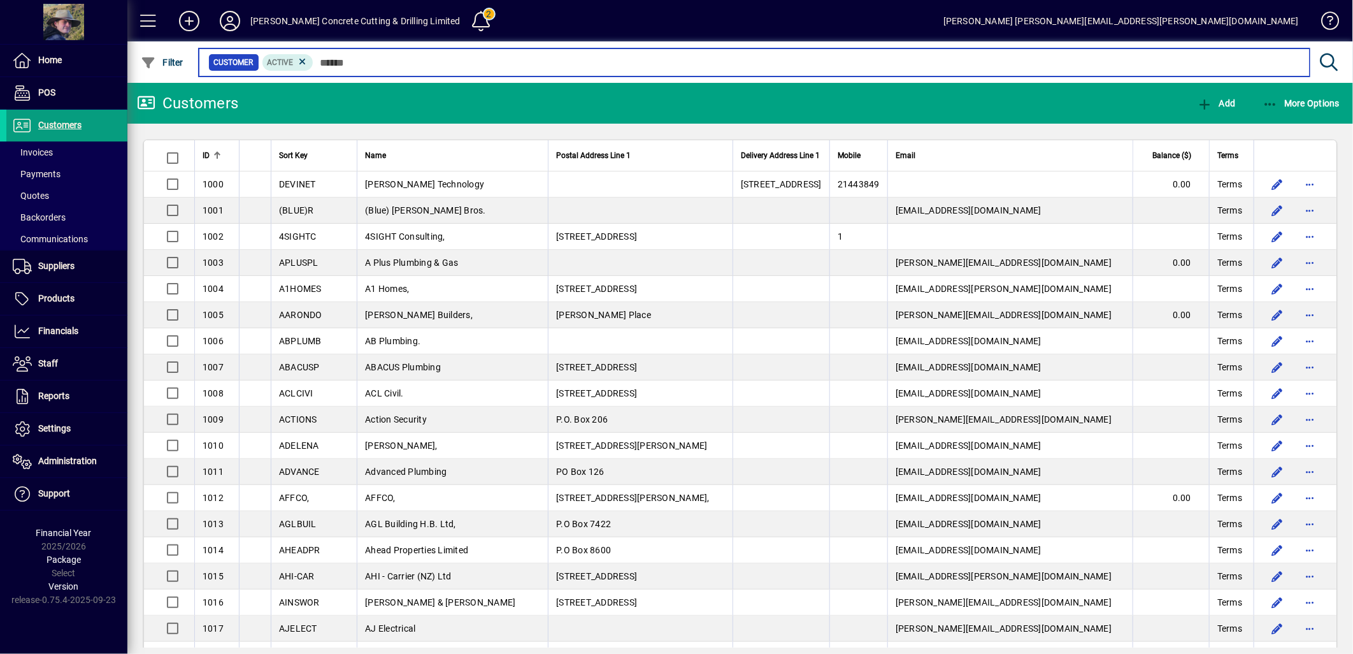
click at [393, 61] on input "text" at bounding box center [806, 63] width 986 height 18
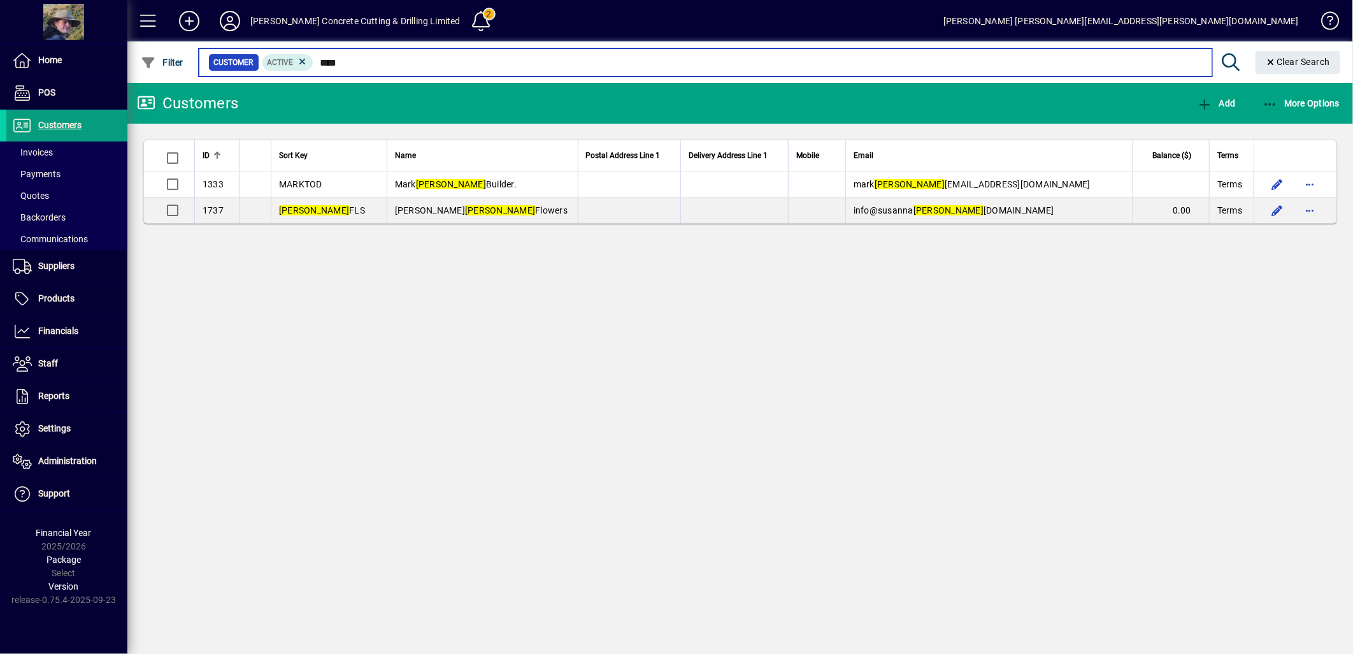
type input "****"
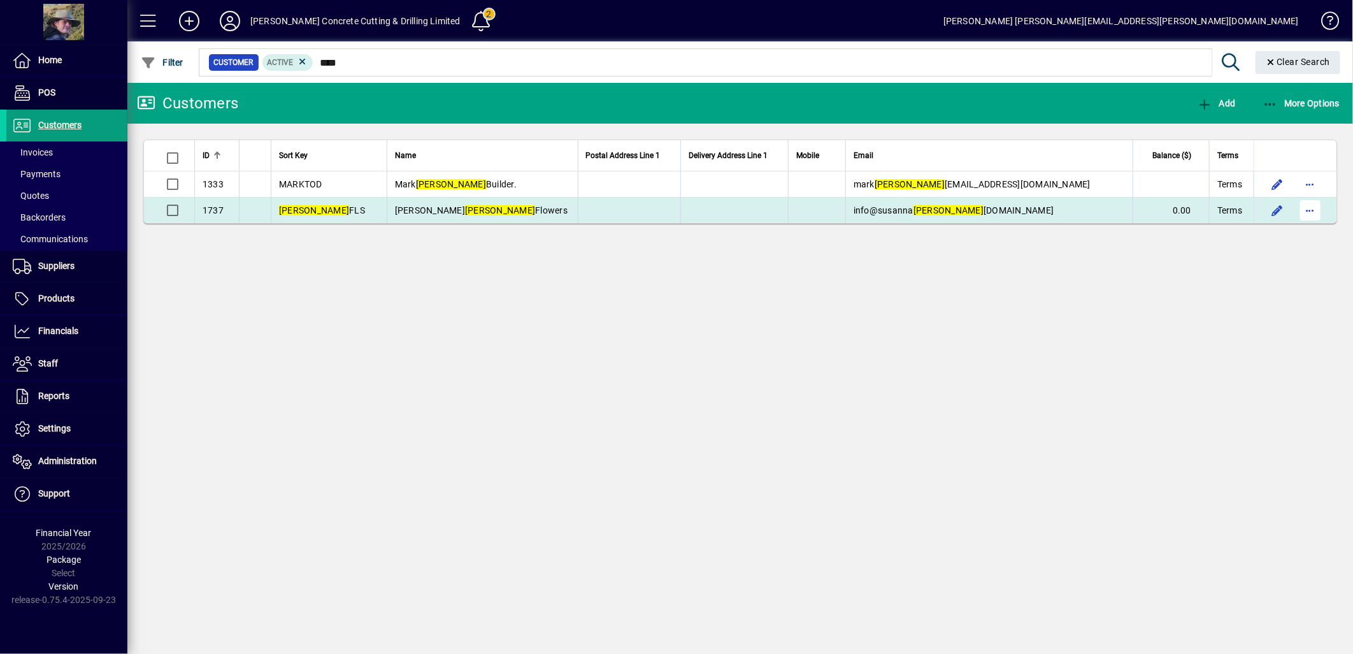
click at [1311, 211] on span "button" at bounding box center [1310, 210] width 31 height 31
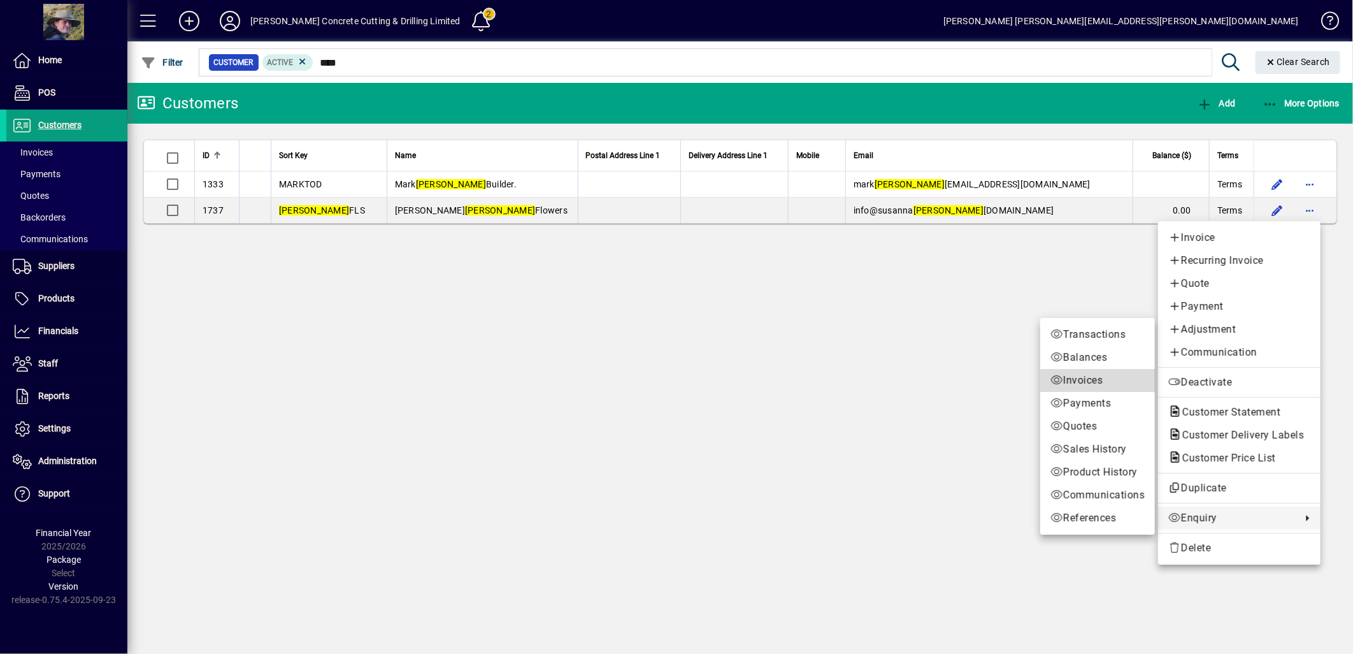
click at [1089, 379] on span "Invoices" at bounding box center [1097, 380] width 94 height 15
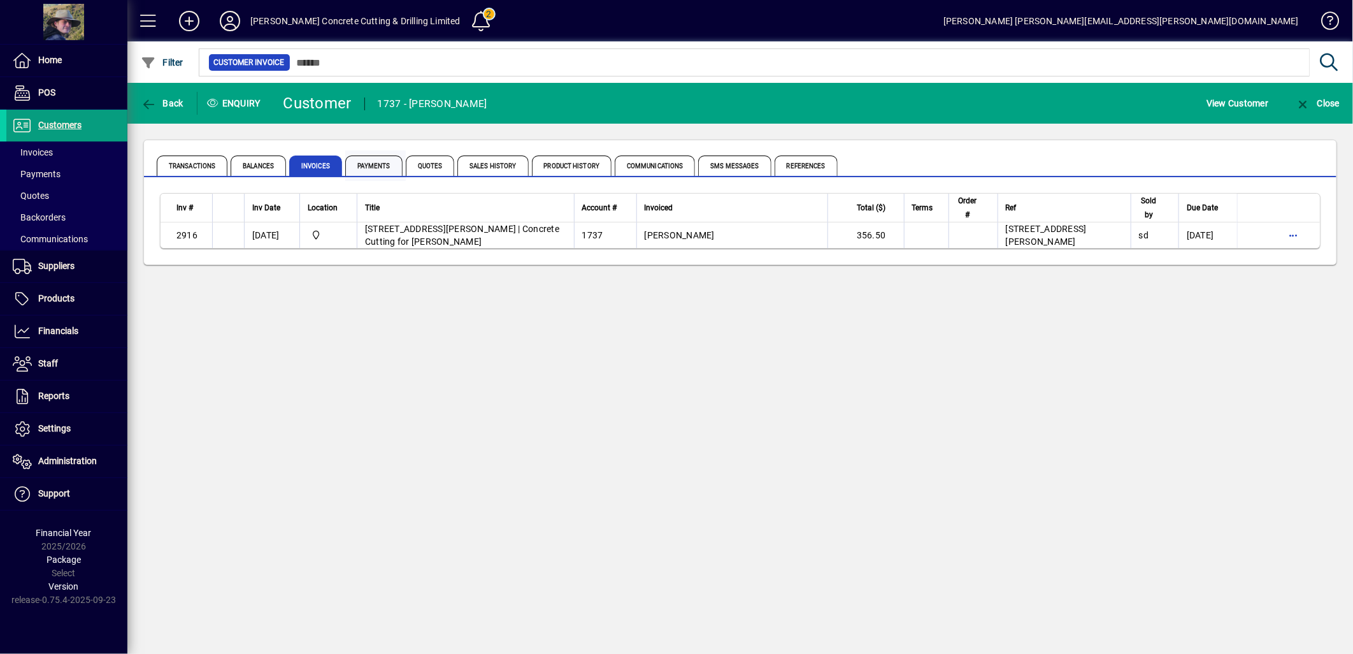
click at [368, 162] on span "Payments" at bounding box center [373, 165] width 57 height 20
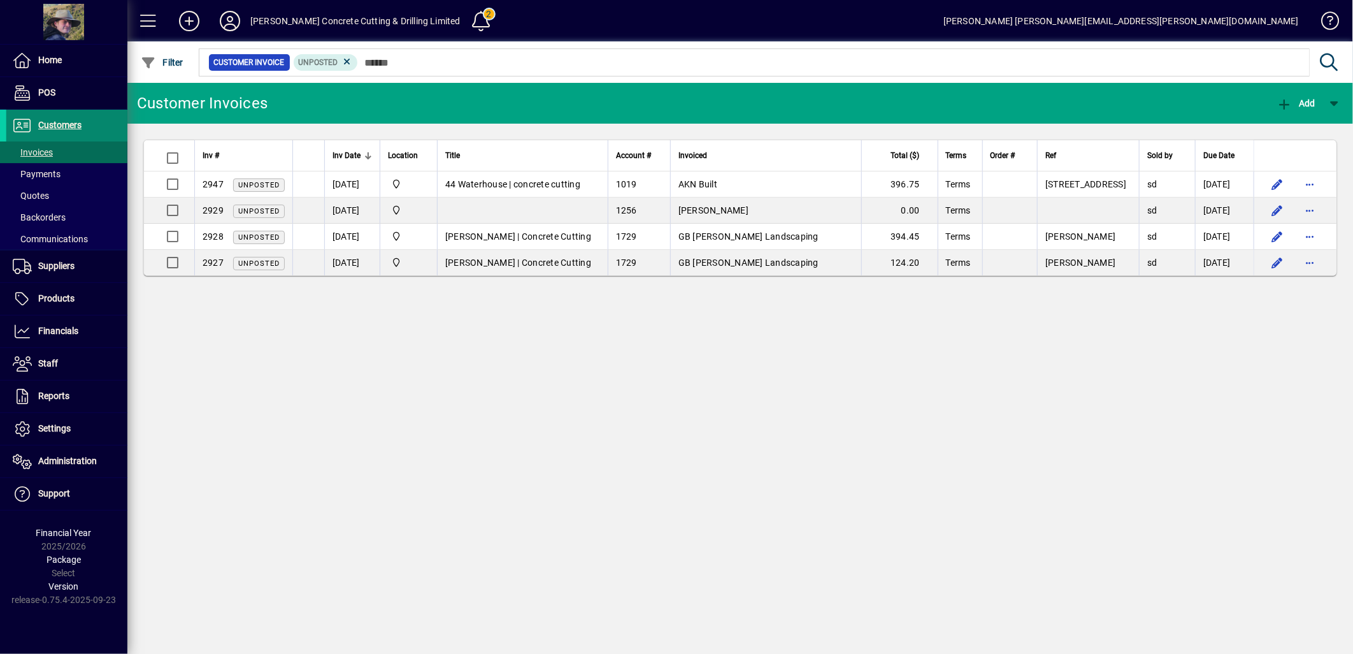
click at [61, 115] on span at bounding box center [66, 125] width 121 height 31
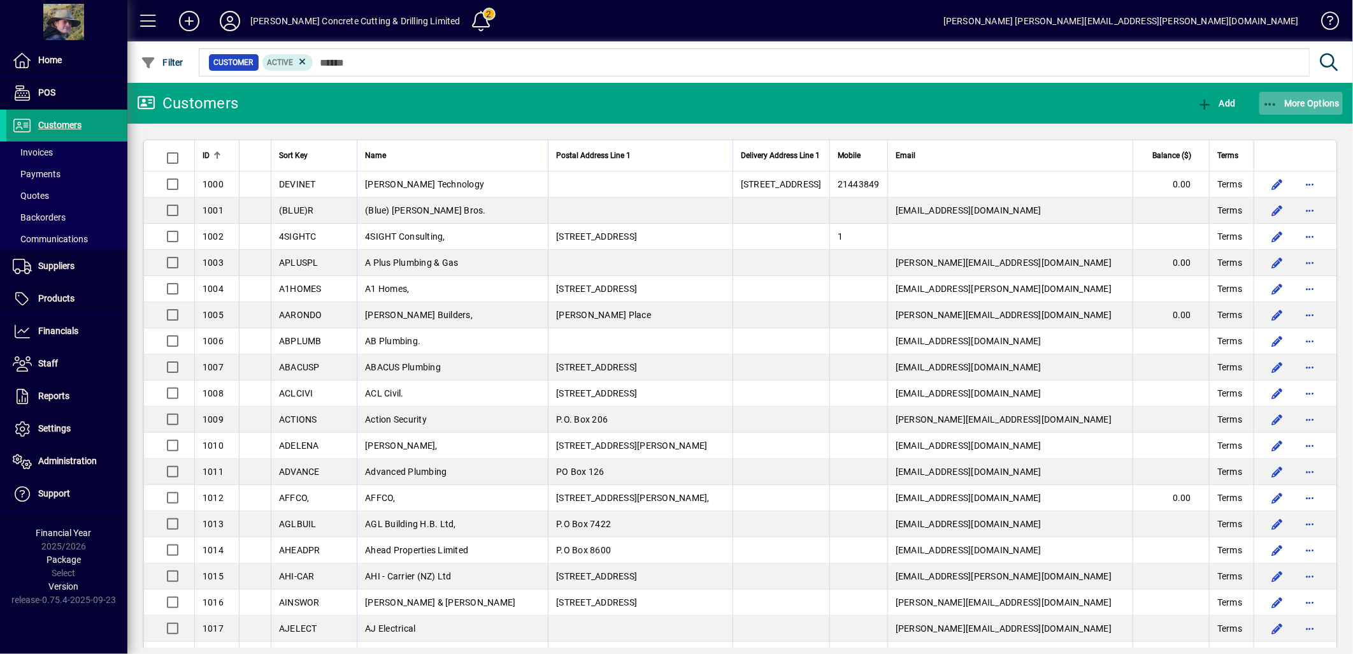
click at [1272, 103] on icon "button" at bounding box center [1271, 104] width 16 height 13
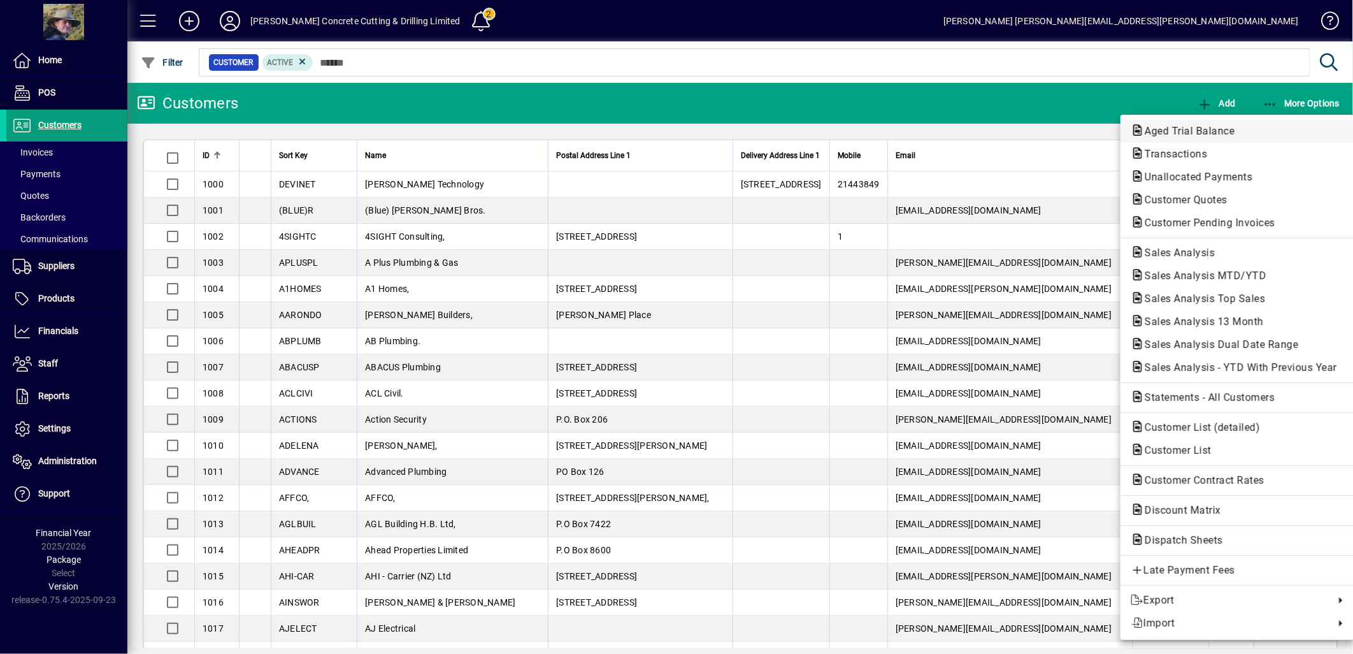
click at [1168, 136] on span "Aged Trial Balance" at bounding box center [1186, 131] width 110 height 12
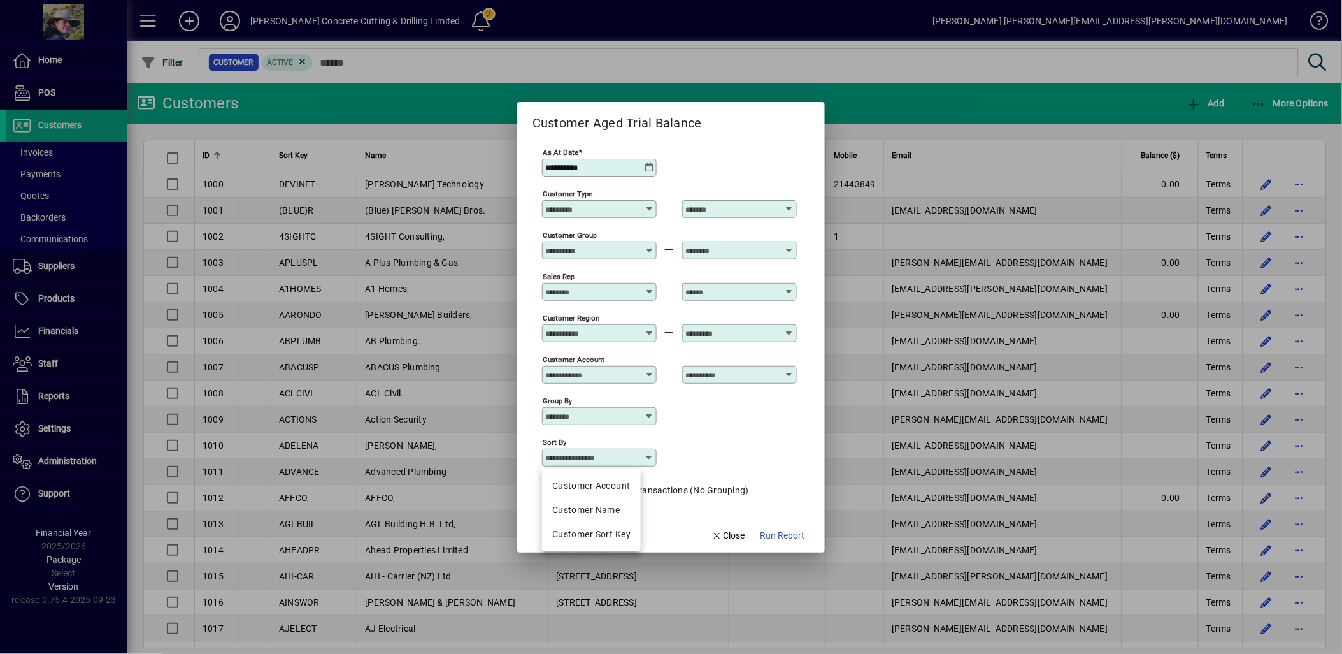
click at [599, 459] on input "Sort by" at bounding box center [594, 457] width 99 height 10
click at [588, 513] on div "Customer Name" at bounding box center [591, 509] width 78 height 13
type input "**********"
click at [787, 538] on span "Run Report" at bounding box center [782, 535] width 45 height 13
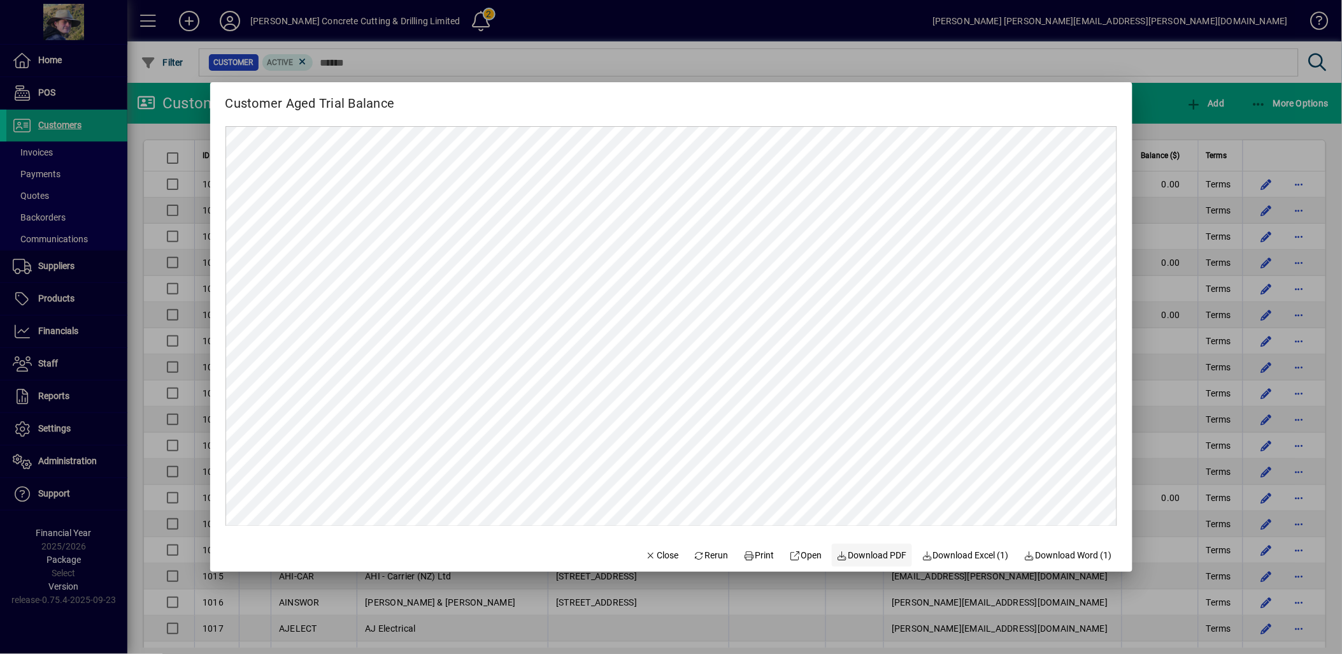
click at [856, 555] on span "Download PDF" at bounding box center [872, 554] width 70 height 13
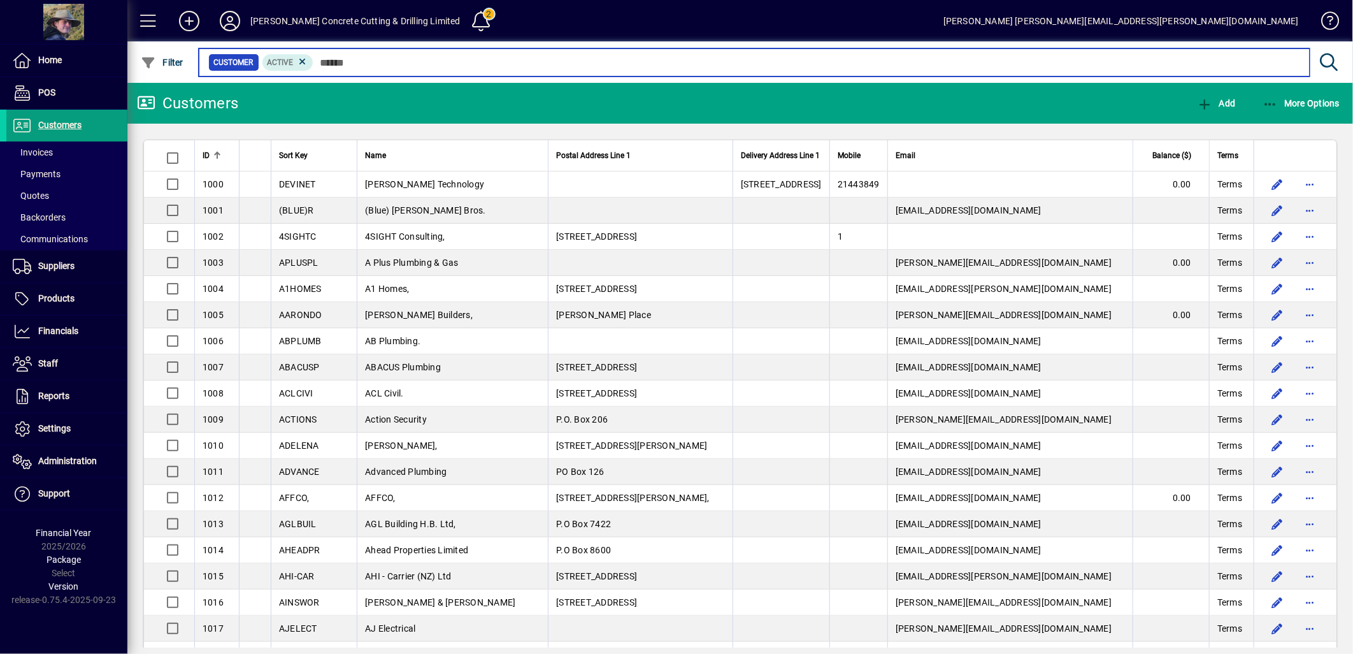
click at [341, 58] on input "text" at bounding box center [806, 63] width 986 height 18
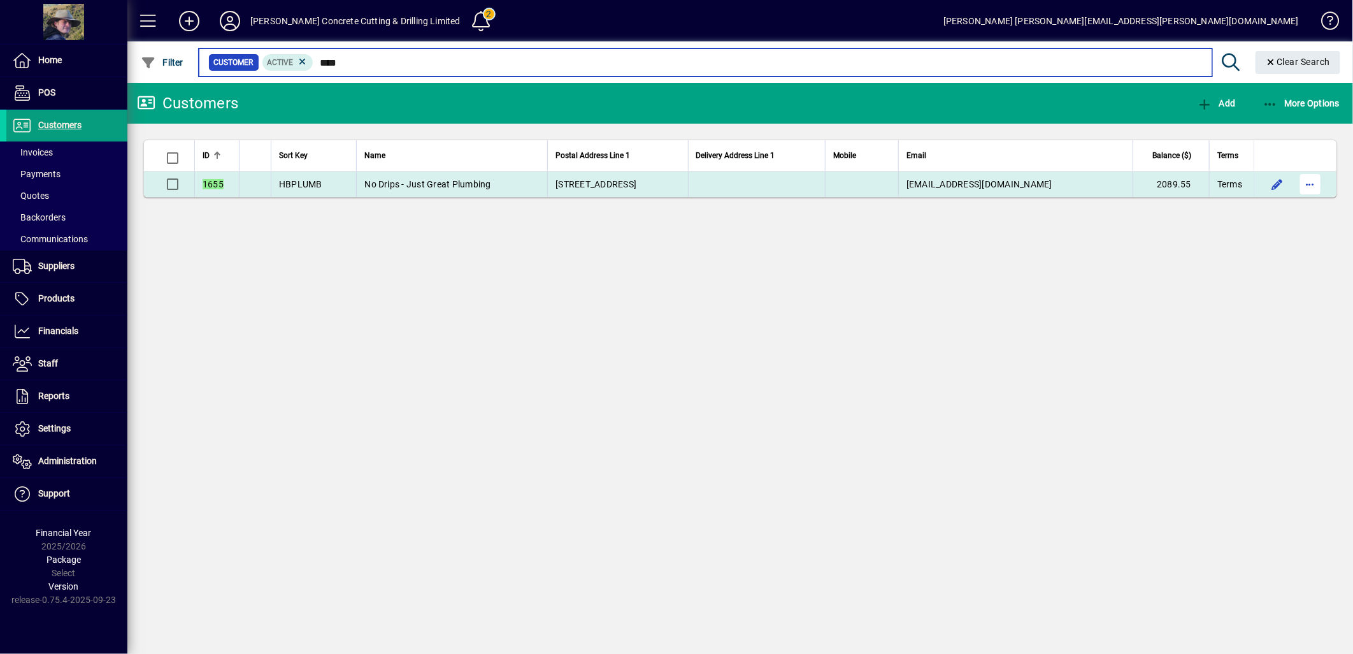
type input "****"
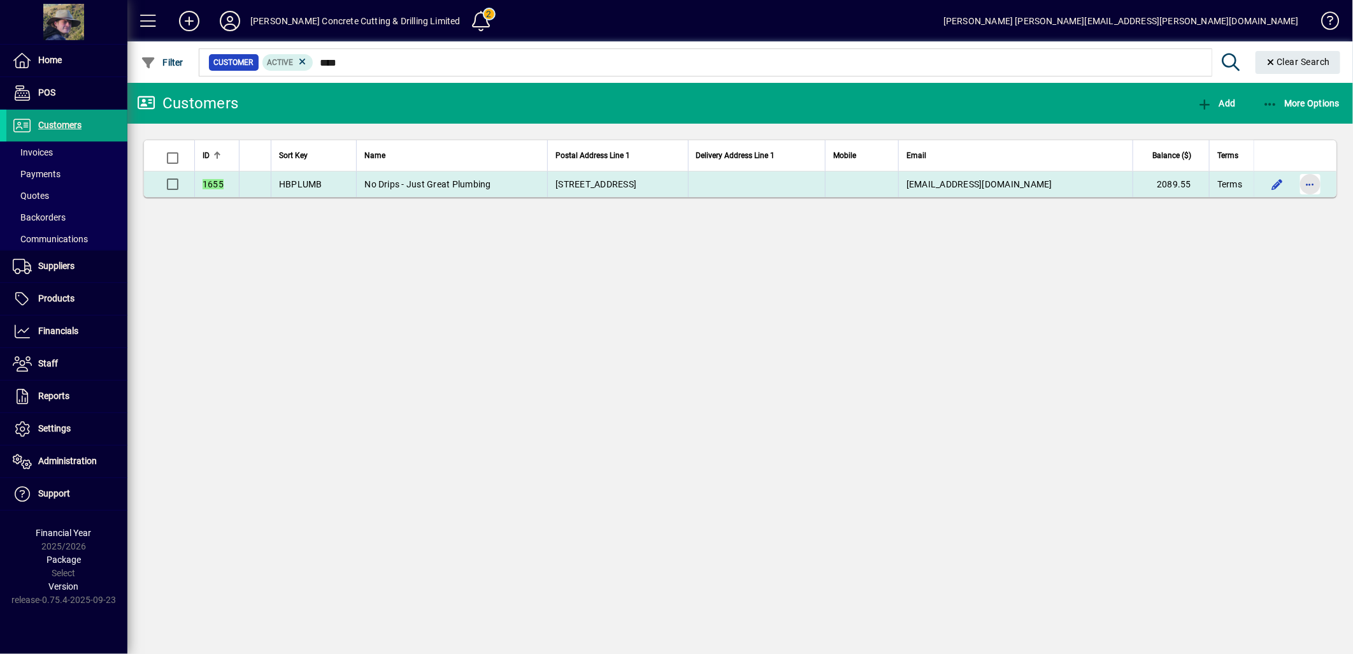
click at [1310, 185] on span "button" at bounding box center [1310, 184] width 31 height 31
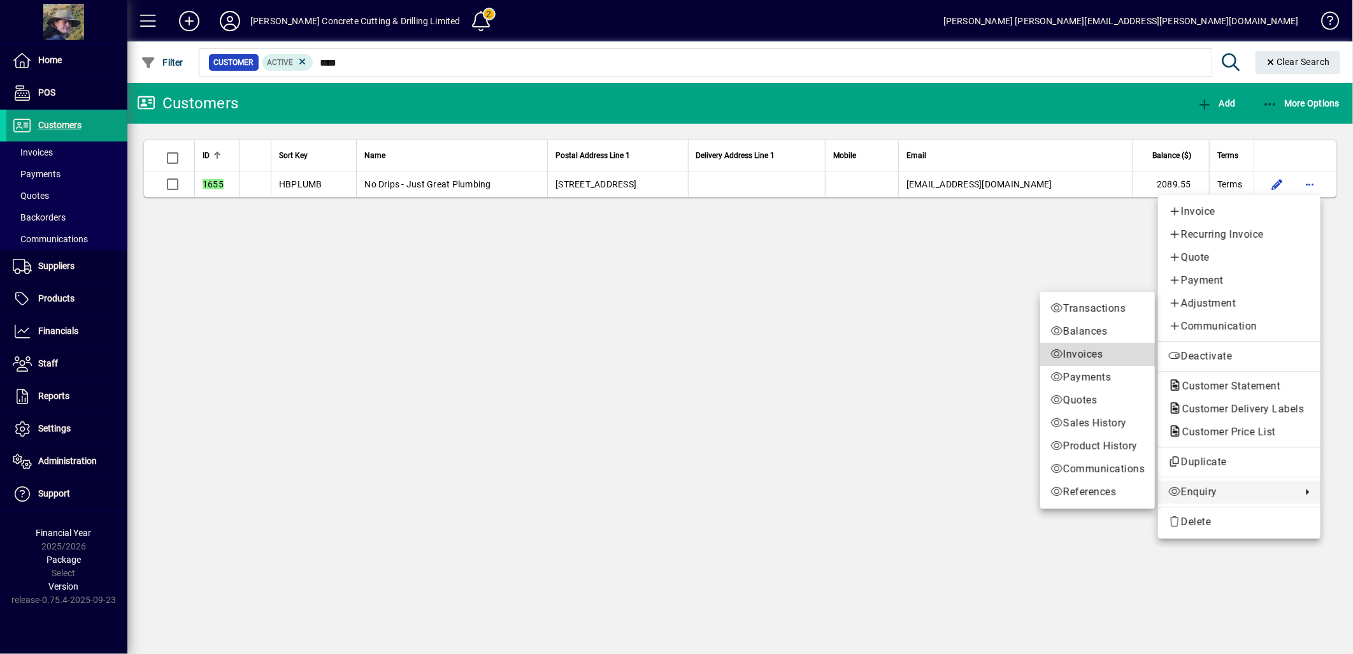
click at [1070, 352] on span "Invoices" at bounding box center [1097, 354] width 94 height 15
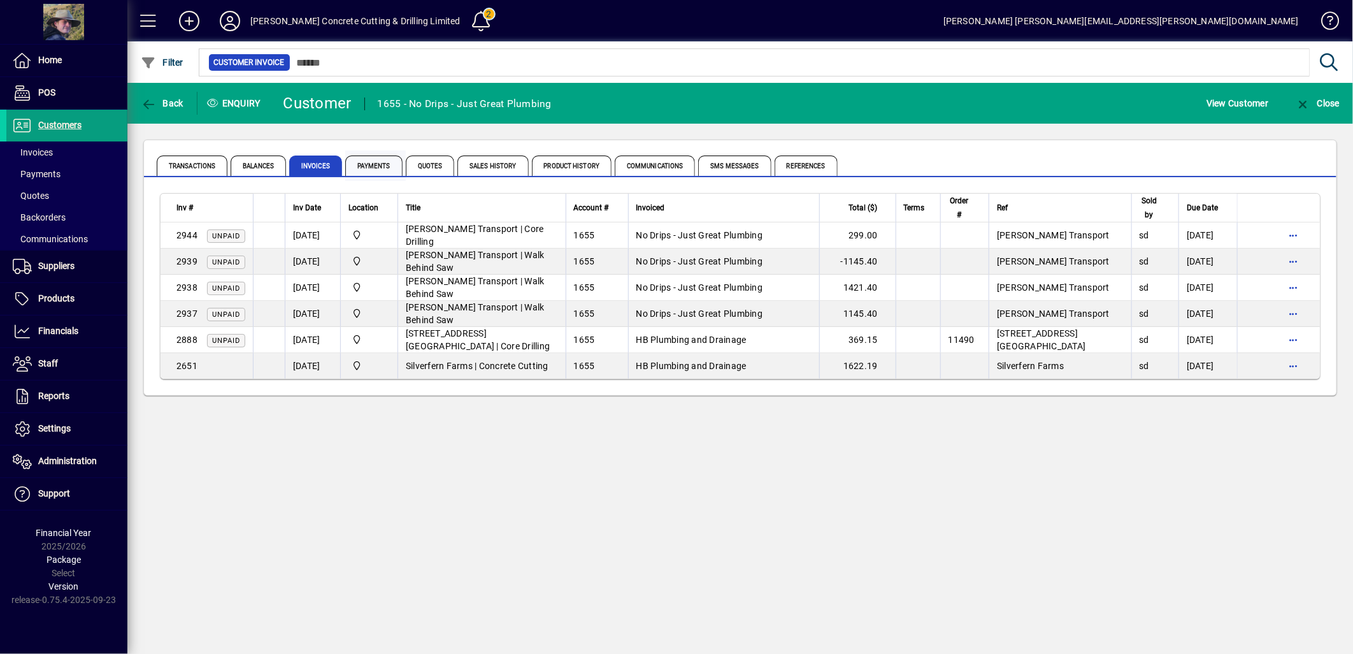
click at [371, 168] on span "Payments" at bounding box center [373, 165] width 57 height 20
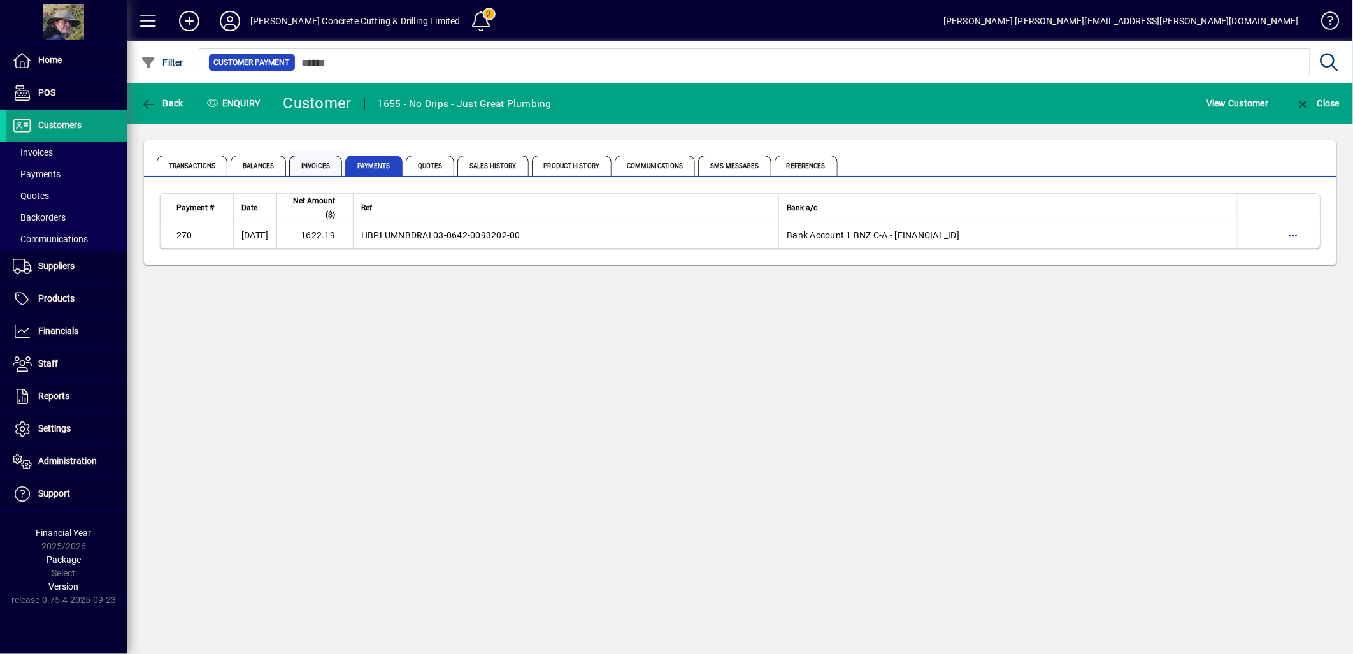
click at [314, 161] on span "Invoices" at bounding box center [315, 165] width 53 height 20
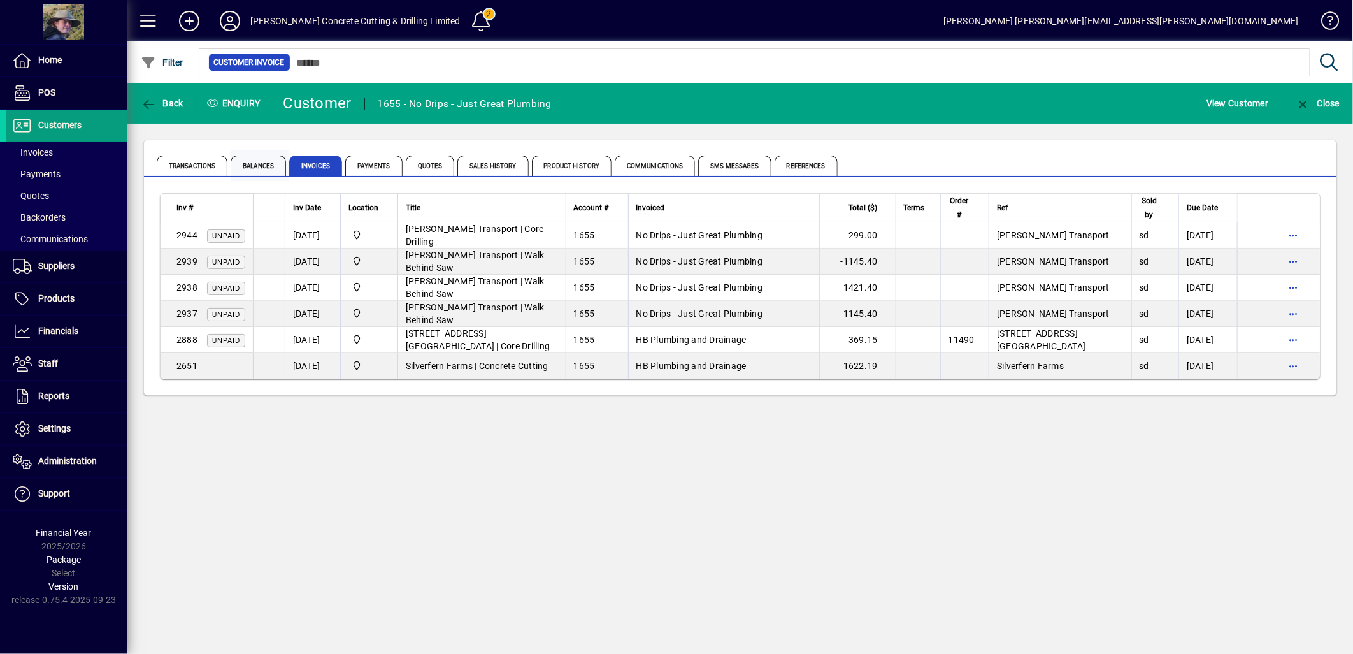
click at [252, 162] on span "Balances" at bounding box center [258, 165] width 55 height 20
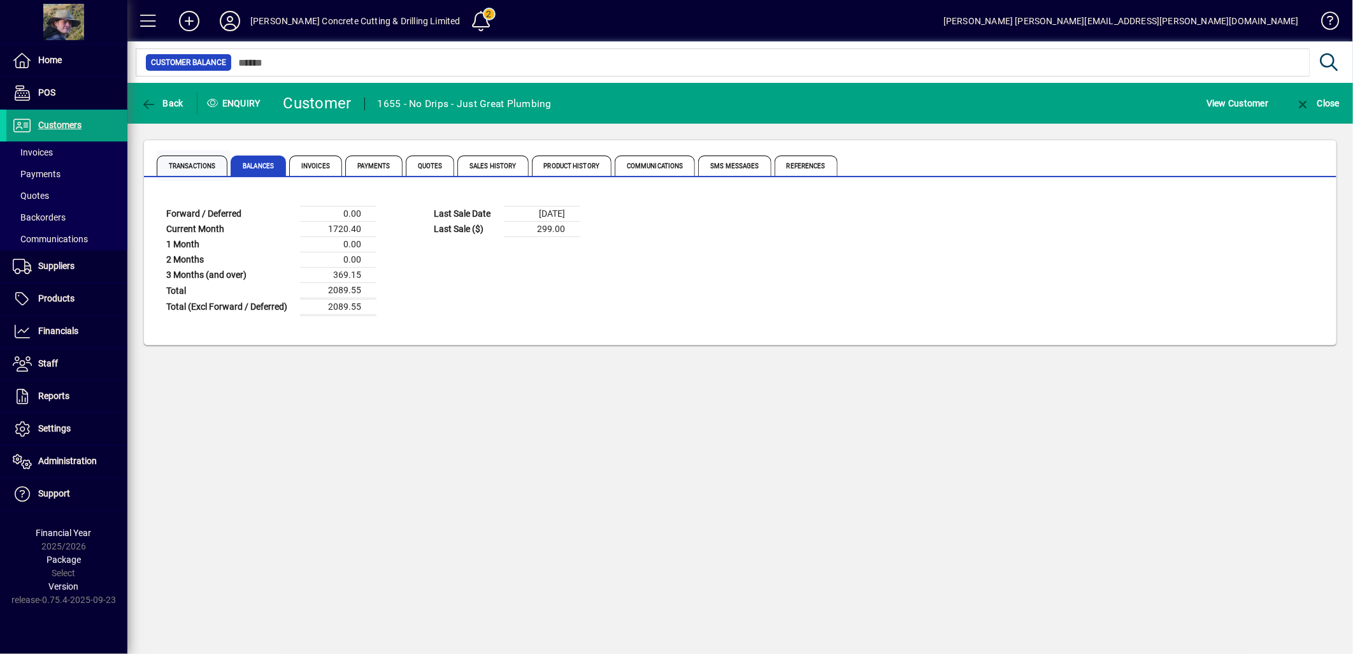
click at [217, 161] on span "Transactions" at bounding box center [192, 165] width 71 height 20
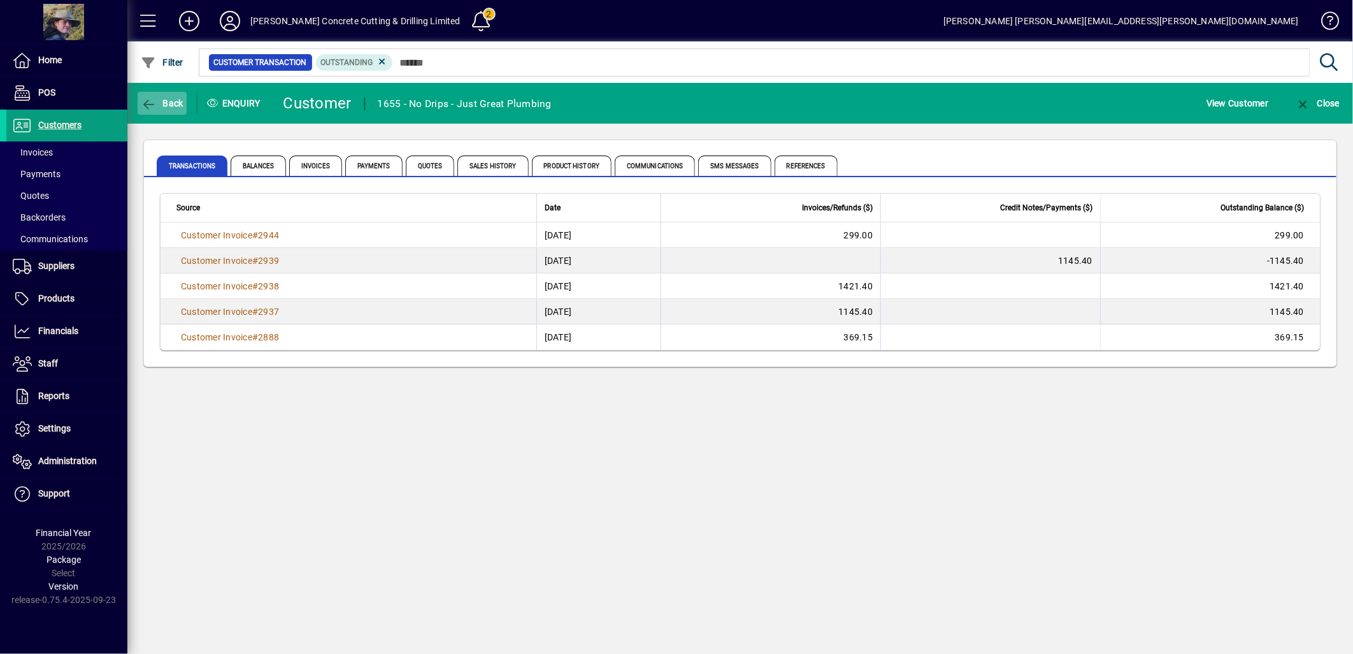
click at [163, 101] on span "Back" at bounding box center [162, 103] width 43 height 10
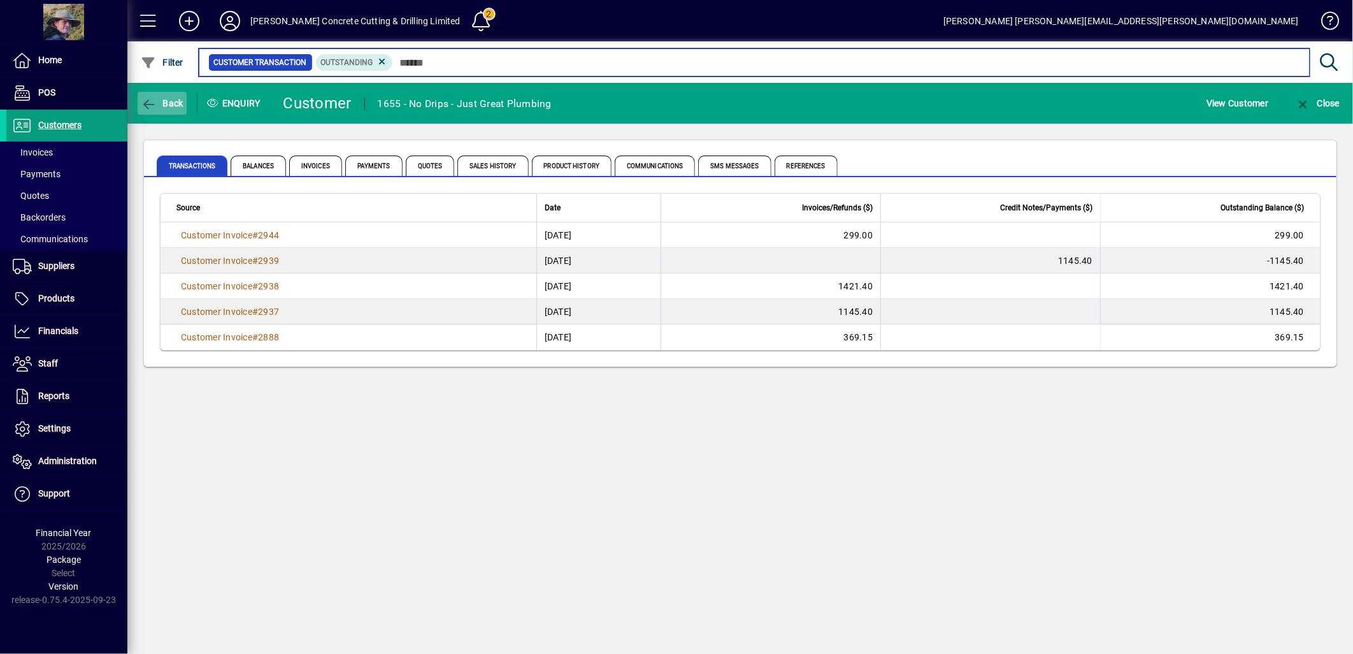
type input "****"
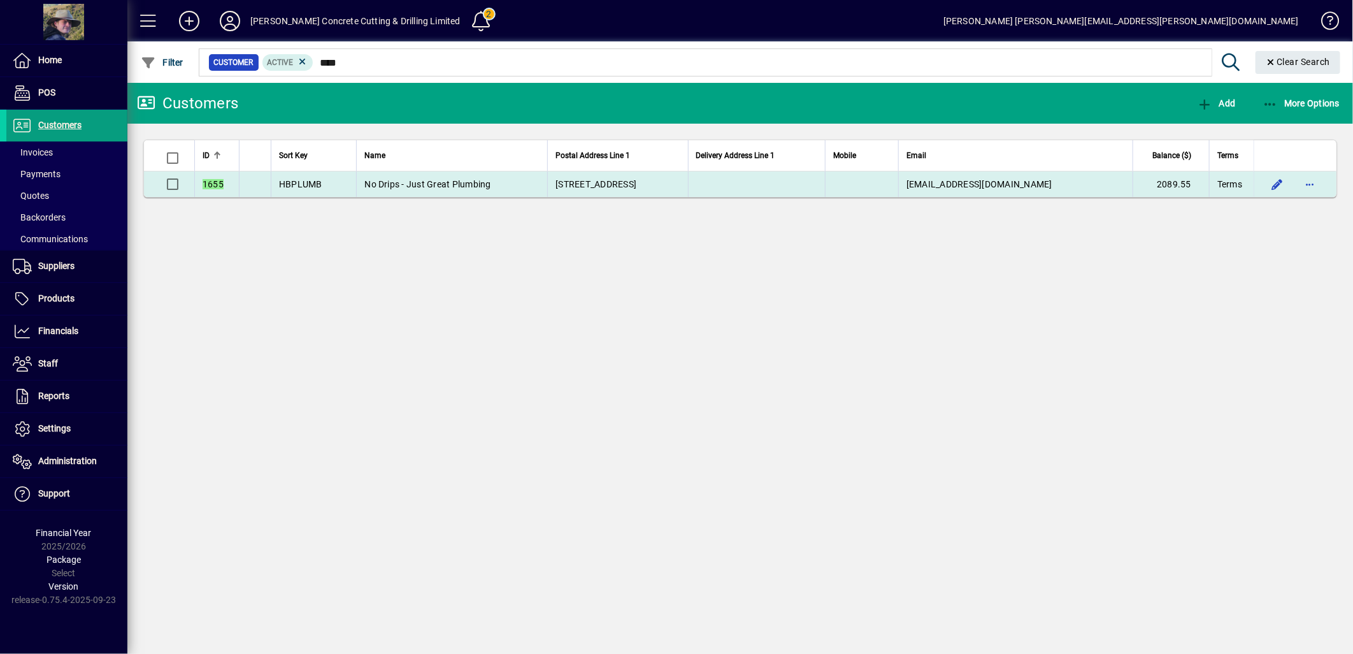
click at [303, 183] on span "HBPLUMB" at bounding box center [300, 184] width 43 height 10
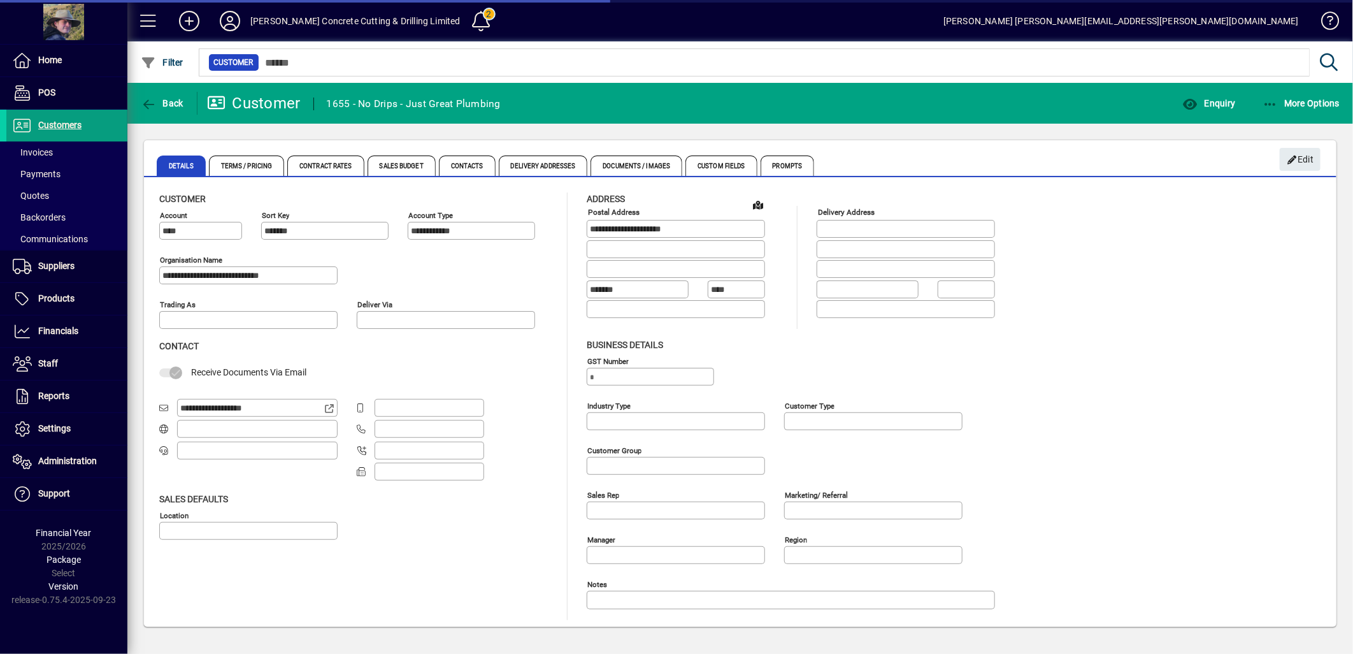
type input "**********"
click at [460, 169] on span "Contacts" at bounding box center [467, 165] width 57 height 20
